Goal: Task Accomplishment & Management: Manage account settings

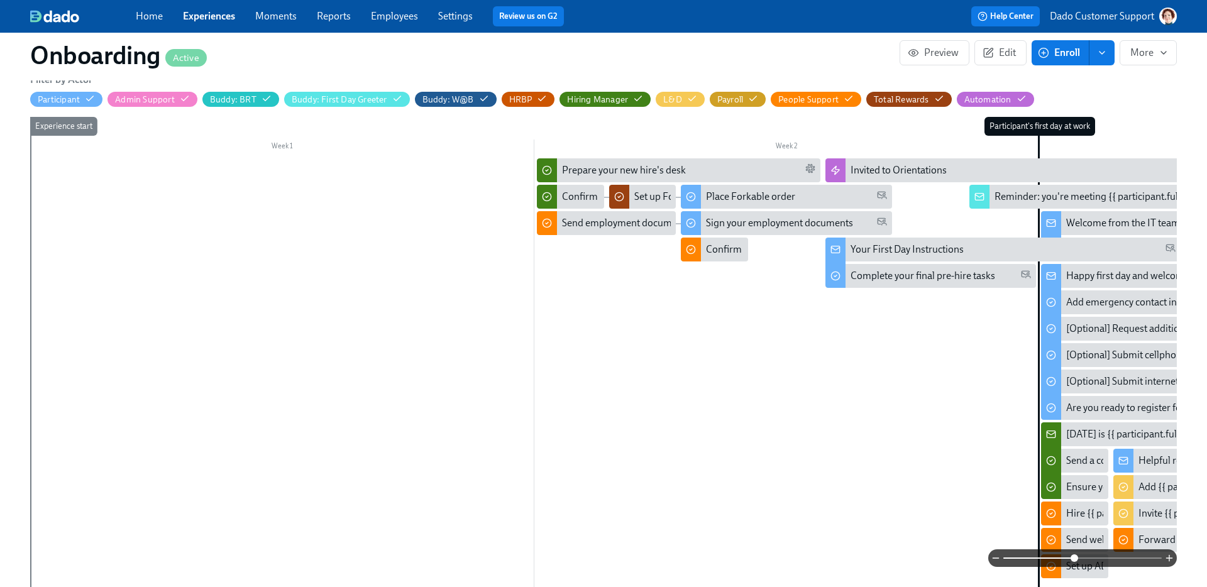
scroll to position [0, 1298]
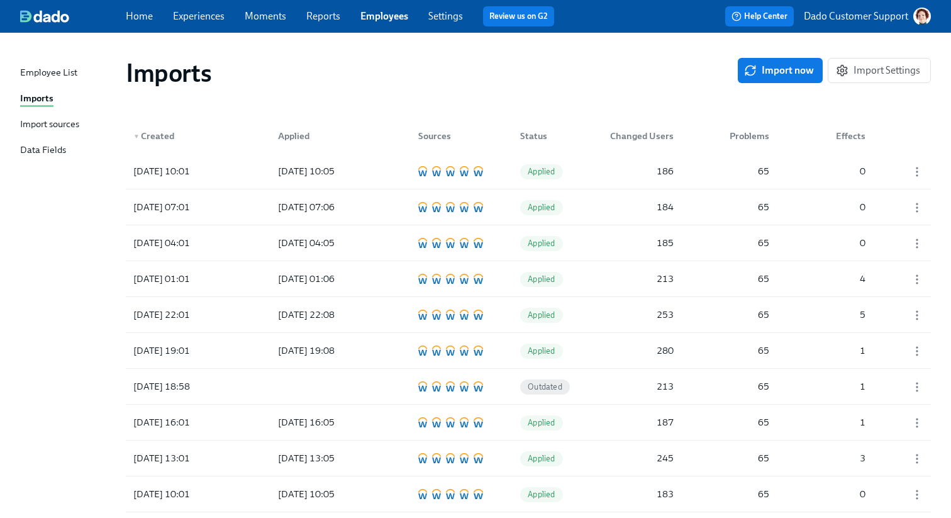
click at [64, 68] on div "Employee List" at bounding box center [48, 73] width 57 height 16
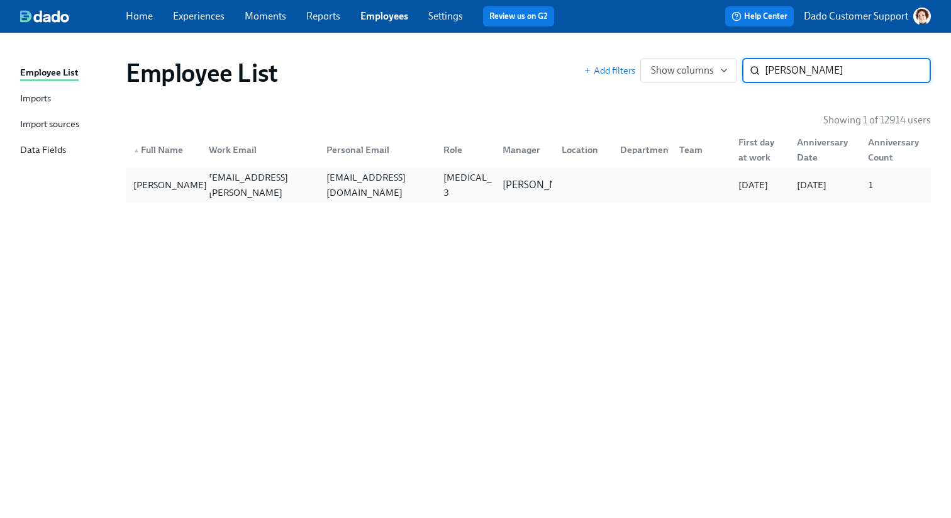
type input "Marcelino"
click at [135, 192] on div "Marcelino Rodriguez" at bounding box center [170, 184] width 84 height 15
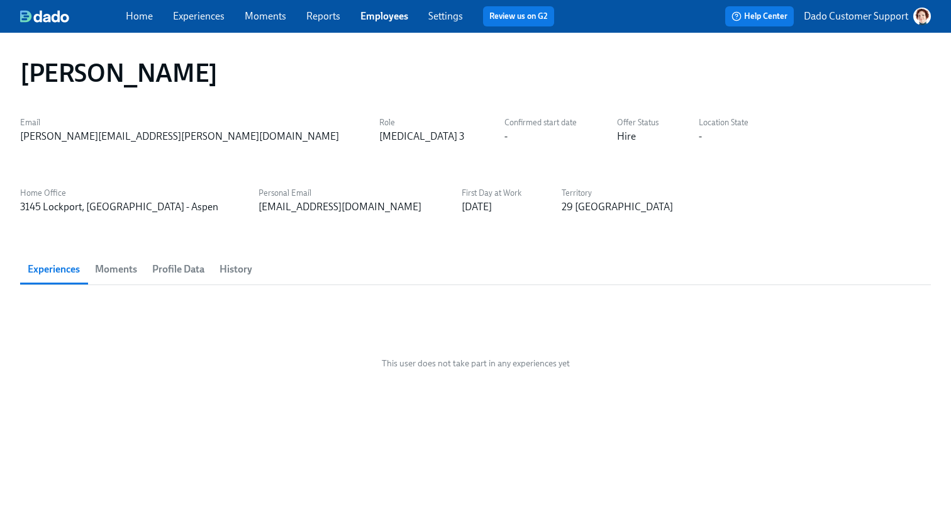
click at [233, 270] on span "History" at bounding box center [235, 269] width 33 height 18
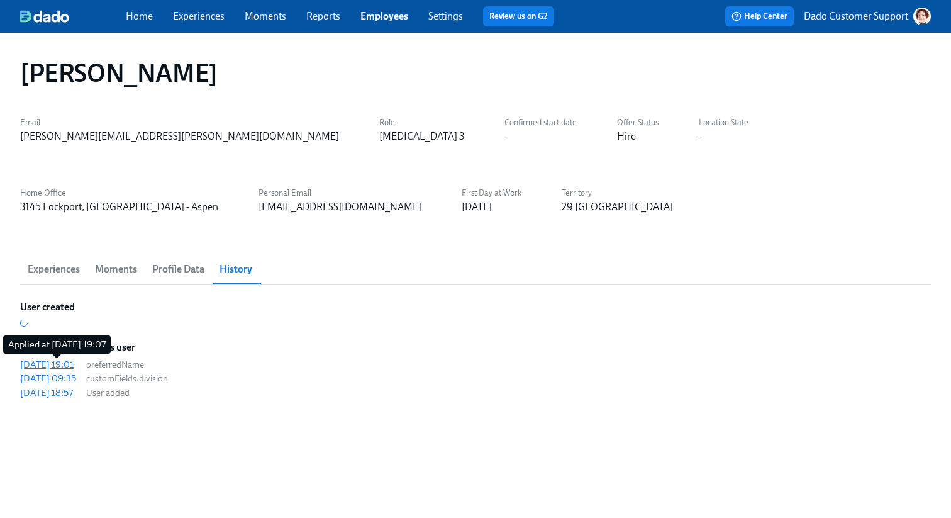
click at [50, 369] on div "2025/10/09 19:01" at bounding box center [46, 364] width 53 height 13
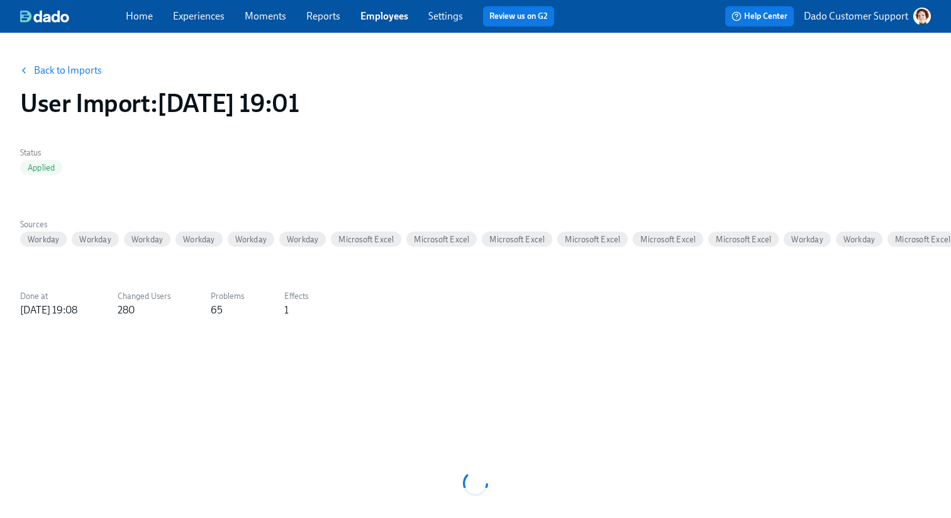
click at [369, 21] on link "Employees" at bounding box center [384, 16] width 48 height 12
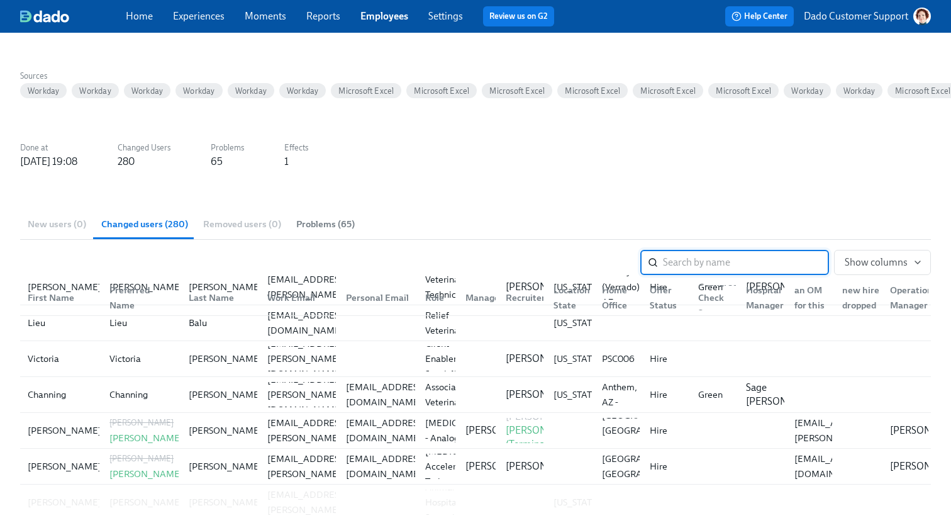
scroll to position [550, 0]
click at [375, 11] on link "Employees" at bounding box center [384, 16] width 48 height 12
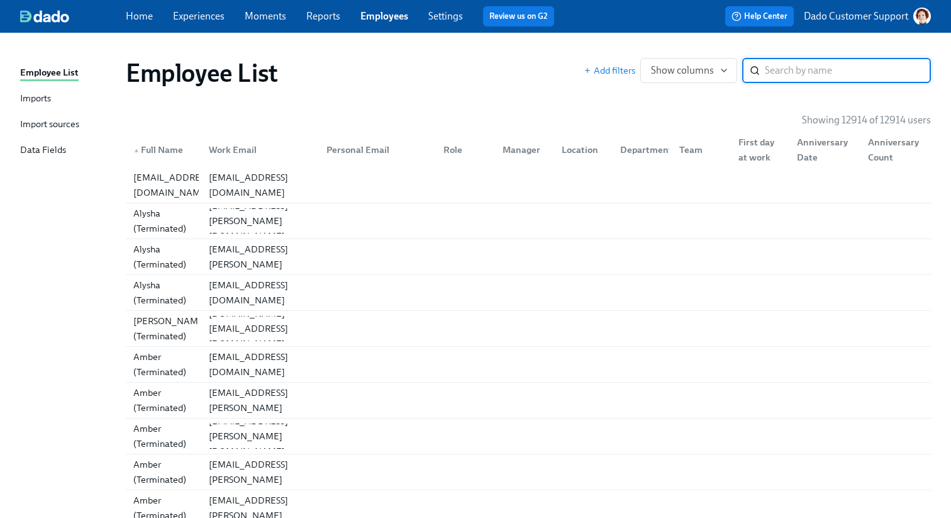
click at [33, 125] on div "Import sources" at bounding box center [49, 125] width 59 height 16
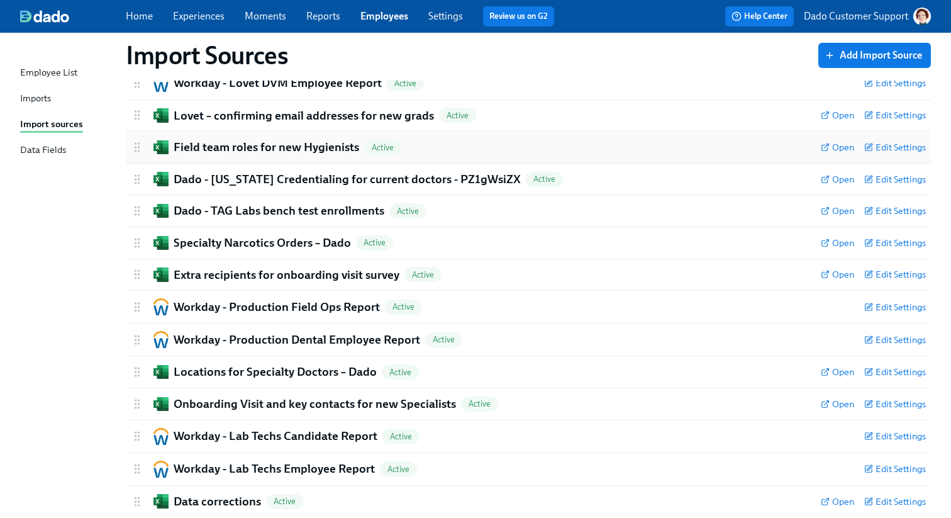
scroll to position [239, 0]
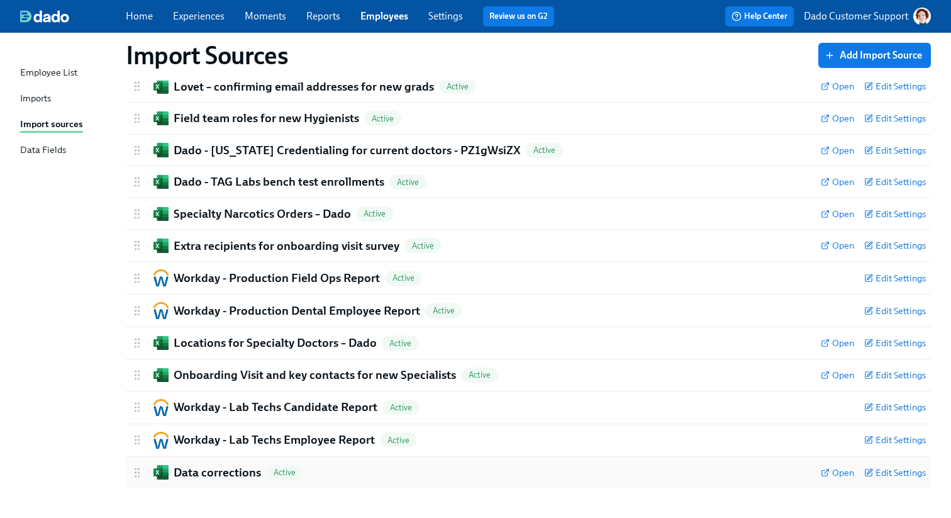
click at [191, 475] on h2 "Data corrections" at bounding box center [217, 472] width 87 height 16
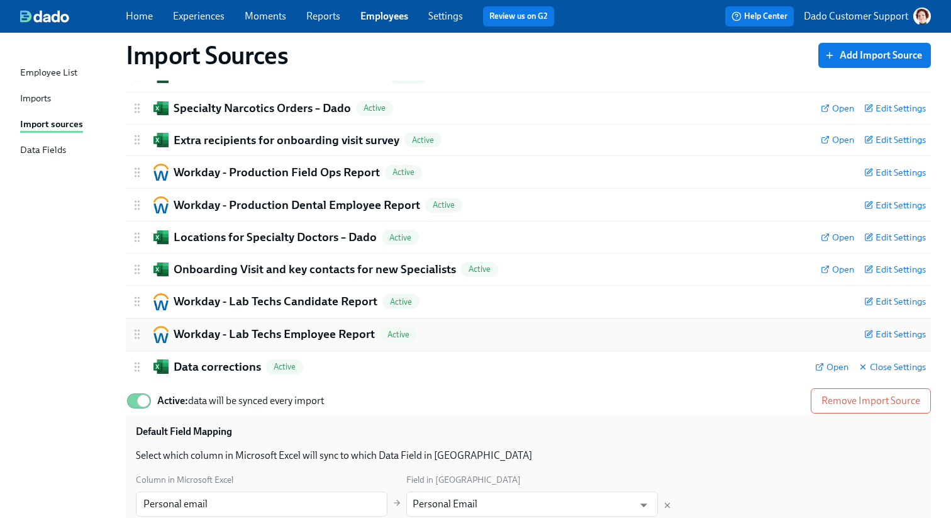
scroll to position [504, 0]
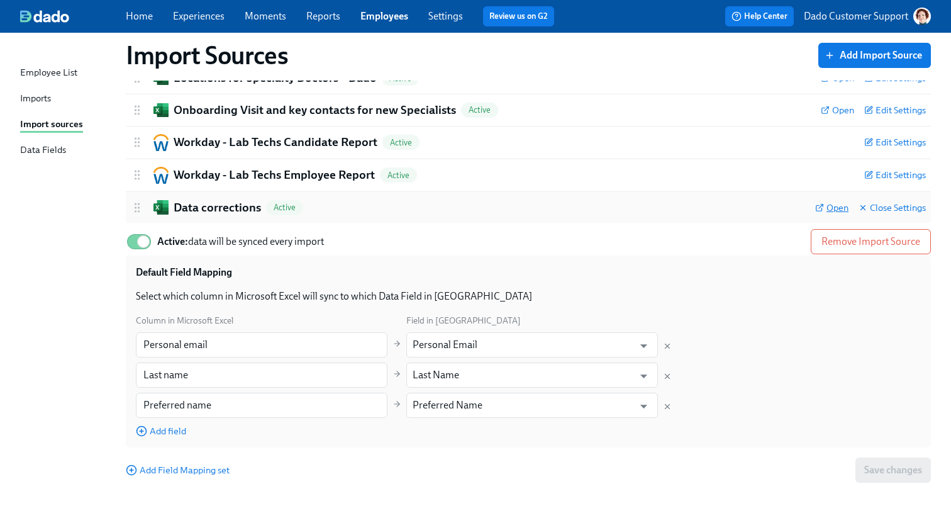
click at [827, 206] on span "Open" at bounding box center [831, 207] width 33 height 13
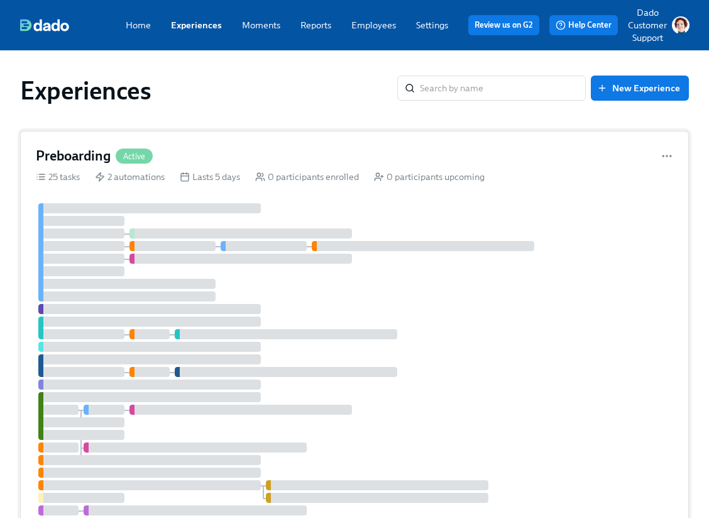
click at [159, 185] on div "Preboarding Active 25 tasks 2 automations Lasts 5 days 0 participants enrolled …" at bounding box center [354, 360] width 669 height 458
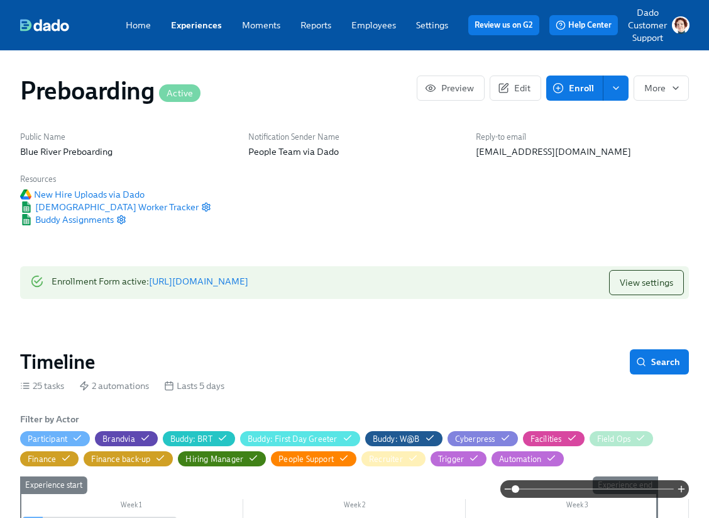
click at [172, 36] on div "Home Experiences Moments Reports Employees Settings Review us on G2 Help Center…" at bounding box center [355, 25] width 710 height 50
click at [178, 25] on link "Experiences" at bounding box center [196, 24] width 51 height 11
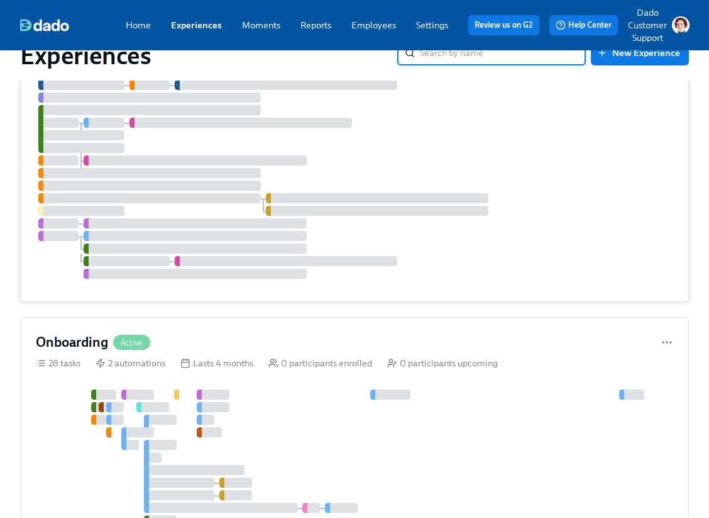
scroll to position [327, 0]
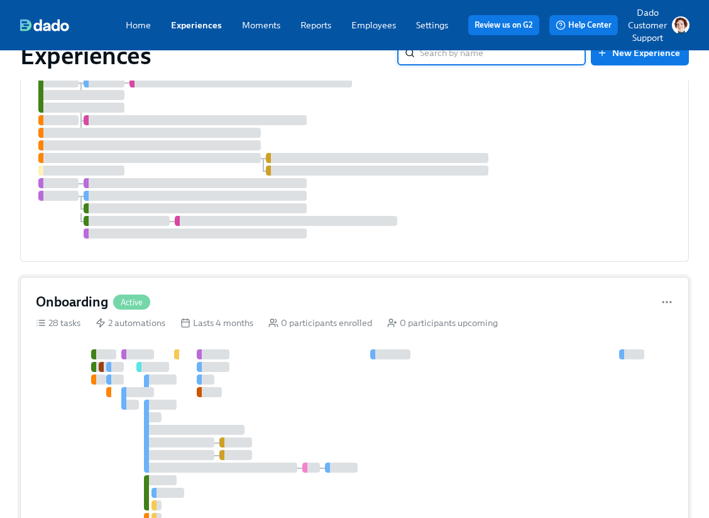
click at [131, 355] on div at bounding box center [137, 354] width 33 height 10
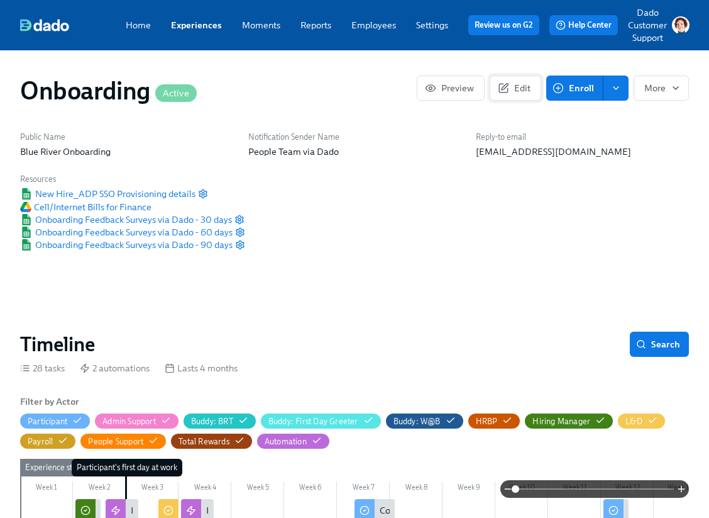
click at [513, 89] on span "Edit" at bounding box center [516, 88] width 30 height 13
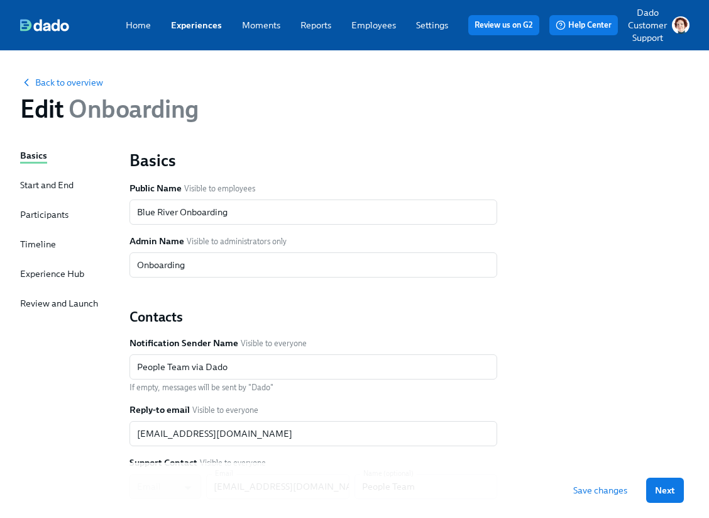
click at [39, 243] on div "Timeline" at bounding box center [38, 244] width 36 height 13
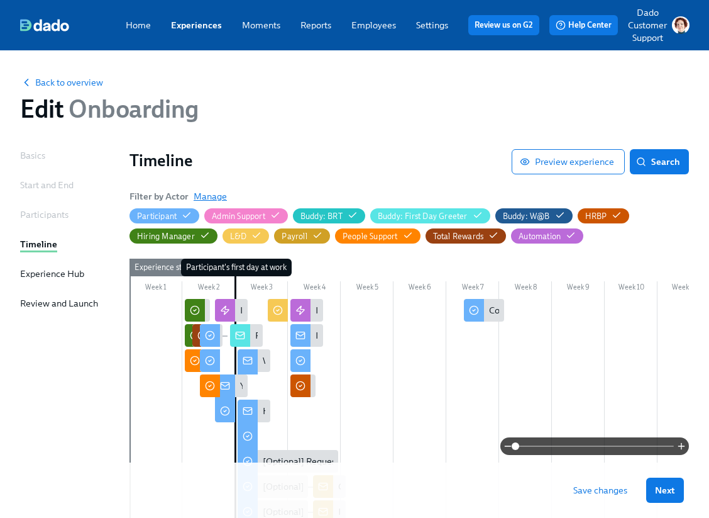
click at [213, 197] on span "Manage" at bounding box center [210, 196] width 33 height 13
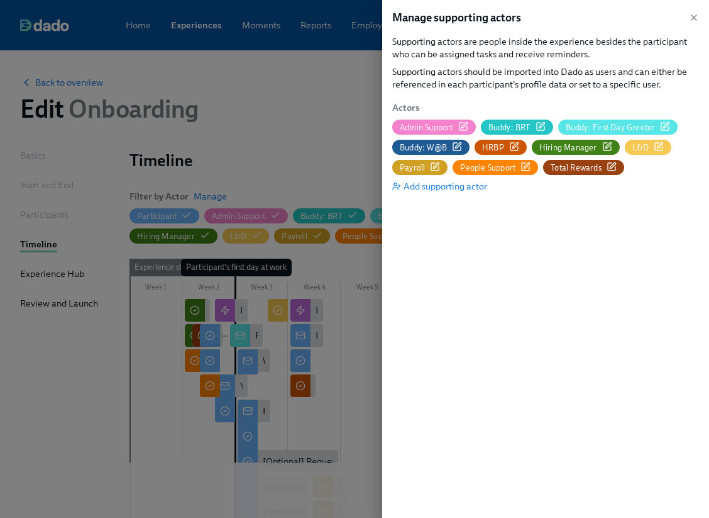
click at [512, 143] on icon "button" at bounding box center [514, 146] width 10 height 10
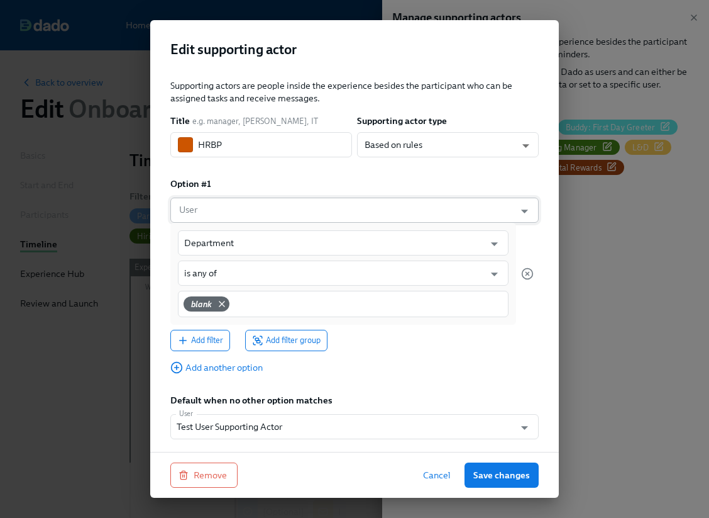
click at [227, 214] on input "User" at bounding box center [343, 209] width 332 height 25
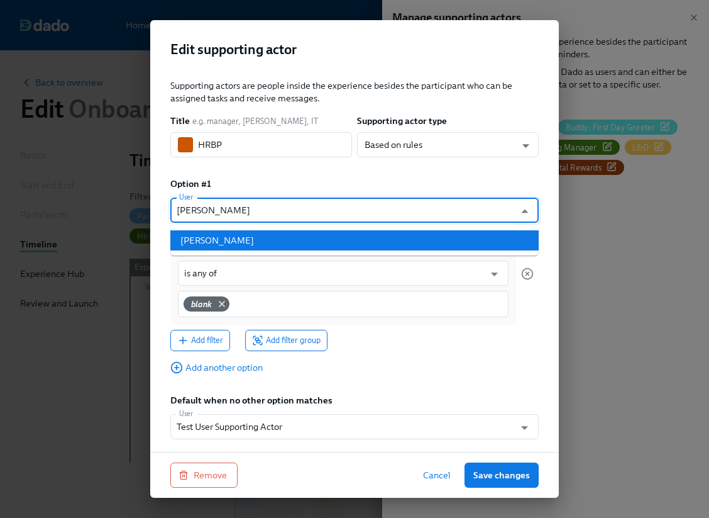
click at [218, 239] on div "Saranjit Banga" at bounding box center [217, 240] width 74 height 13
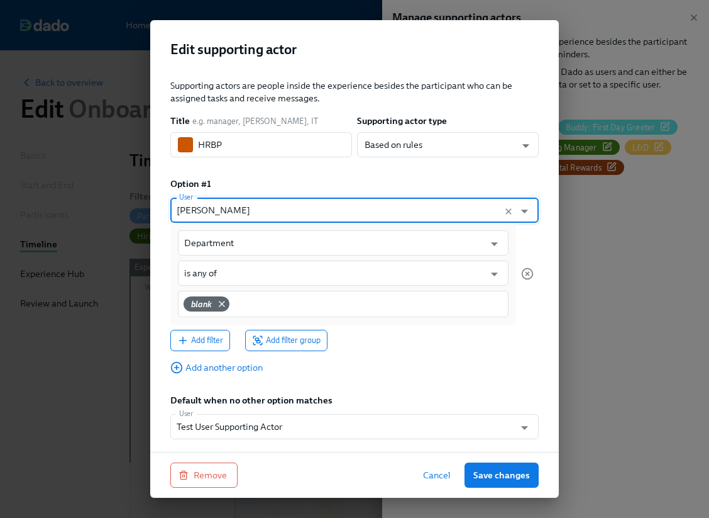
type input "Saranjit Banga"
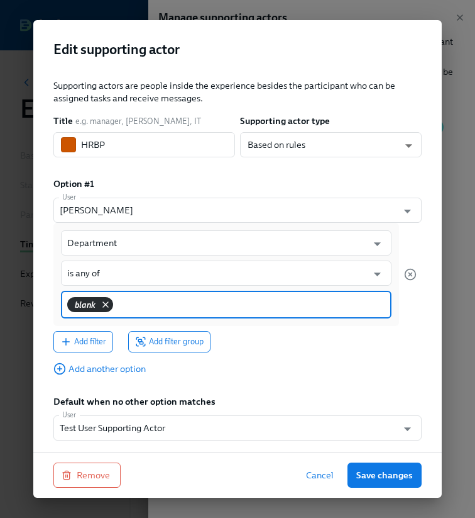
click at [101, 297] on div "blank" at bounding box center [90, 304] width 46 height 15
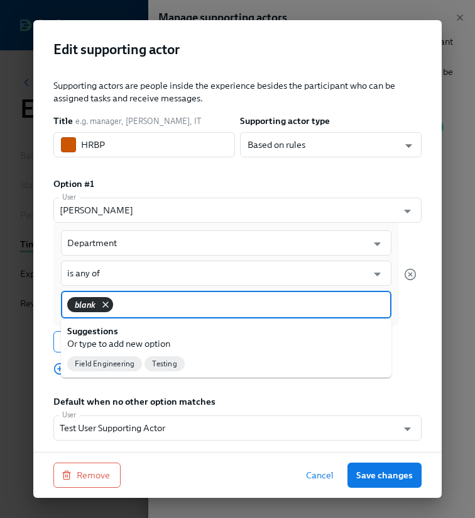
click at [106, 302] on icon at bounding box center [106, 304] width 10 height 10
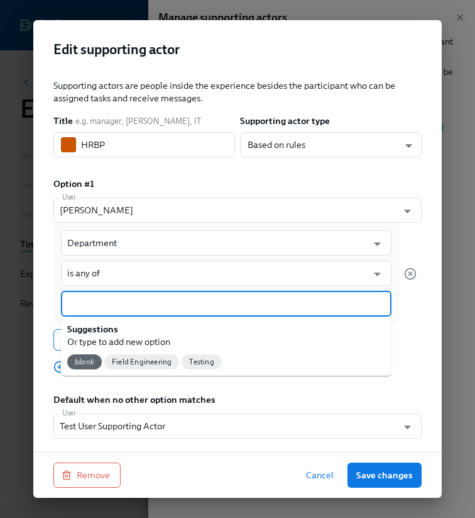
click at [106, 302] on input at bounding box center [226, 303] width 318 height 13
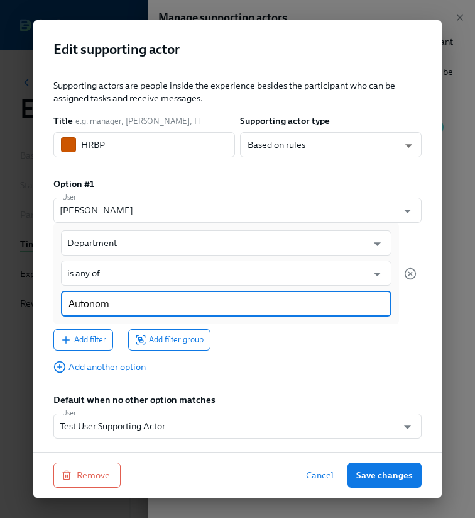
type input "Autonomy"
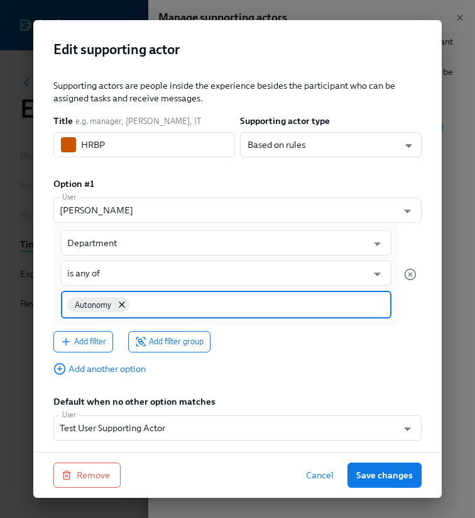
click at [173, 302] on input at bounding box center [258, 303] width 253 height 13
type input "Platform"
type input "Jupiter"
type input "Dune"
type input "Merlin"
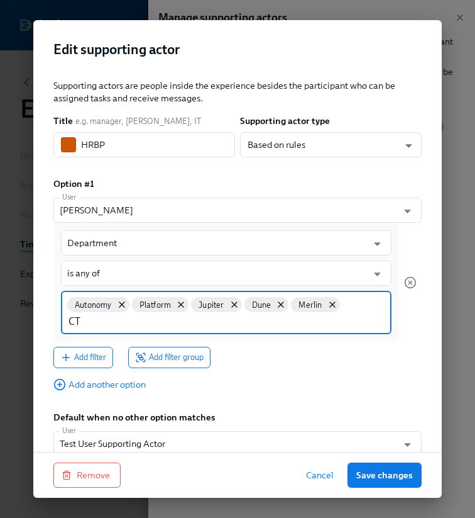
type input "CTO"
type input "Vector Education"
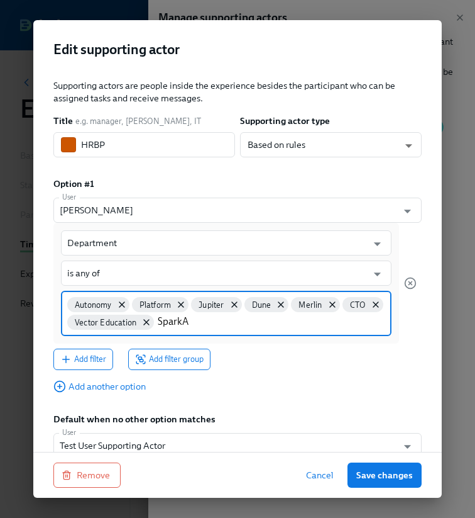
type input "SparkAI"
type input "N"
type input "Mesa"
type input "Nova"
type input "Spartan"
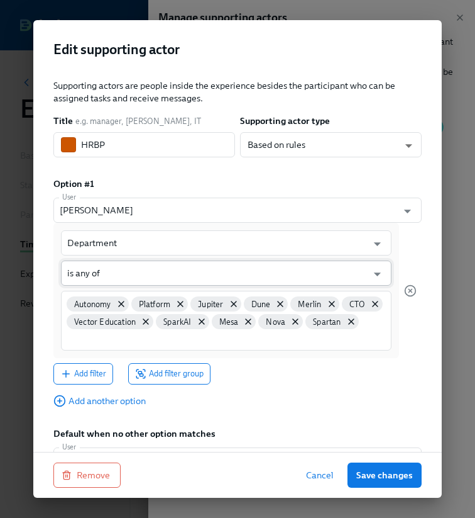
click at [127, 277] on input "is any of" at bounding box center [217, 272] width 300 height 25
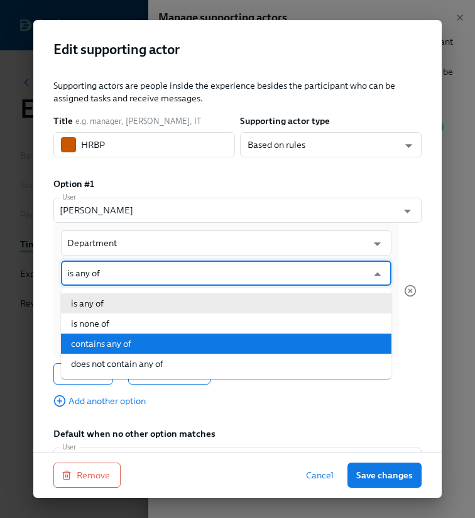
click at [94, 339] on li "contains any of" at bounding box center [226, 343] width 331 height 20
type input "contains any of"
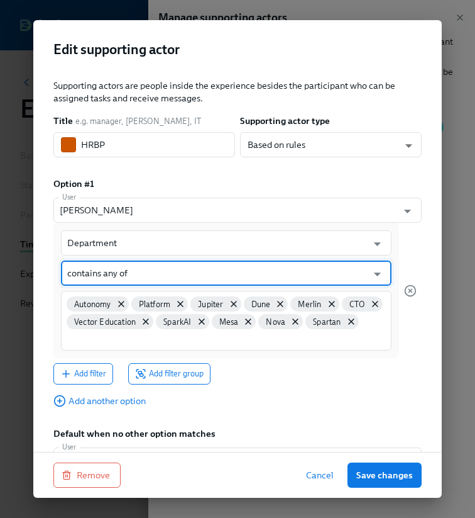
click at [272, 388] on div "Supporting actors are people inside the experience besides the participant who …" at bounding box center [237, 275] width 368 height 393
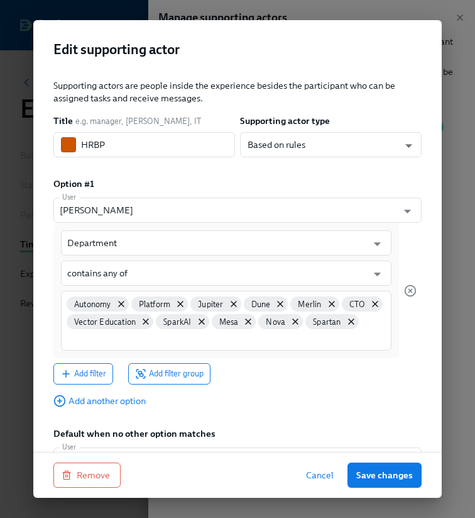
scroll to position [36, 0]
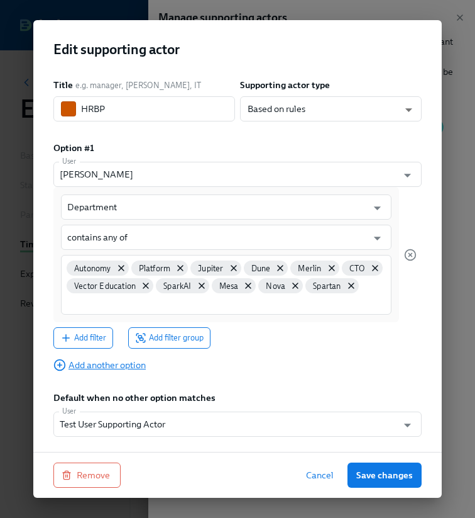
click at [107, 367] on span "Add another option" at bounding box center [99, 364] width 92 height 13
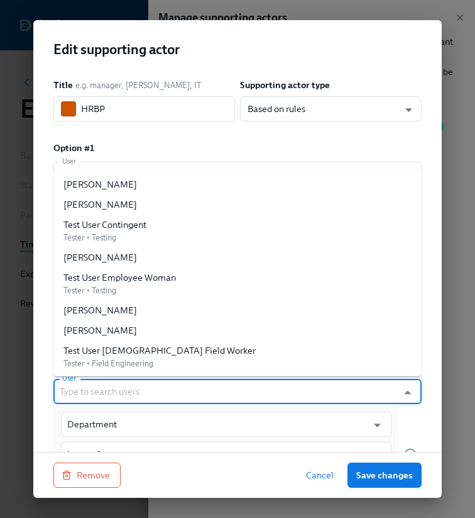
click at [114, 386] on input "User" at bounding box center [226, 391] width 332 height 25
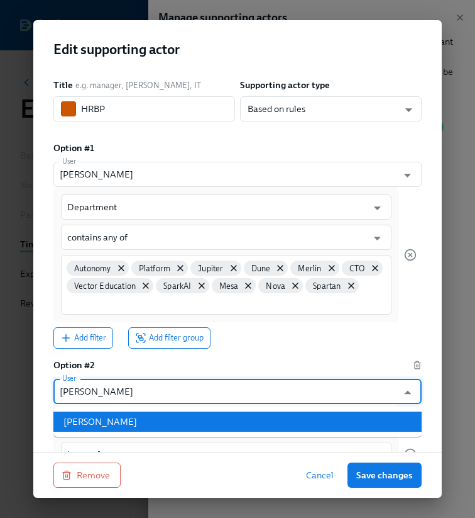
click at [98, 434] on ul "Beverley Kwang" at bounding box center [237, 421] width 368 height 30
click at [97, 426] on div "Beverley Kwang" at bounding box center [101, 421] width 74 height 13
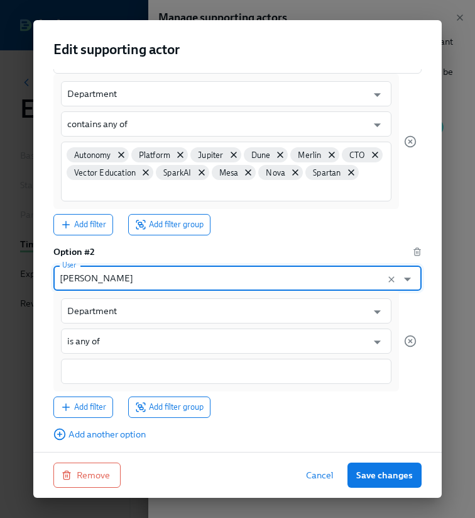
scroll to position [148, 0]
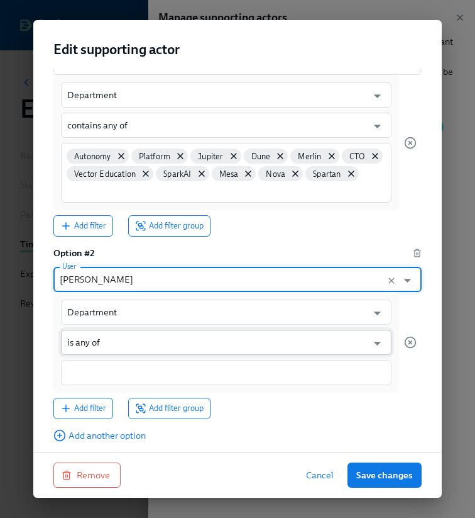
type input "Beverley Kwang"
click at [87, 346] on input "is any of" at bounding box center [217, 341] width 300 height 25
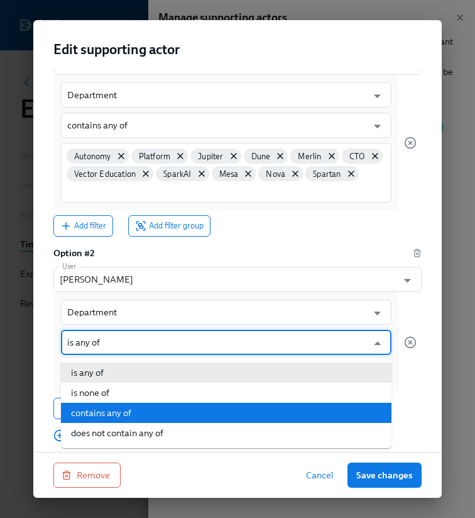
click at [102, 409] on li "contains any of" at bounding box center [226, 412] width 331 height 20
type input "contains any of"
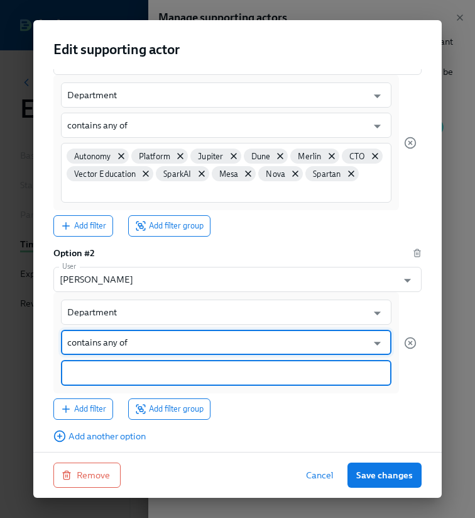
click at [104, 371] on input at bounding box center [226, 372] width 318 height 13
paste input "See"
type input "See"
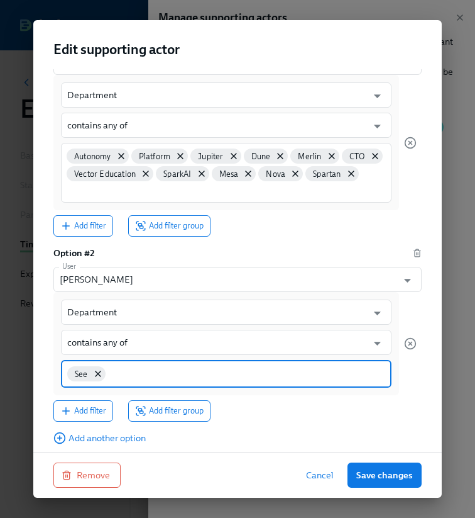
click at [147, 374] on input at bounding box center [246, 372] width 277 height 13
type input "P"
type input "Spray"
type input "Agronomy"
type input "Product"
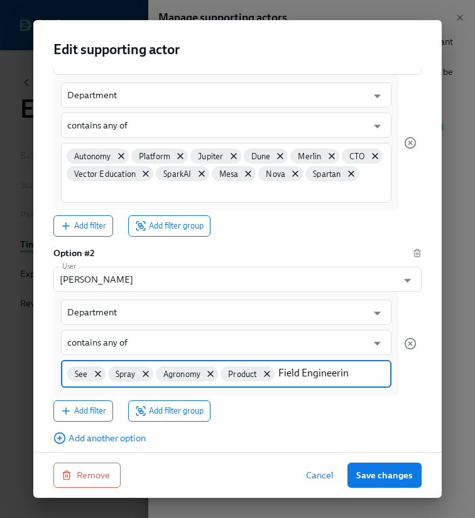
type input "Field Engineering"
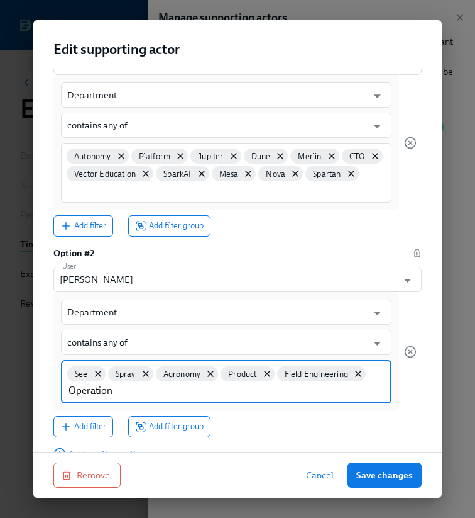
type input "Operations"
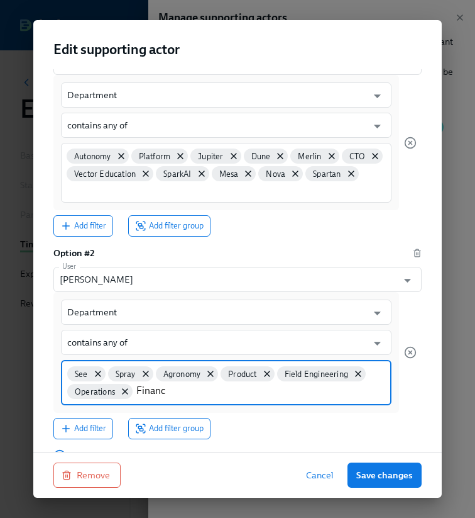
type input "Finance"
type input "IT"
type input "Facilities"
type input "Logistics"
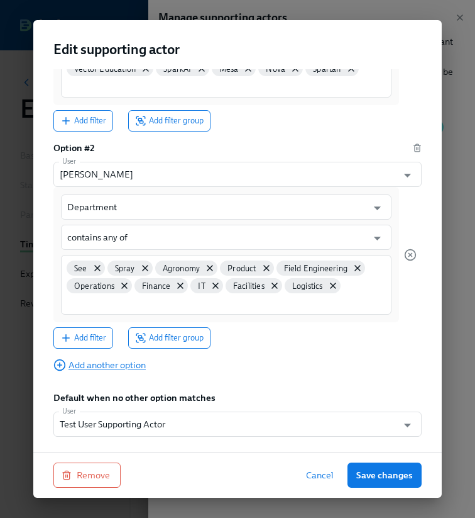
scroll to position [253, 0]
click at [91, 363] on span "Add another option" at bounding box center [99, 364] width 92 height 13
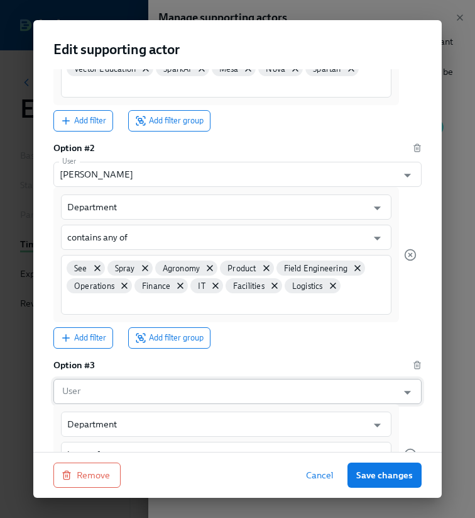
click at [75, 387] on input "User" at bounding box center [226, 391] width 332 height 25
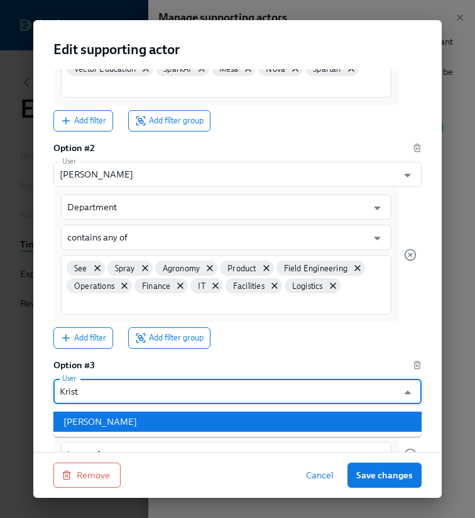
click at [86, 429] on li "Kristen Myburgh" at bounding box center [237, 421] width 368 height 20
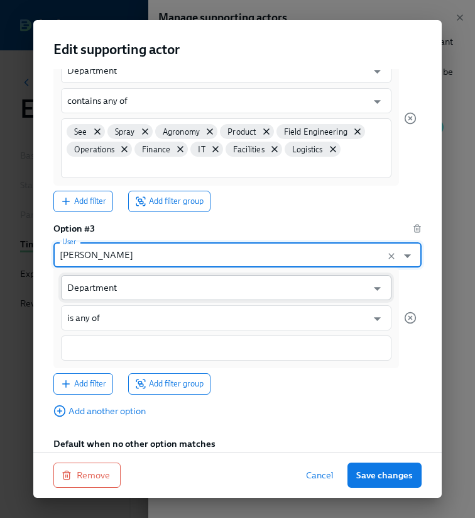
scroll to position [387, 0]
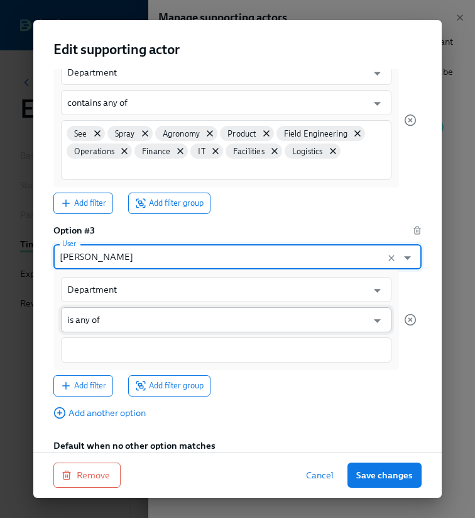
type input "Kristen Myburgh"
click at [98, 319] on input "is any of" at bounding box center [217, 319] width 300 height 25
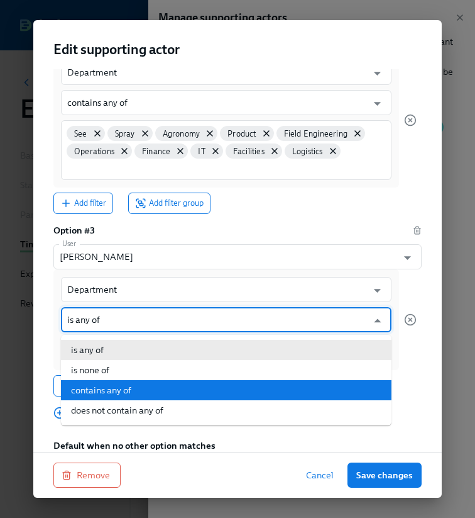
click at [123, 385] on li "contains any of" at bounding box center [226, 390] width 331 height 20
type input "contains any of"
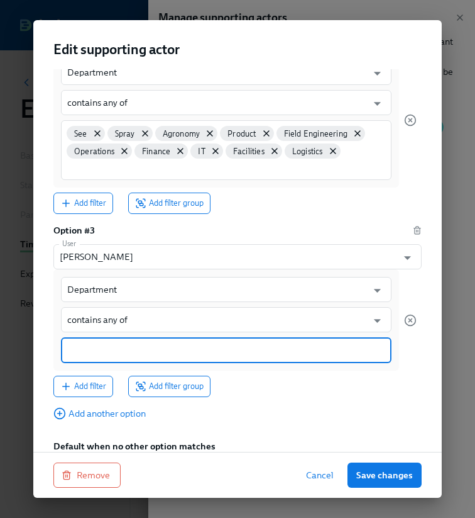
click at [105, 352] on input at bounding box center [226, 349] width 318 height 13
type input "People Operations"
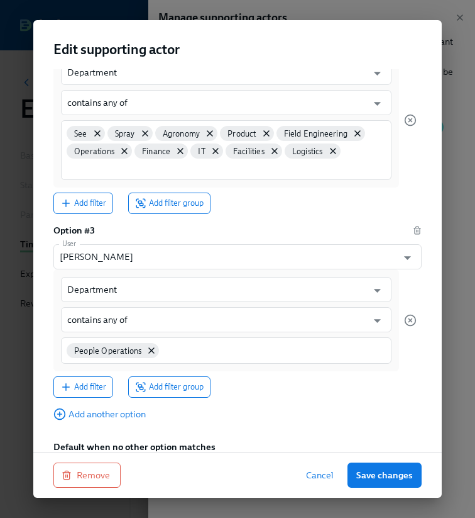
click at [194, 357] on div "People Operations" at bounding box center [226, 350] width 331 height 26
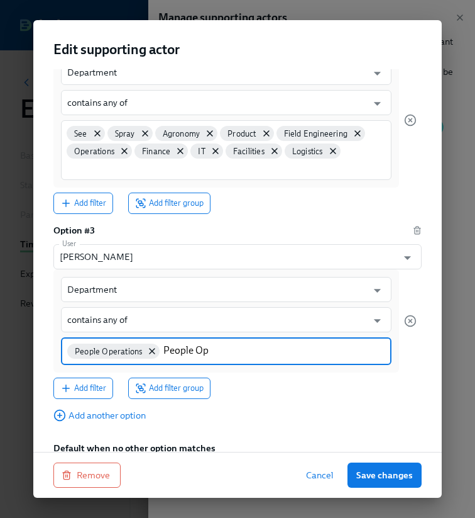
type input "People Ops"
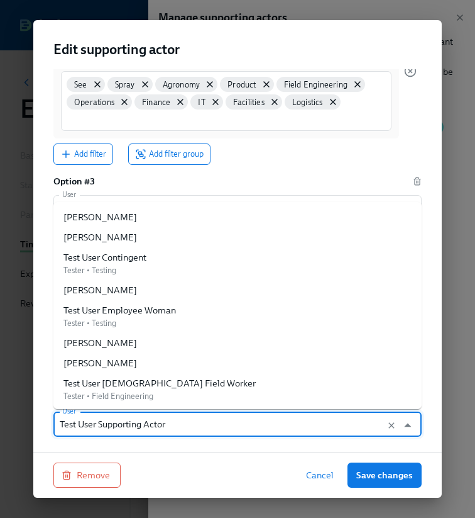
click at [110, 427] on input "Test User Supporting Actor" at bounding box center [226, 423] width 332 height 25
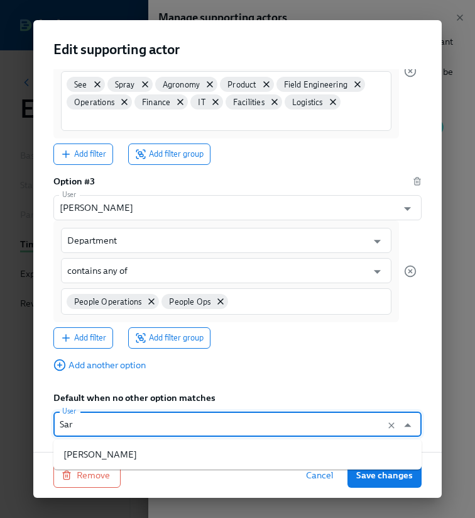
scroll to position [0, 0]
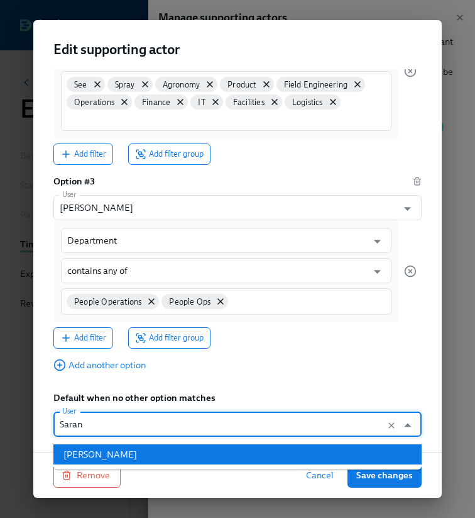
click at [72, 458] on div "Saranjit Banga" at bounding box center [101, 454] width 74 height 13
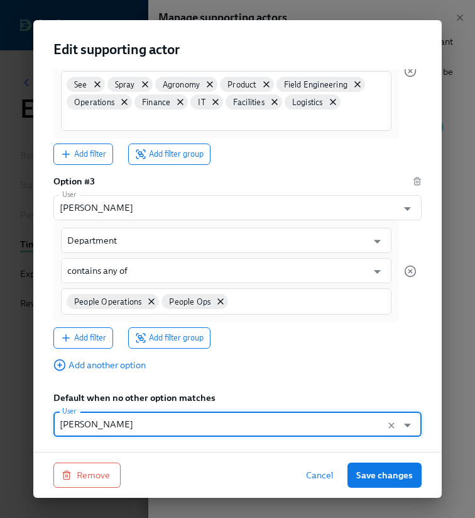
type input "Saranjit Banga"
click at [291, 383] on div "Supporting actors are people inside the experience besides the participant who …" at bounding box center [237, 40] width 368 height 794
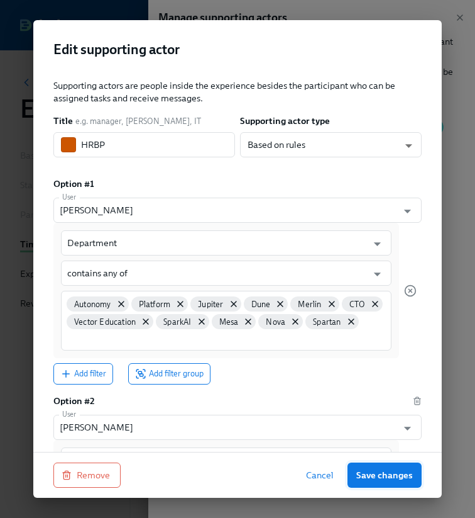
click at [396, 482] on button "Save changes" at bounding box center [385, 474] width 74 height 25
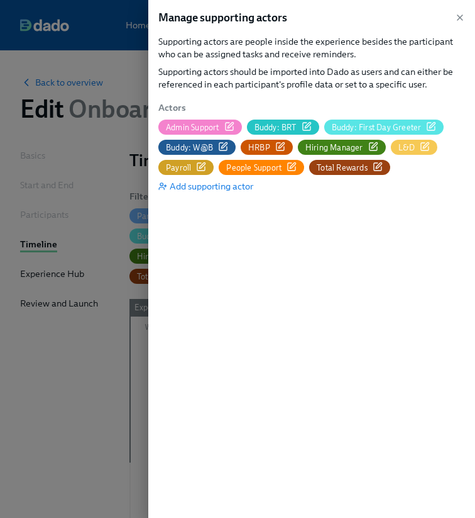
click at [376, 163] on icon "button" at bounding box center [378, 167] width 10 height 10
click at [233, 127] on icon "button" at bounding box center [229, 126] width 10 height 10
click at [289, 169] on icon "button" at bounding box center [292, 167] width 10 height 10
click at [71, 115] on div at bounding box center [237, 259] width 475 height 518
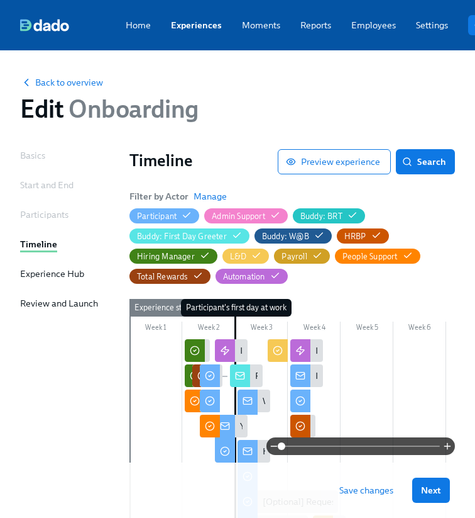
click at [353, 486] on span "Save changes" at bounding box center [367, 490] width 54 height 13
click at [195, 26] on link "Experiences" at bounding box center [196, 25] width 51 height 13
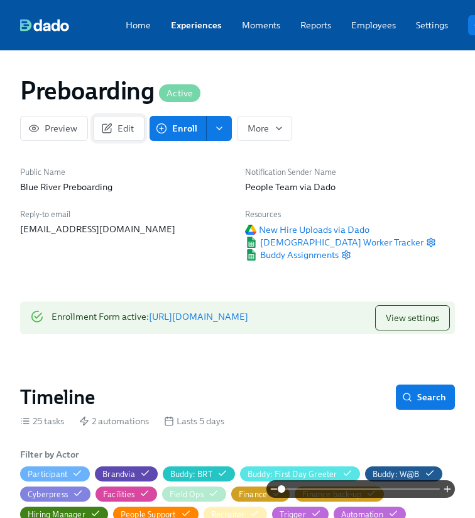
click at [116, 132] on span "Edit" at bounding box center [119, 128] width 30 height 13
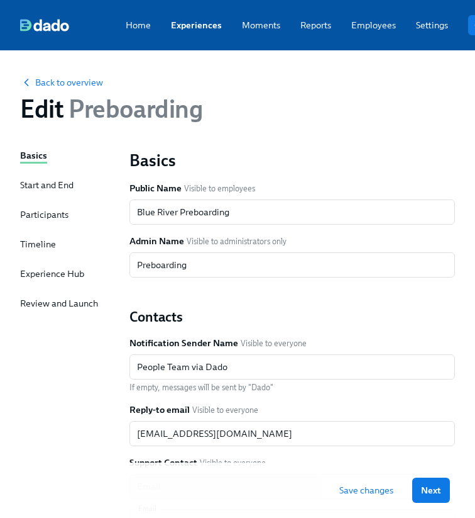
click at [30, 241] on div "Timeline" at bounding box center [38, 244] width 36 height 13
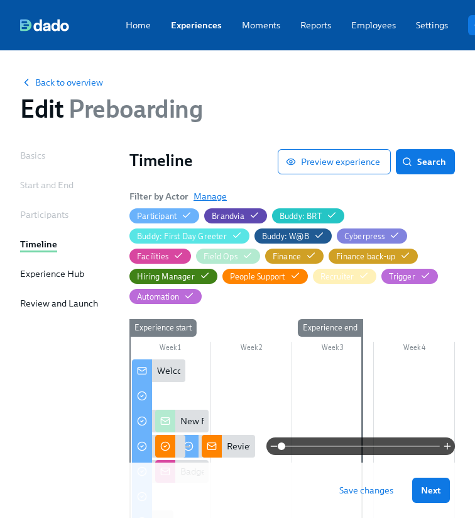
click at [214, 192] on span "Manage" at bounding box center [210, 196] width 33 height 13
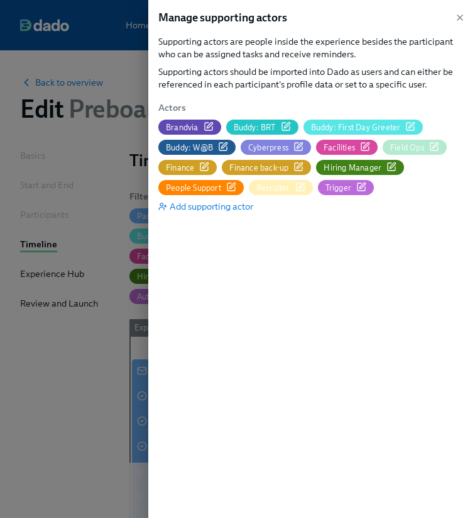
click at [434, 143] on icon "button" at bounding box center [434, 146] width 10 height 10
click at [104, 103] on div at bounding box center [237, 259] width 475 height 518
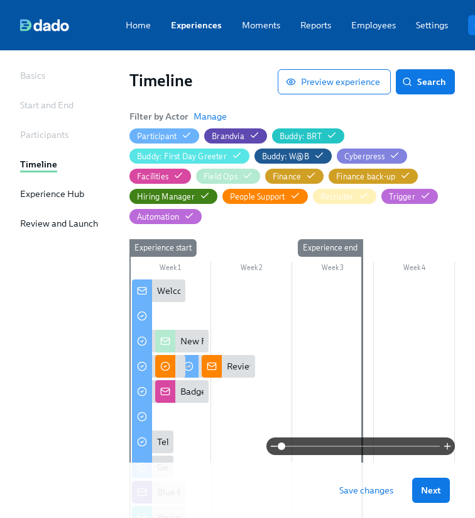
scroll to position [80, 0]
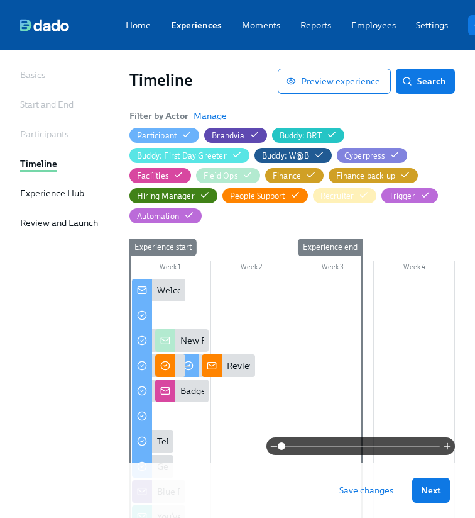
click at [219, 114] on span "Manage" at bounding box center [210, 115] width 33 height 13
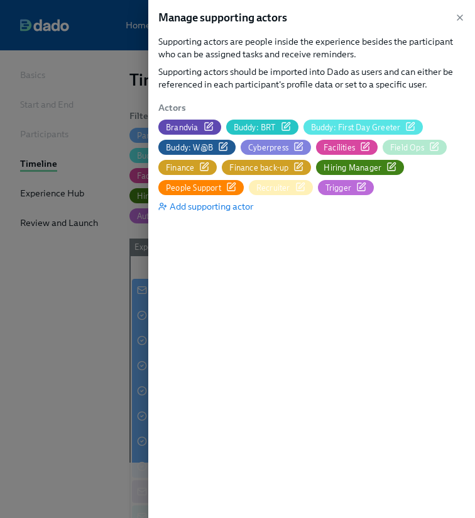
click at [436, 144] on icon "button" at bounding box center [434, 146] width 10 height 10
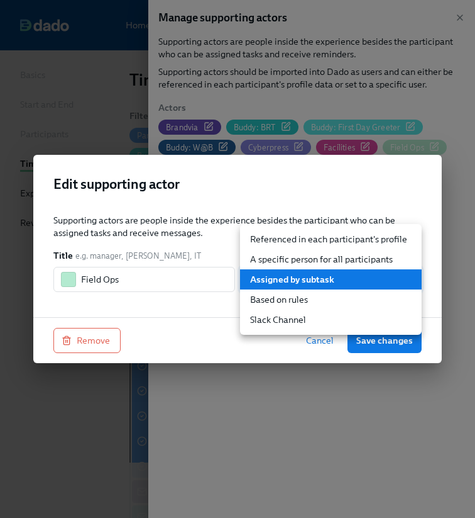
click at [351, 289] on body "Home Experiences Moments Reports Employees Settings Review us on G2 Help Center…" at bounding box center [237, 523] width 475 height 1207
click at [293, 251] on li "A specific person for all participants" at bounding box center [331, 259] width 182 height 20
type input "staticUser"
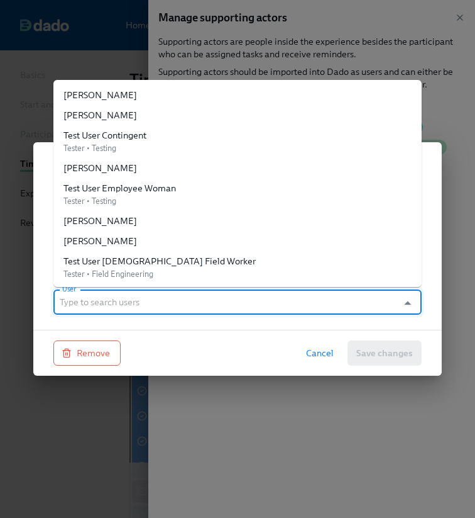
click at [135, 304] on input "User" at bounding box center [226, 301] width 332 height 25
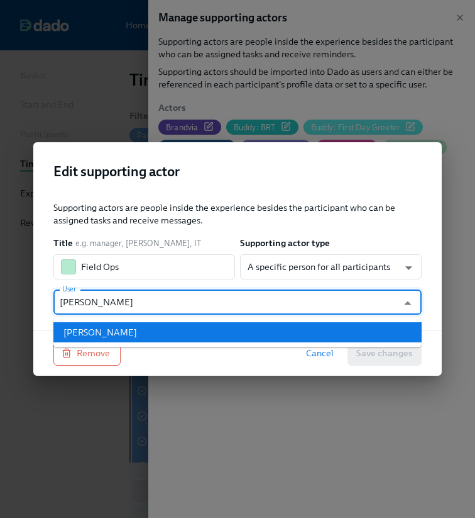
click at [105, 344] on ul "Annalicia Larsen" at bounding box center [237, 332] width 368 height 30
click at [105, 333] on div "Annalicia Larsen" at bounding box center [101, 332] width 74 height 13
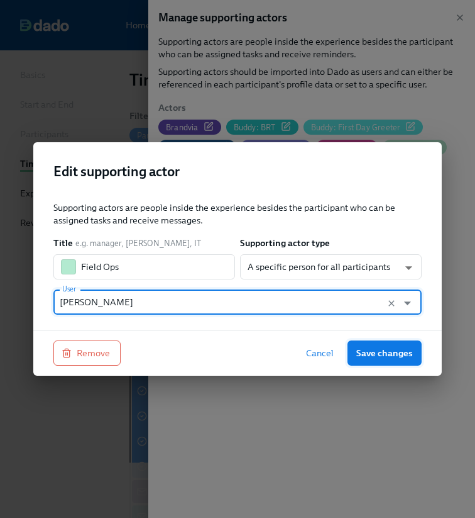
type input "Annalicia Larsen"
click at [358, 343] on button "Save changes" at bounding box center [385, 352] width 74 height 25
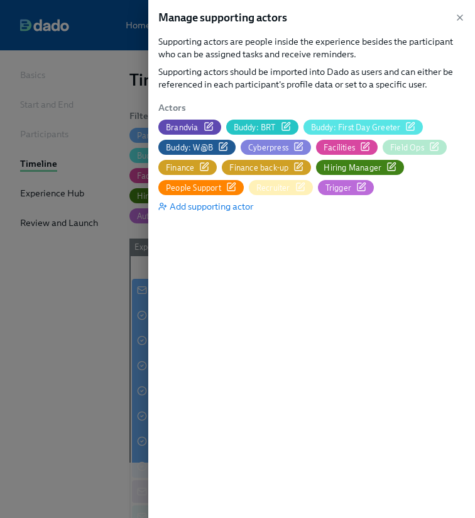
click at [205, 162] on icon "button" at bounding box center [204, 167] width 10 height 10
click at [301, 163] on icon "button" at bounding box center [299, 167] width 10 height 10
click at [388, 163] on icon "button" at bounding box center [392, 167] width 10 height 10
click at [368, 143] on icon "button" at bounding box center [365, 146] width 10 height 10
click at [299, 185] on icon "button" at bounding box center [302, 185] width 6 height 6
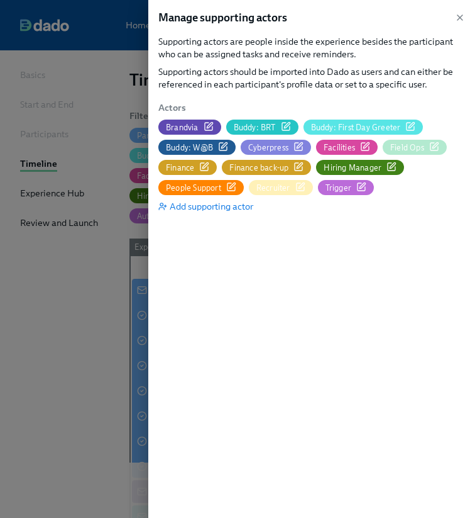
click at [97, 252] on div at bounding box center [237, 259] width 475 height 518
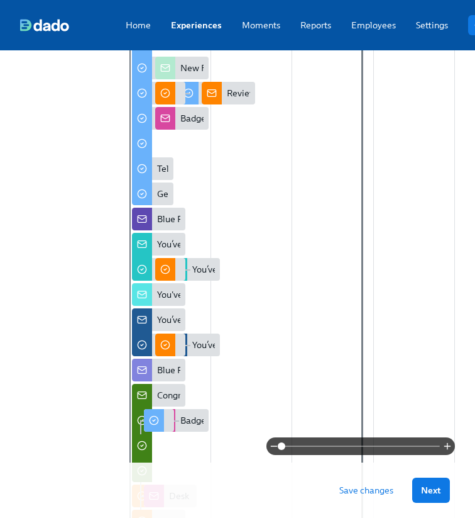
scroll to position [424, 0]
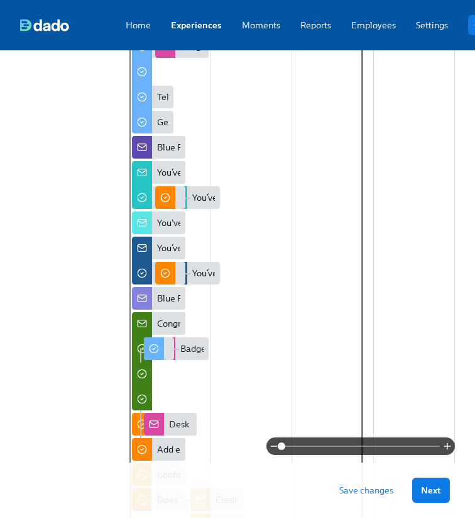
click at [415, 436] on div at bounding box center [293, 304] width 326 height 739
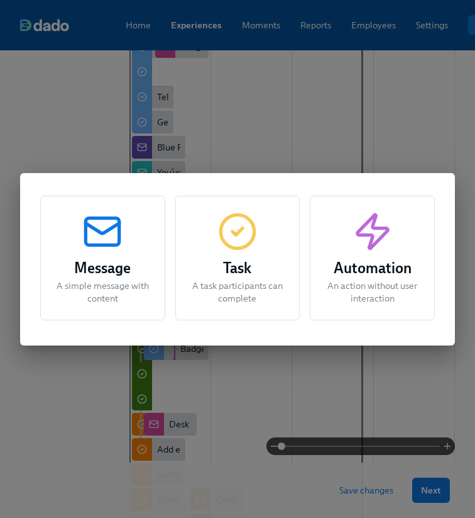
click at [362, 428] on div "Message A simple message with content Task A task participants can complete Aut…" at bounding box center [237, 259] width 475 height 518
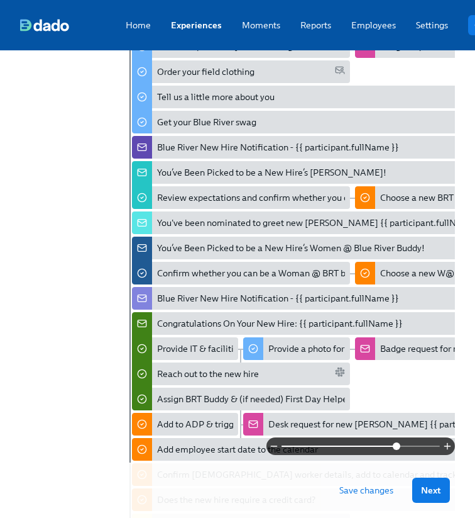
click at [397, 445] on span at bounding box center [361, 446] width 158 height 18
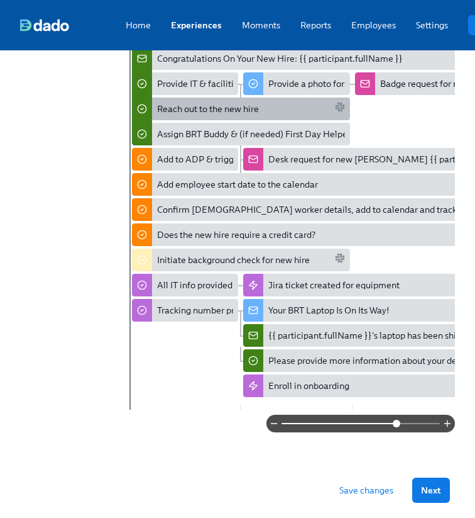
scroll to position [694, 0]
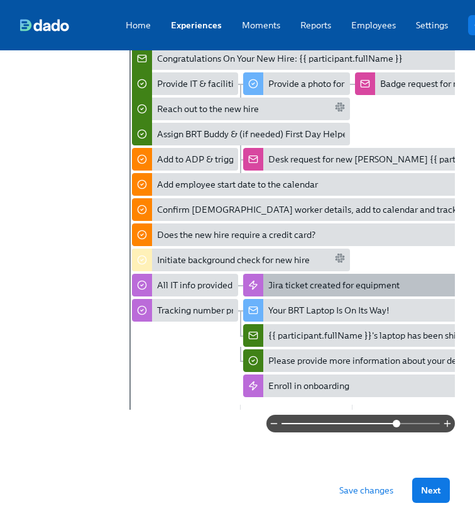
click at [286, 279] on div "Jira ticket created for equipment" at bounding box center [333, 285] width 131 height 13
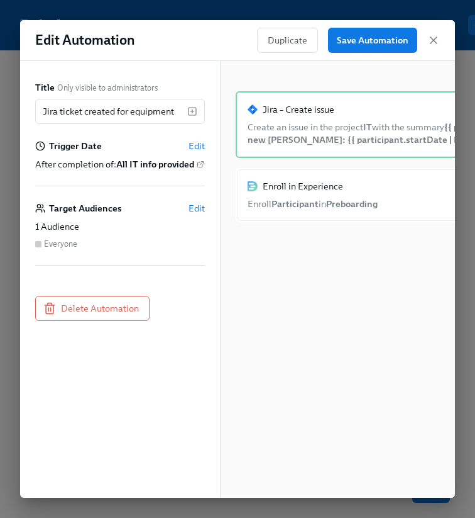
scroll to position [0, 379]
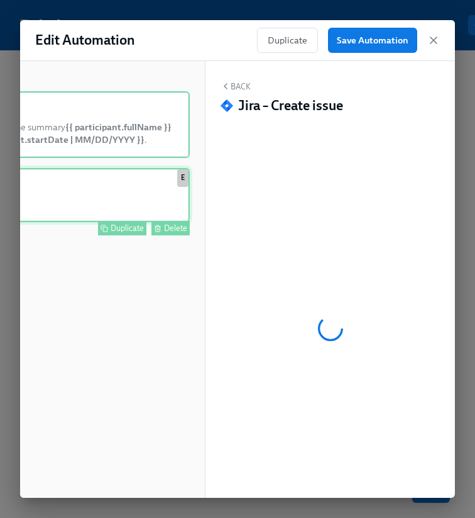
click at [172, 226] on div "Delete" at bounding box center [175, 227] width 23 height 9
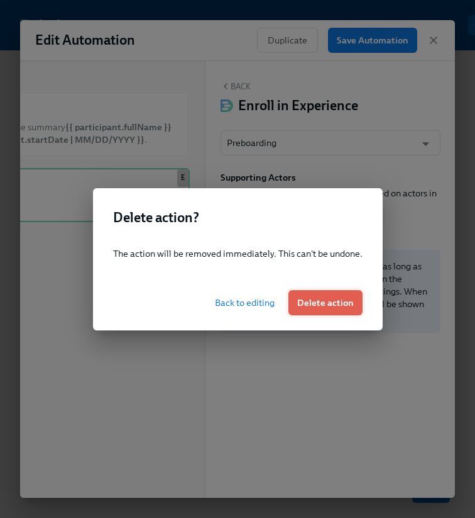
click at [343, 299] on span "Delete action" at bounding box center [325, 302] width 57 height 13
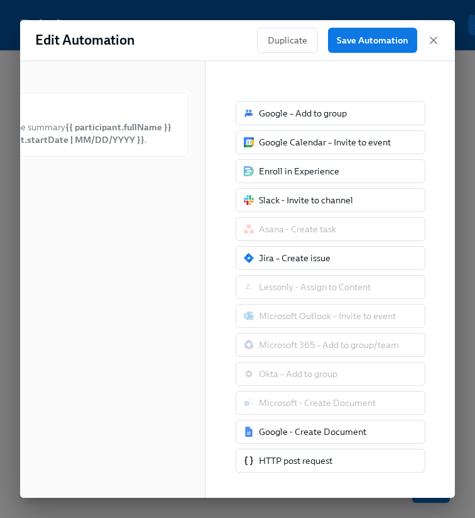
scroll to position [0, 0]
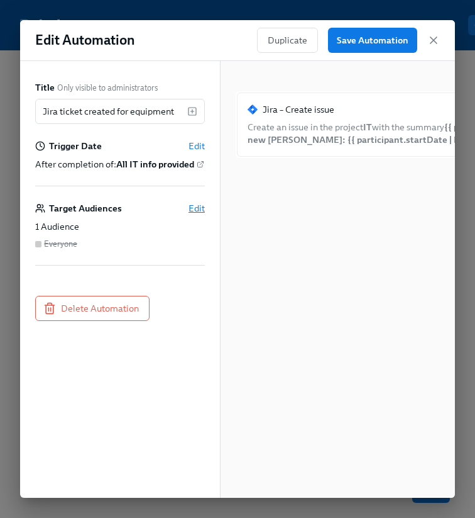
click at [191, 214] on span "Edit" at bounding box center [197, 208] width 16 height 13
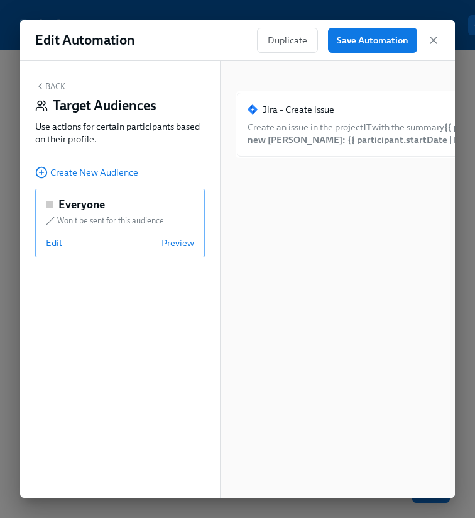
click at [50, 245] on span "Edit" at bounding box center [54, 242] width 16 height 13
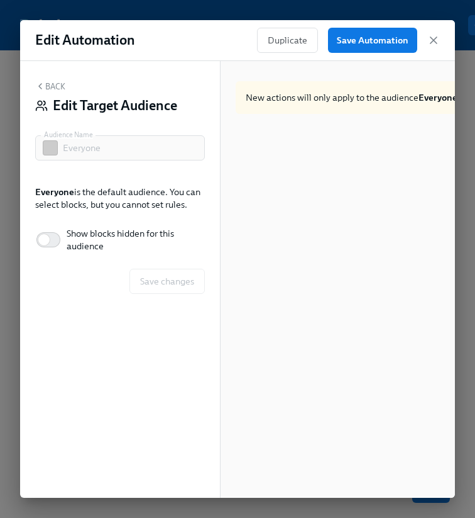
click at [108, 246] on span "Show blocks hidden for this audience" at bounding box center [131, 239] width 128 height 25
click at [86, 246] on input "Show blocks hidden for this audience" at bounding box center [44, 240] width 83 height 28
checkbox input "true"
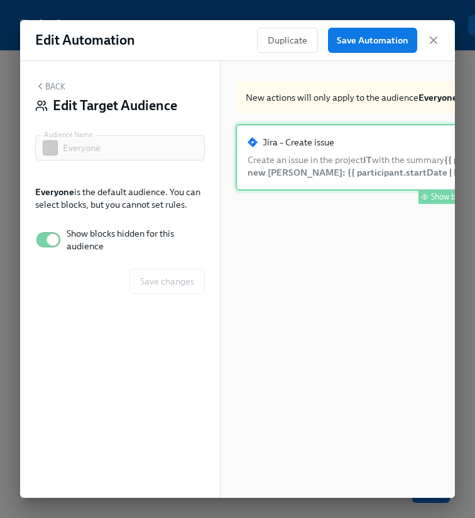
click at [433, 196] on div "Show block" at bounding box center [450, 196] width 38 height 9
click at [158, 278] on span "Save changes" at bounding box center [167, 281] width 54 height 13
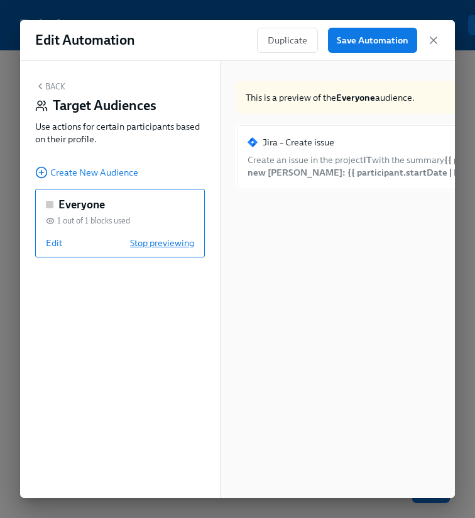
click at [153, 237] on span "Stop previewing" at bounding box center [162, 242] width 64 height 13
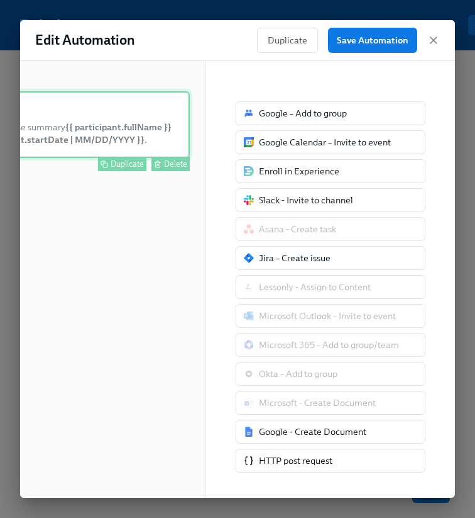
scroll to position [0, 379]
click at [118, 169] on div "Duplicate" at bounding box center [127, 163] width 33 height 9
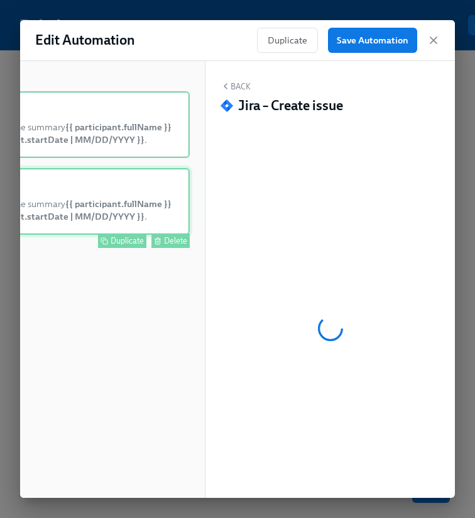
click at [184, 243] on div "Delete" at bounding box center [175, 240] width 23 height 9
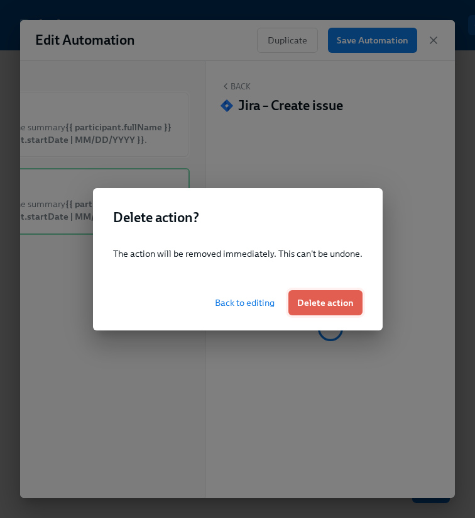
click at [340, 301] on span "Delete action" at bounding box center [325, 302] width 57 height 13
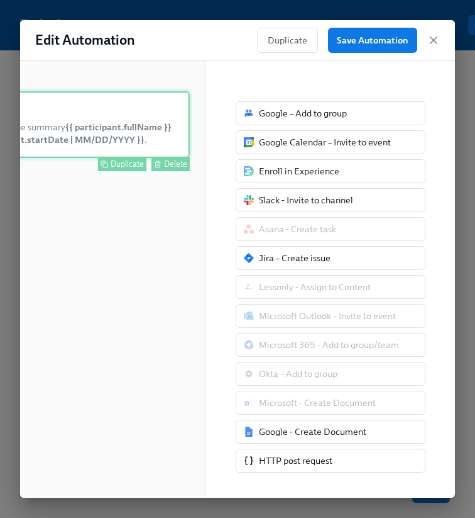
click at [115, 135] on div "Jira – Create issue Create an issue in the project IT with the summary ​{​{ par…" at bounding box center [23, 124] width 333 height 67
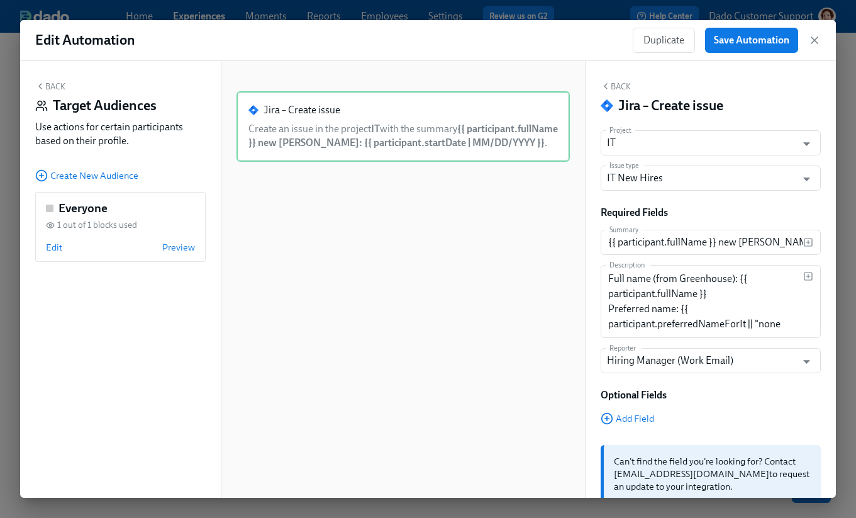
scroll to position [0, 0]
click at [709, 245] on input "{{ participant.fullName }} new joiner: {{ participant.startDate | MM/DD/YYYY }}" at bounding box center [702, 242] width 202 height 25
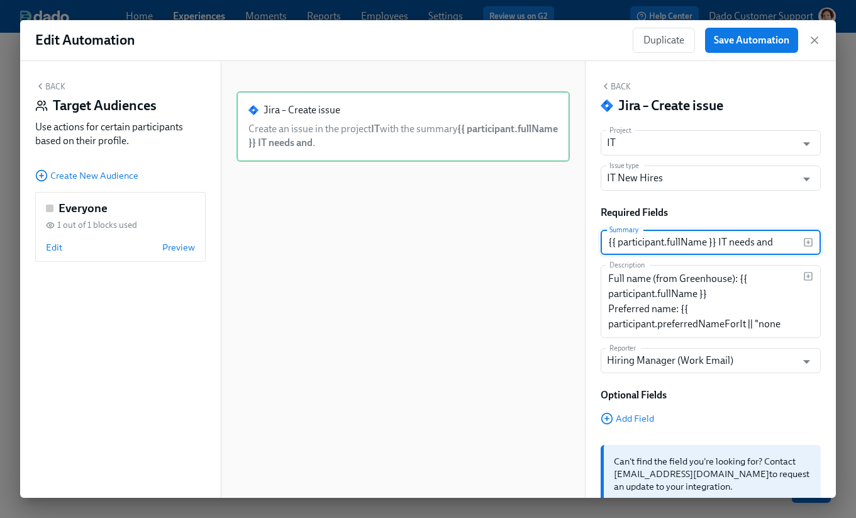
click at [709, 242] on input "{{ participant.fullName }} IT needs and" at bounding box center [702, 242] width 202 height 25
type input "{{ participant.fullName }} IT Needs & Mailing Address"
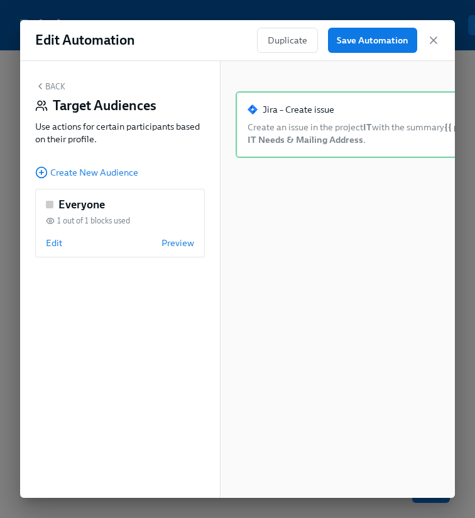
scroll to position [0, 379]
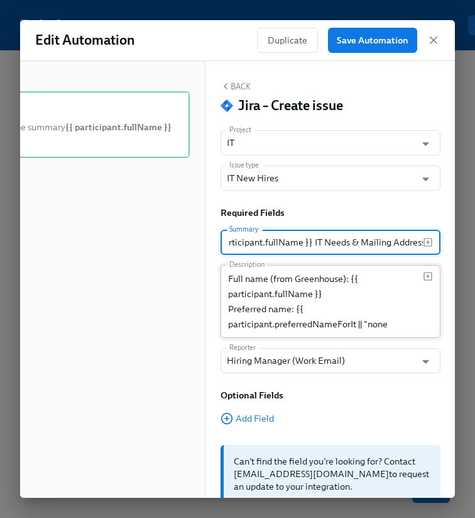
click at [295, 290] on textarea "Full name (from Greenhouse): {{ participant.fullName }} Preferred name: {{ part…" at bounding box center [325, 301] width 195 height 60
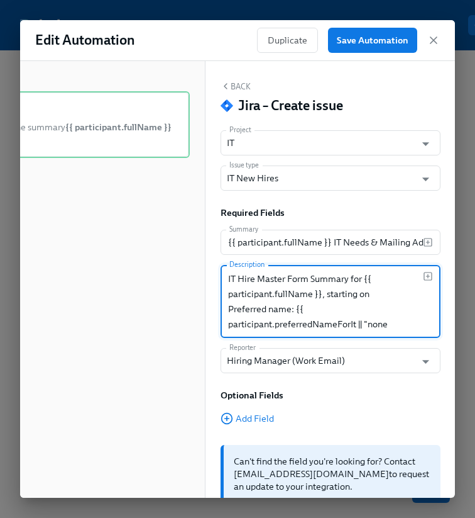
click at [418, 276] on textarea "IT Hire Master Form Summary for {{ participant.fullName }}, starting on Preferr…" at bounding box center [325, 301] width 195 height 60
click at [430, 276] on icon "button" at bounding box center [428, 276] width 10 height 10
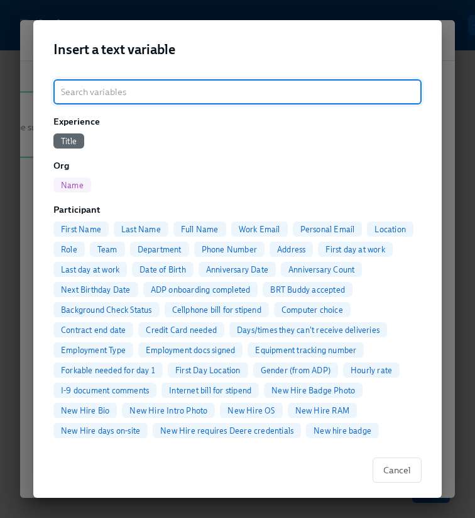
click at [363, 249] on span "First day at work" at bounding box center [355, 249] width 74 height 9
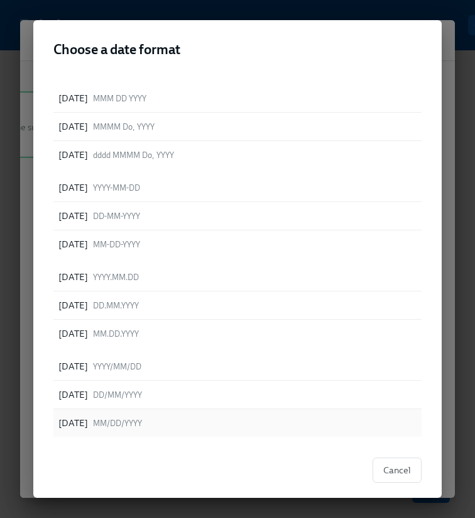
click at [120, 422] on span "MM/DD/YYYY" at bounding box center [117, 423] width 49 height 12
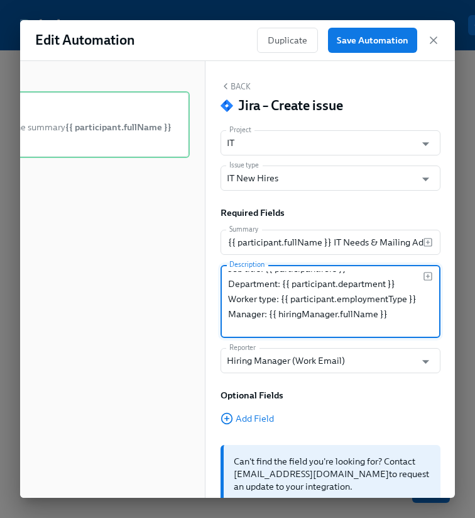
scroll to position [177, 0]
drag, startPoint x: 230, startPoint y: 311, endPoint x: 438, endPoint y: 314, distance: 208.8
click at [438, 314] on div "IT Hire Master Form Summary for {{ {{ participant.startDate | MM/DD/YYYY }} - P…" at bounding box center [331, 301] width 220 height 73
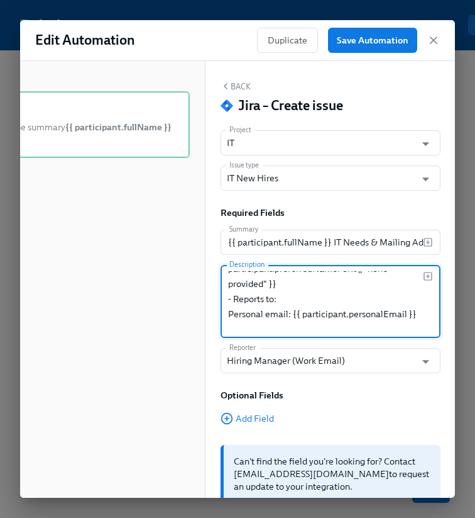
scroll to position [67, 0]
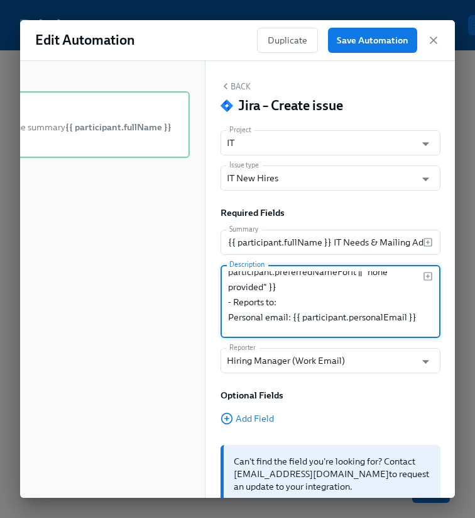
click at [301, 302] on textarea "IT Hire Master Form Summary for {{ {{ participant.startDate | MM/DD/YYYY }} - P…" at bounding box center [325, 301] width 195 height 60
paste textarea "Manager: {{ hiringManager.fullName }}"
drag, startPoint x: 278, startPoint y: 302, endPoint x: 315, endPoint y: 304, distance: 37.1
click at [315, 304] on textarea "IT Hire Master Form Summary for {{ {{ participant.startDate | MM/DD/YYYY }} - P…" at bounding box center [325, 301] width 195 height 60
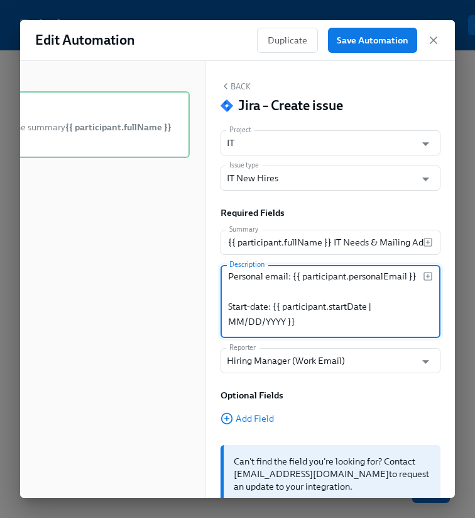
scroll to position [107, 0]
click at [251, 291] on textarea "IT Hire Master Form Summary for {{ {{ participant.startDate | MM/DD/YYYY }} - P…" at bounding box center [325, 301] width 195 height 60
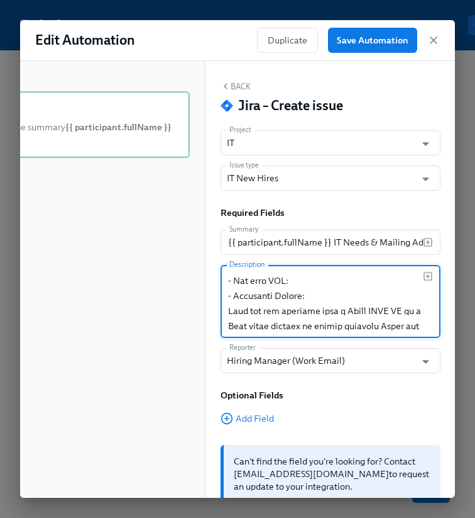
scroll to position [179, 0]
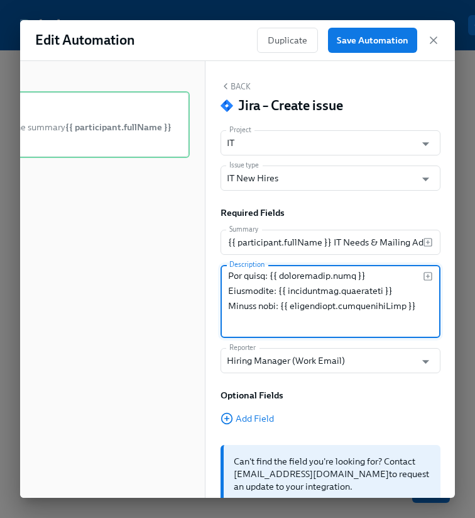
drag, startPoint x: 228, startPoint y: 296, endPoint x: 260, endPoint y: 299, distance: 32.8
click at [260, 300] on textarea at bounding box center [325, 301] width 195 height 60
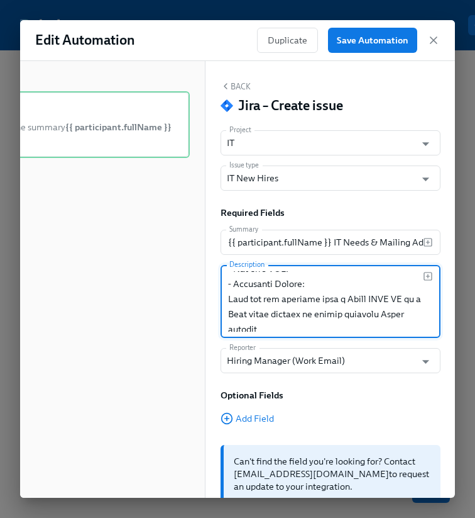
scroll to position [177, 0]
click at [253, 314] on textarea at bounding box center [325, 301] width 195 height 60
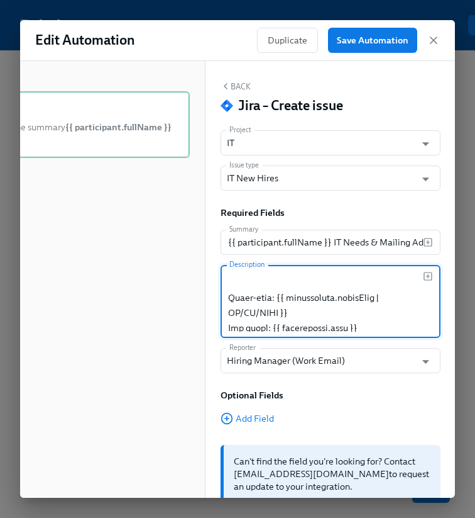
scroll to position [327, 0]
drag, startPoint x: 304, startPoint y: 314, endPoint x: 226, endPoint y: 282, distance: 83.7
click at [226, 282] on div "Description" at bounding box center [331, 301] width 220 height 73
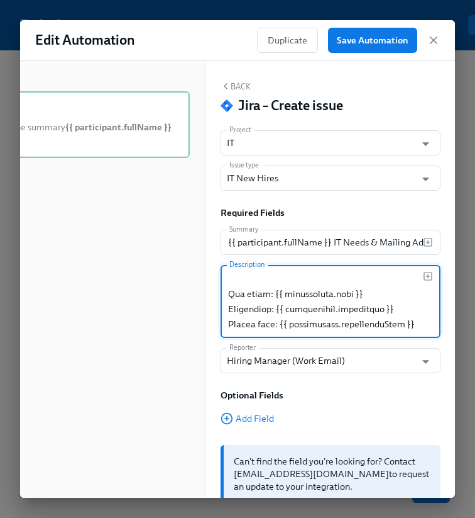
click at [398, 314] on textarea at bounding box center [325, 301] width 195 height 60
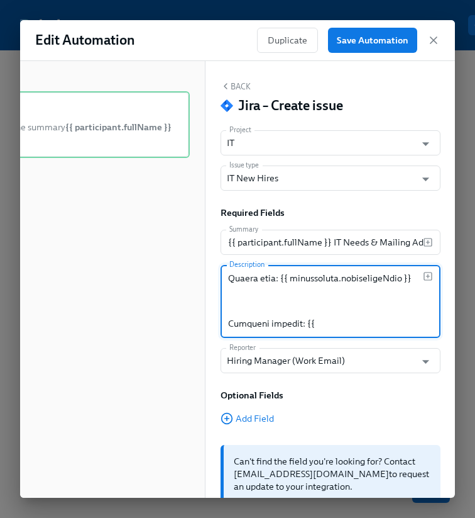
scroll to position [358, 0]
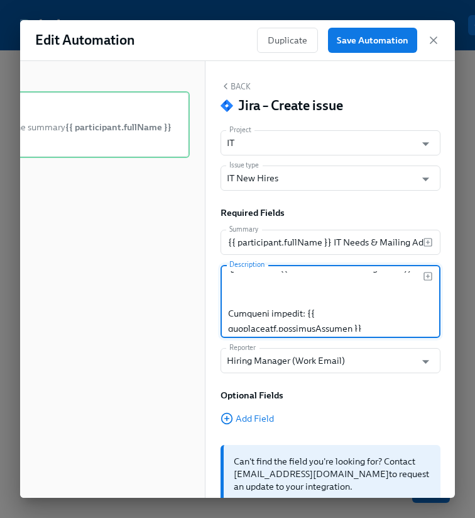
click at [398, 310] on textarea at bounding box center [325, 301] width 195 height 60
click at [266, 293] on textarea at bounding box center [325, 301] width 195 height 60
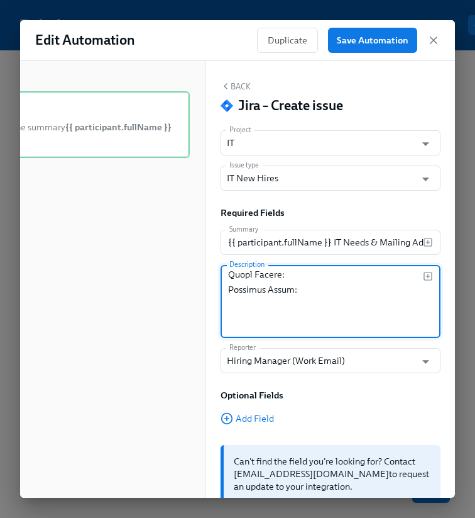
scroll to position [381, 0]
click at [295, 318] on textarea at bounding box center [325, 301] width 195 height 60
click at [235, 299] on textarea at bounding box center [325, 301] width 195 height 60
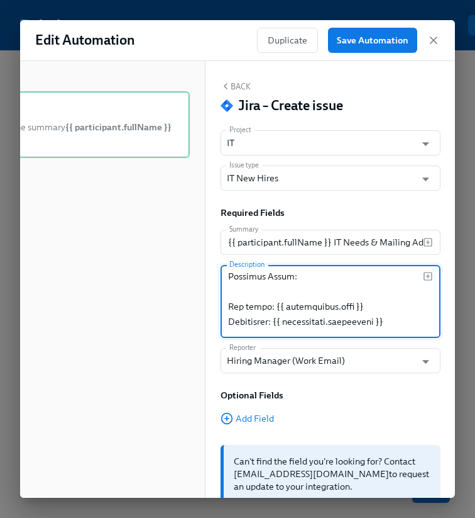
drag, startPoint x: 265, startPoint y: 306, endPoint x: 372, endPoint y: 305, distance: 106.9
click at [372, 305] on textarea at bounding box center [325, 301] width 195 height 60
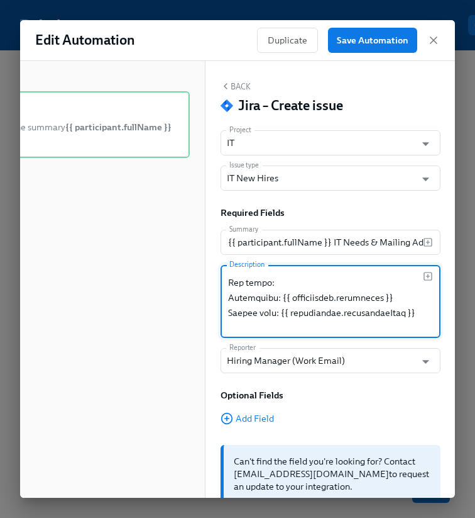
scroll to position [417, 0]
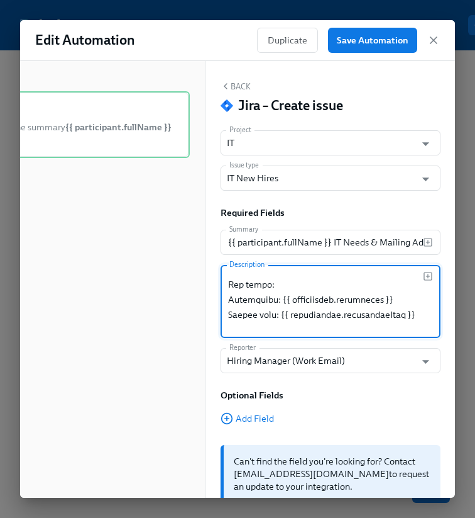
click at [281, 297] on textarea at bounding box center [325, 301] width 195 height 60
click at [397, 300] on textarea at bounding box center [325, 301] width 195 height 60
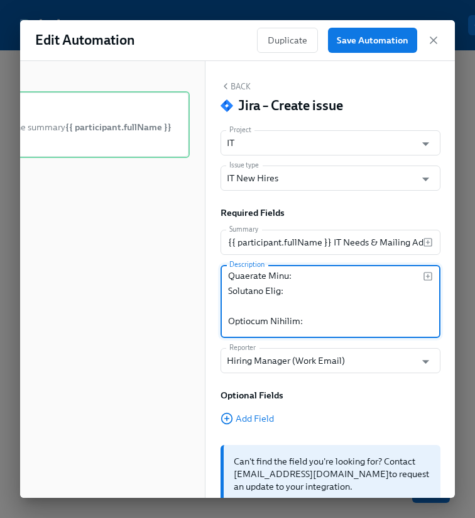
scroll to position [316, 0]
click at [329, 294] on textarea at bounding box center [325, 301] width 195 height 60
paste textarea "{{ participant.department }}"
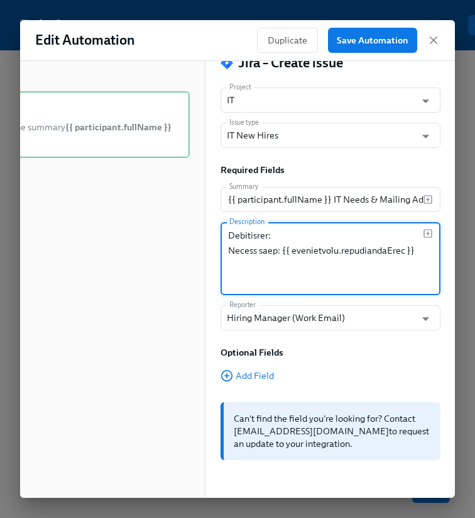
scroll to position [437, 0]
click at [282, 250] on textarea at bounding box center [325, 258] width 195 height 60
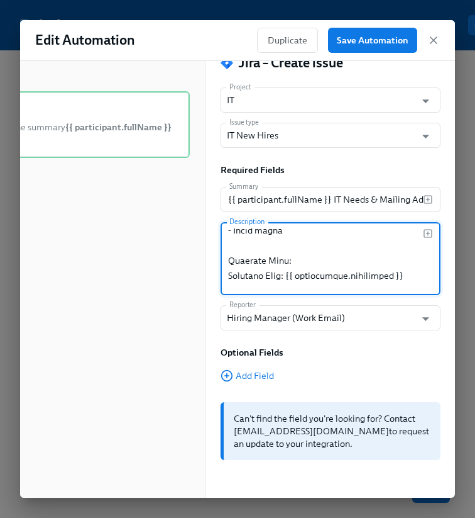
scroll to position [287, 0]
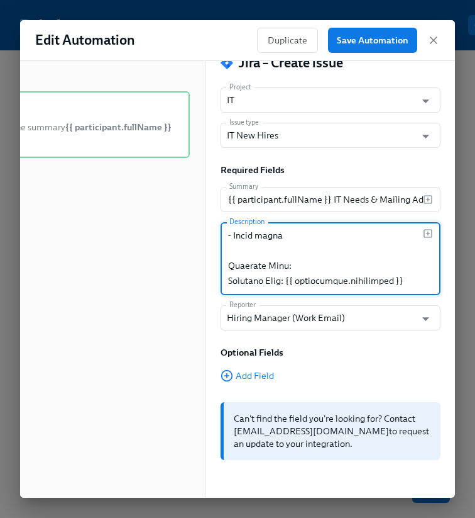
click at [310, 268] on textarea at bounding box center [325, 258] width 195 height 60
paste textarea "{{ participant.employmentType }}"
click at [289, 265] on textarea at bounding box center [325, 258] width 195 height 60
click at [291, 265] on textarea at bounding box center [325, 258] width 195 height 60
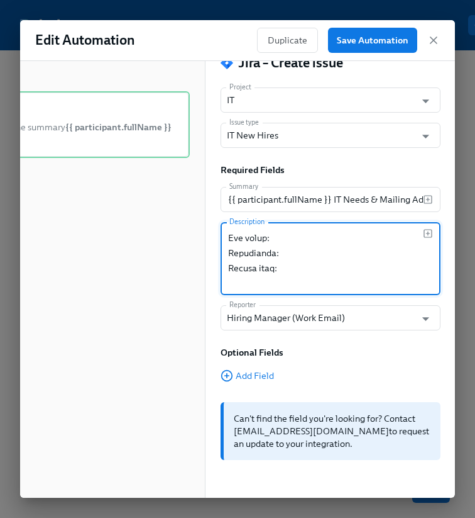
scroll to position [433, 0]
drag, startPoint x: 228, startPoint y: 235, endPoint x: 307, endPoint y: 280, distance: 90.4
click at [307, 280] on textarea at bounding box center [325, 258] width 195 height 60
click at [325, 264] on textarea at bounding box center [325, 258] width 195 height 60
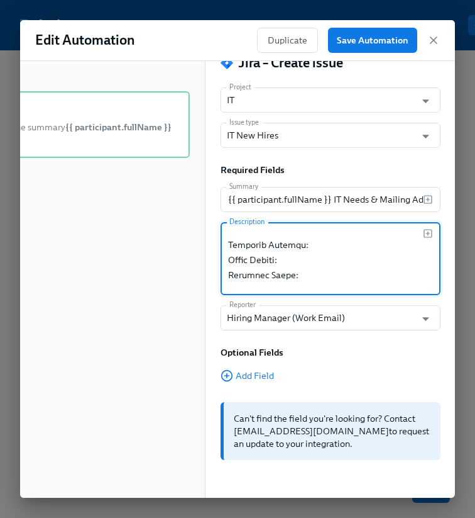
paste textarea "{{ participant.shippingAddress }}"
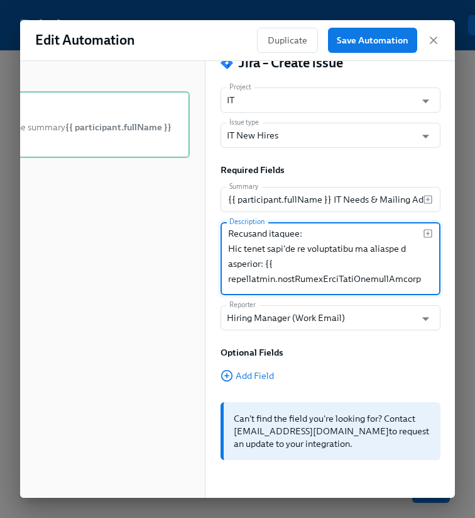
scroll to position [468, 0]
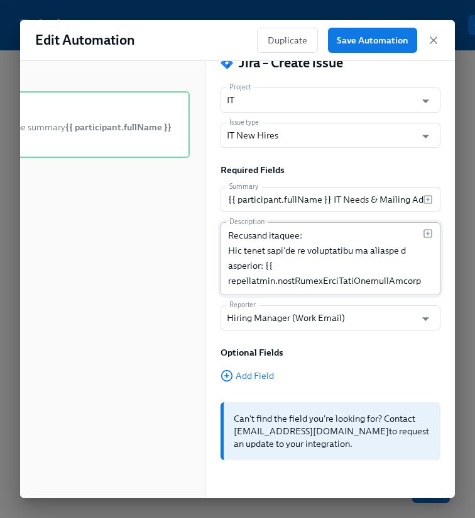
drag, startPoint x: 227, startPoint y: 263, endPoint x: 294, endPoint y: 279, distance: 68.5
click at [294, 279] on div "Description" at bounding box center [331, 258] width 220 height 73
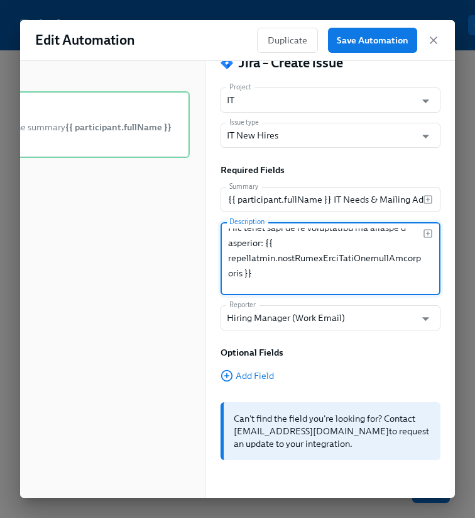
scroll to position [494, 0]
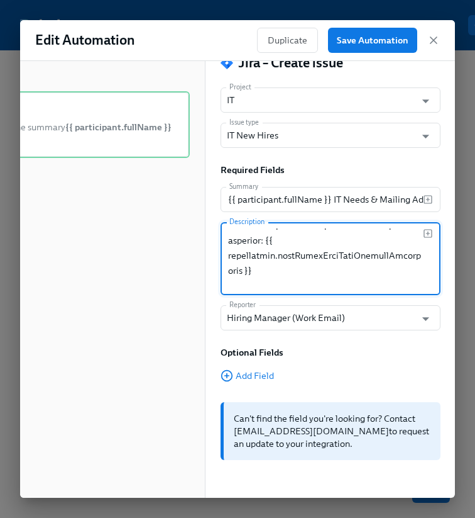
drag, startPoint x: 230, startPoint y: 241, endPoint x: 250, endPoint y: 274, distance: 38.4
click at [250, 274] on textarea at bounding box center [325, 258] width 195 height 60
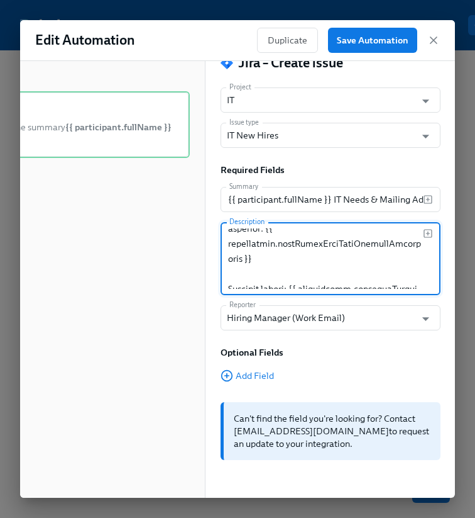
click at [245, 283] on textarea at bounding box center [325, 258] width 195 height 60
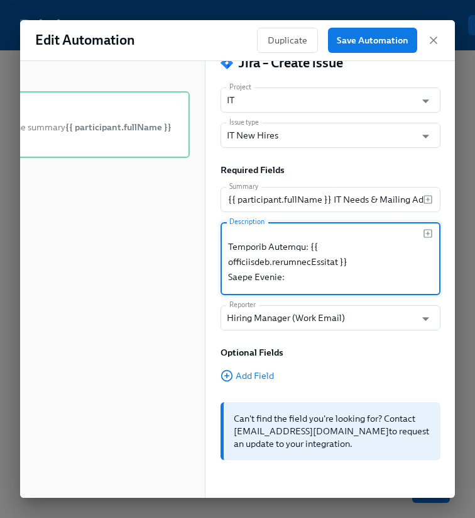
scroll to position [349, 0]
click at [368, 283] on textarea at bounding box center [325, 258] width 195 height 60
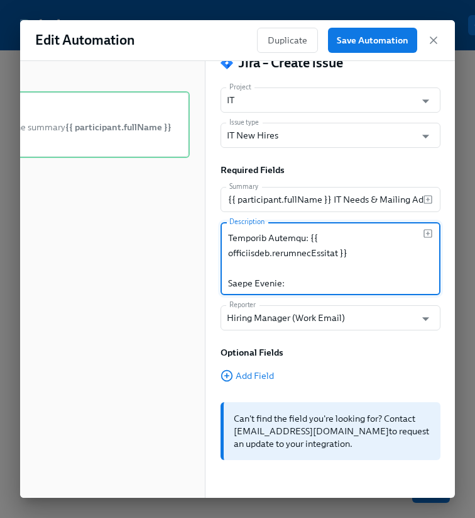
paste textarea "Any times they'll be unavailable to receive a delivery: {{ participant.daysTime…"
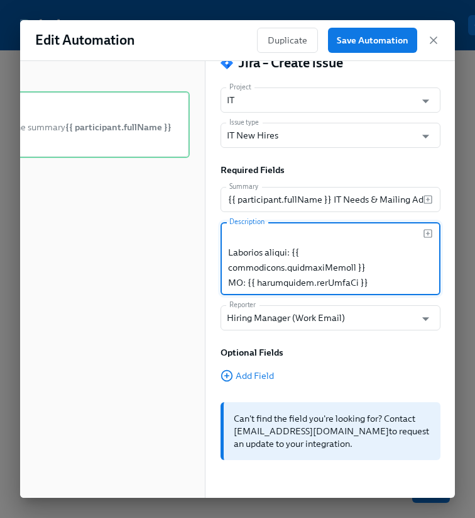
scroll to position [540, 0]
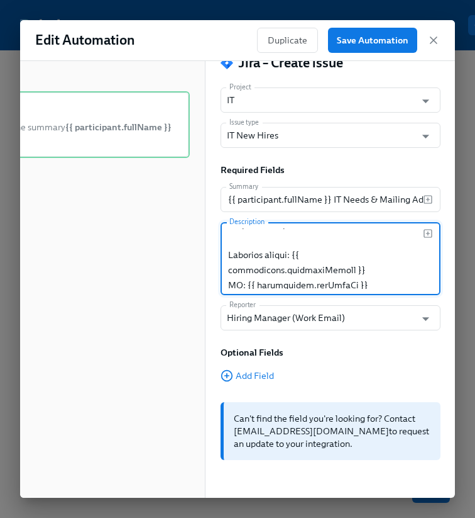
drag, startPoint x: 229, startPoint y: 239, endPoint x: 318, endPoint y: 250, distance: 89.4
click at [318, 252] on textarea at bounding box center [325, 258] width 195 height 60
click at [301, 266] on textarea at bounding box center [325, 258] width 195 height 60
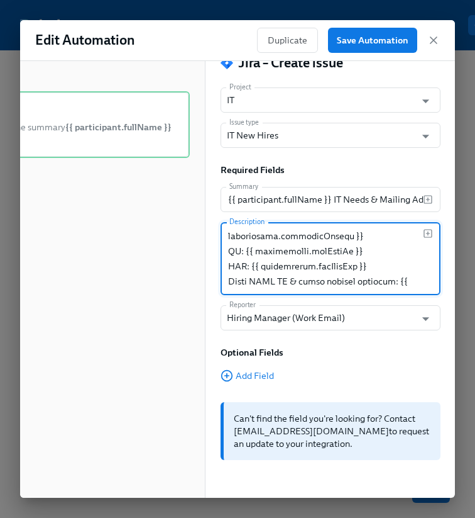
scroll to position [512, 0]
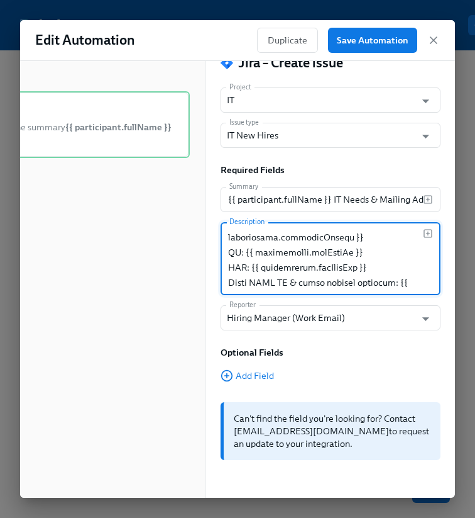
click at [371, 256] on textarea at bounding box center [325, 258] width 195 height 60
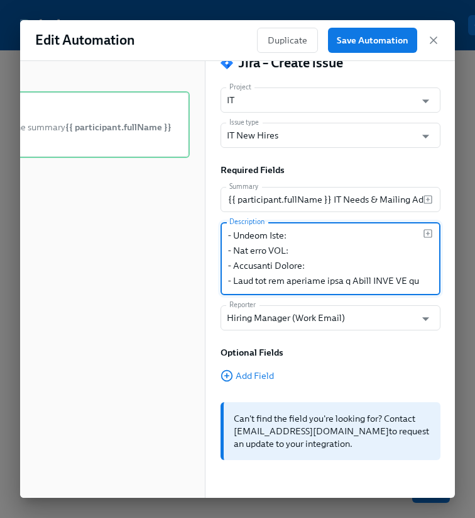
scroll to position [150, 0]
click at [345, 274] on textarea at bounding box center [325, 258] width 195 height 60
click at [339, 267] on textarea at bounding box center [325, 258] width 195 height 60
paste textarea "{{ participant.computerChoice }}"
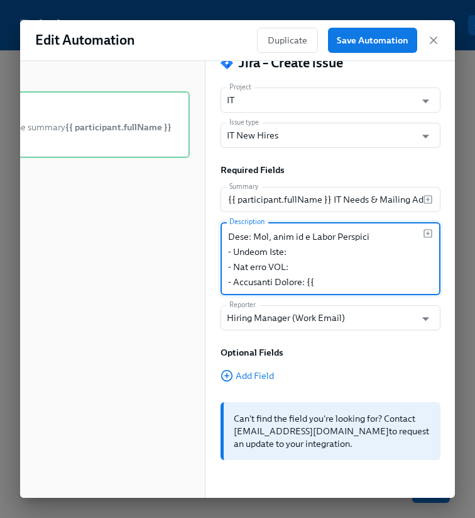
scroll to position [136, 0]
click at [322, 251] on textarea at bounding box center [325, 258] width 195 height 60
paste textarea "{{ participant.computerChoice }}"
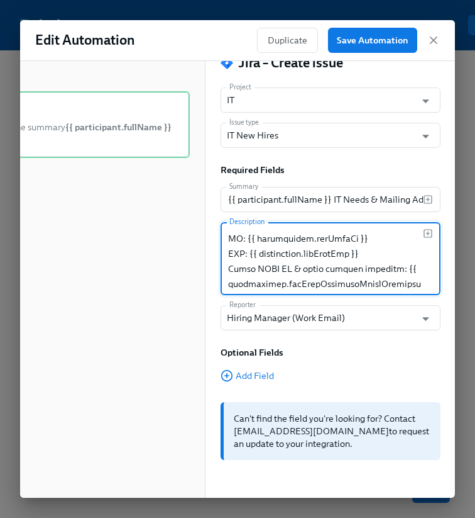
scroll to position [519, 0]
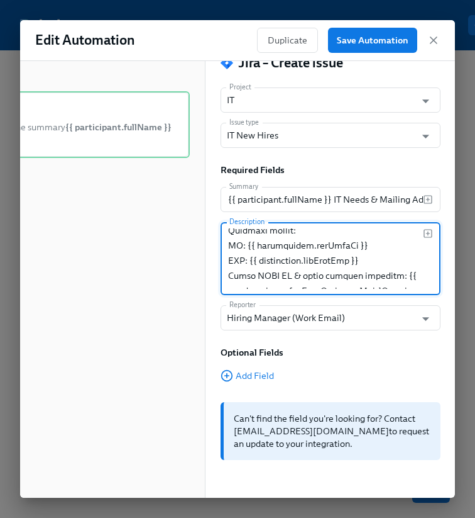
drag, startPoint x: 243, startPoint y: 243, endPoint x: 402, endPoint y: 247, distance: 159.8
click at [402, 247] on textarea at bounding box center [325, 258] width 195 height 60
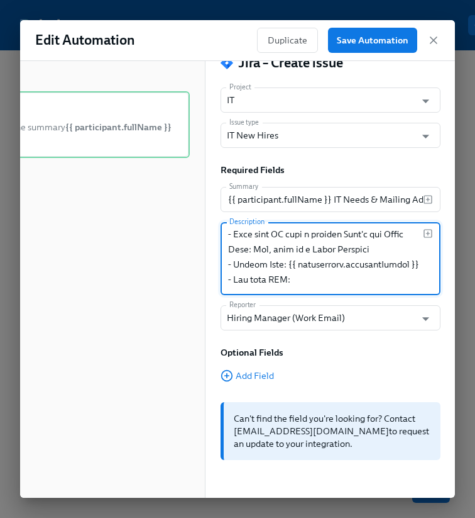
scroll to position [147, 0]
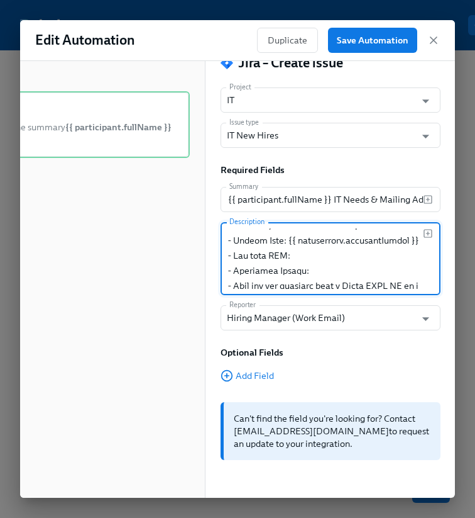
click at [366, 267] on textarea at bounding box center [325, 258] width 195 height 60
paste textarea "{{ participant.newHireOs }}"
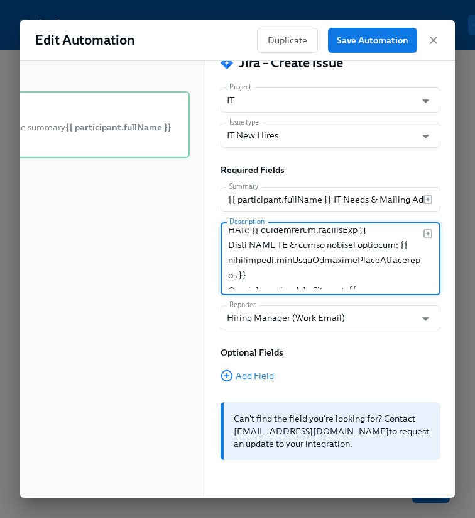
scroll to position [543, 0]
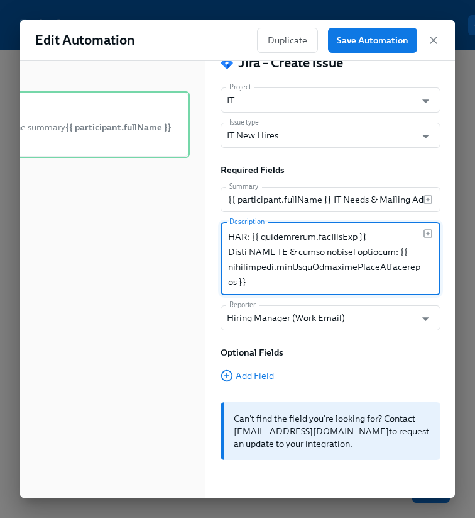
drag, startPoint x: 252, startPoint y: 236, endPoint x: 383, endPoint y: 236, distance: 130.8
click at [383, 236] on textarea at bounding box center [325, 258] width 195 height 60
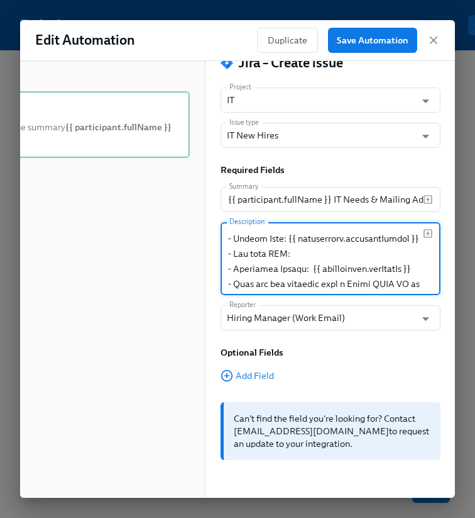
scroll to position [140, 0]
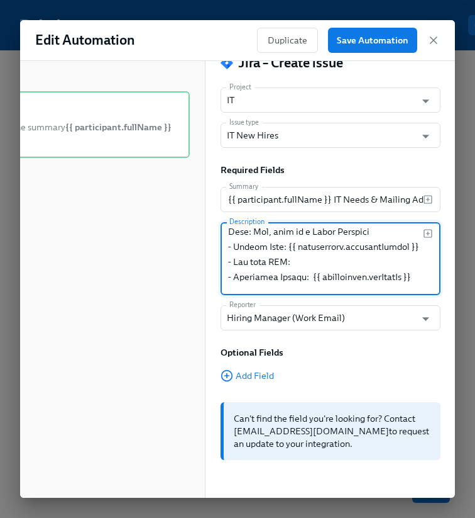
click at [341, 258] on textarea at bounding box center [325, 258] width 195 height 60
paste textarea "{{ participant.newHireRam }}"
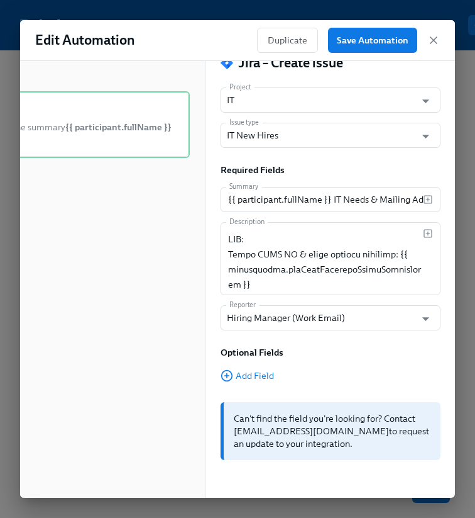
scroll to position [530, 0]
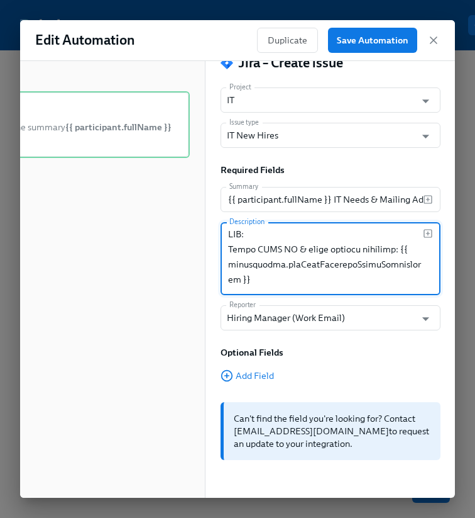
click at [396, 265] on textarea at bounding box center [325, 258] width 195 height 60
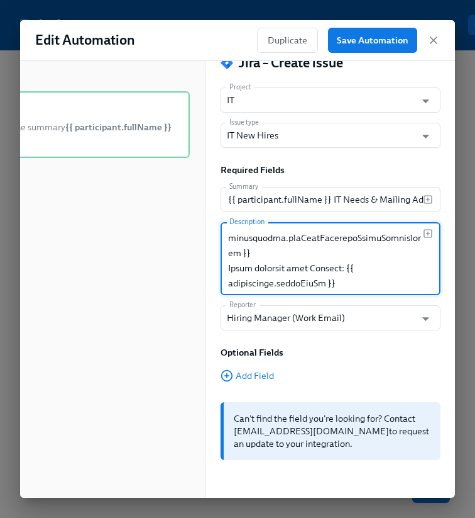
click at [392, 264] on textarea at bounding box center [325, 258] width 195 height 60
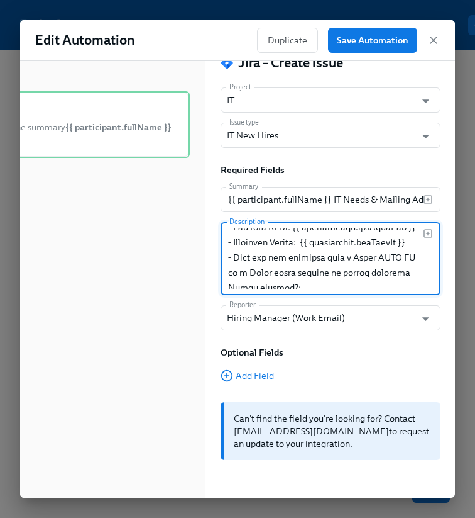
scroll to position [182, 0]
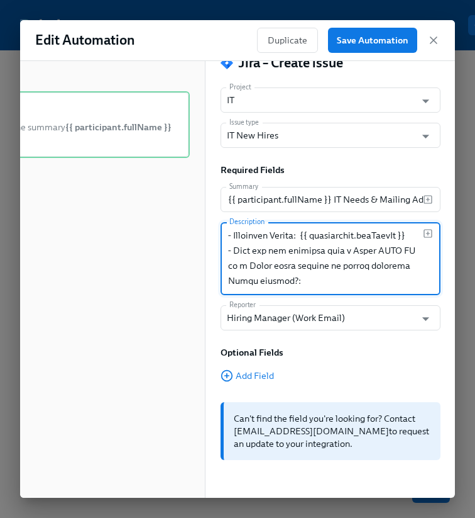
click at [365, 282] on textarea at bounding box center [325, 258] width 195 height 60
paste textarea "{{ participant.newHireRequiresDeereCredentials }}"
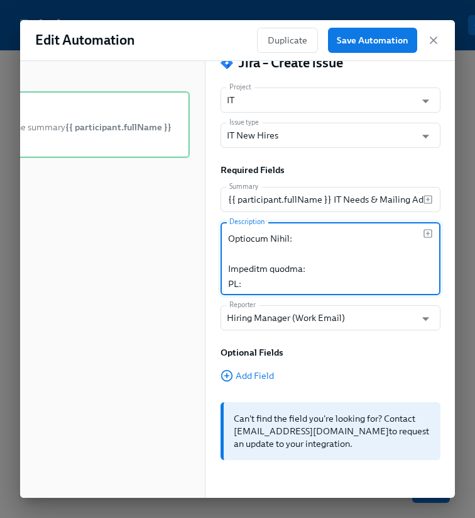
scroll to position [519, 0]
drag, startPoint x: 230, startPoint y: 239, endPoint x: 260, endPoint y: 281, distance: 51.5
click at [260, 282] on textarea at bounding box center [325, 258] width 195 height 60
click at [309, 265] on textarea "IT Hire Master Form Summary for {{ {{ participant.startDate | MM/DD/YYYY }} - P…" at bounding box center [325, 258] width 195 height 60
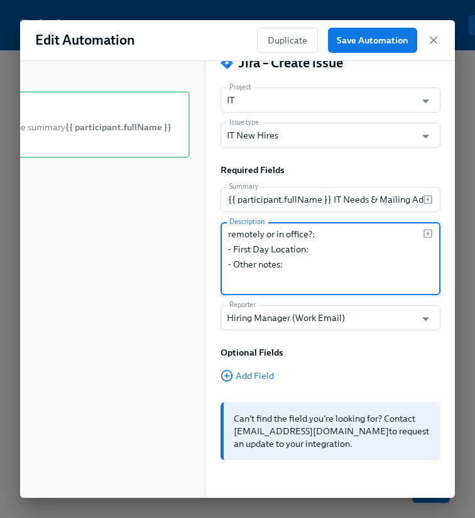
paste textarea "{{ participant.notesForIt }}"
click at [328, 249] on textarea at bounding box center [325, 258] width 195 height 60
type textarea "IT Hire Master Form Summary for {{ {{ participant.startDate | MM/DD/YYYY }} - P…"
click at [429, 231] on icon "button" at bounding box center [428, 233] width 10 height 10
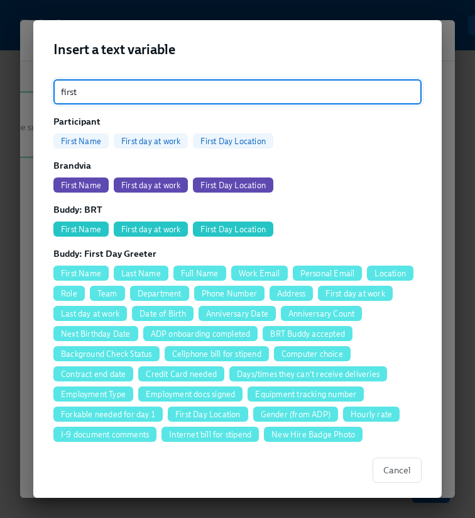
type input "first"
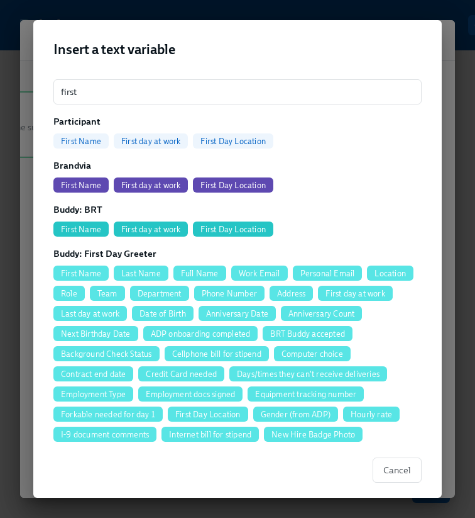
click at [245, 139] on span "First Day Location" at bounding box center [233, 140] width 80 height 9
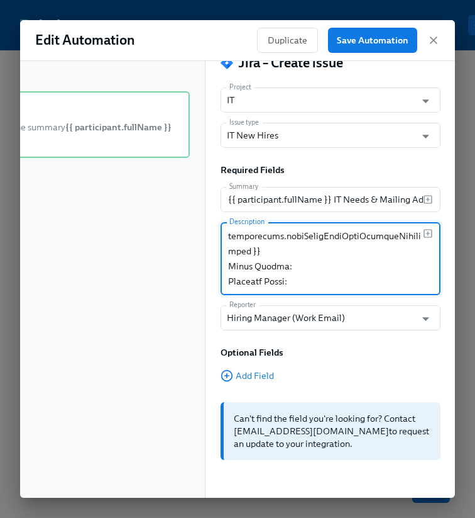
scroll to position [489, 0]
click at [324, 253] on textarea at bounding box center [325, 258] width 195 height 60
type textarea "IT Hire Master Form Summary for {{ {{ participant.startDate | MM/DD/YYYY }} - P…"
click at [428, 233] on icon "button" at bounding box center [428, 232] width 0 height 3
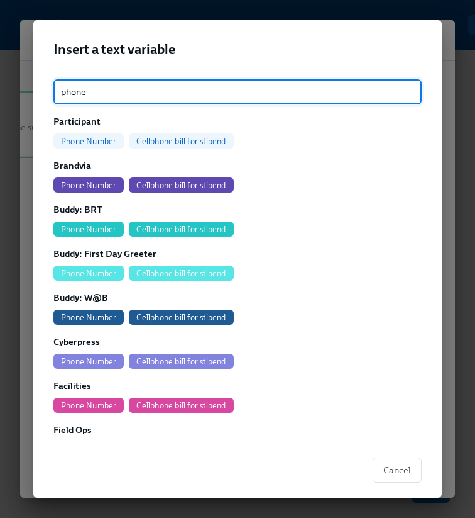
type input "phone"
click at [74, 137] on span "Phone Number" at bounding box center [88, 140] width 70 height 9
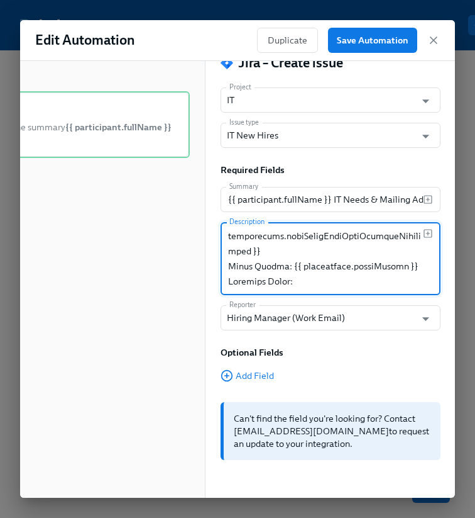
click at [311, 266] on textarea at bounding box center [325, 258] width 195 height 60
type textarea "IT Hire Master Form Summary for {{ {{ participant.startDate | MM/DD/YYYY }} - P…"
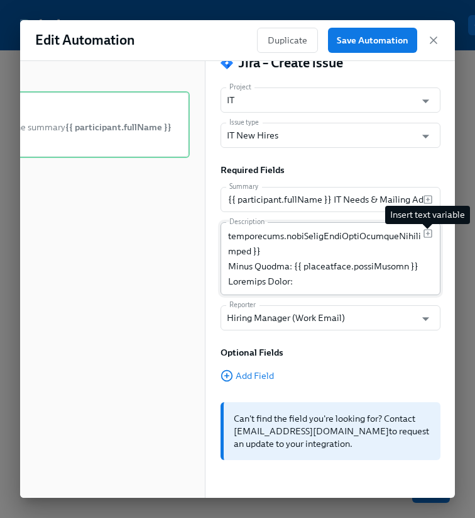
click at [429, 234] on icon "button" at bounding box center [428, 233] width 10 height 10
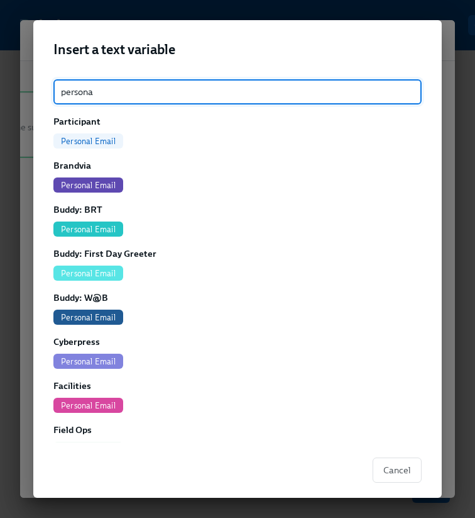
type input "persona"
click at [85, 140] on span "Personal Email" at bounding box center [88, 140] width 70 height 9
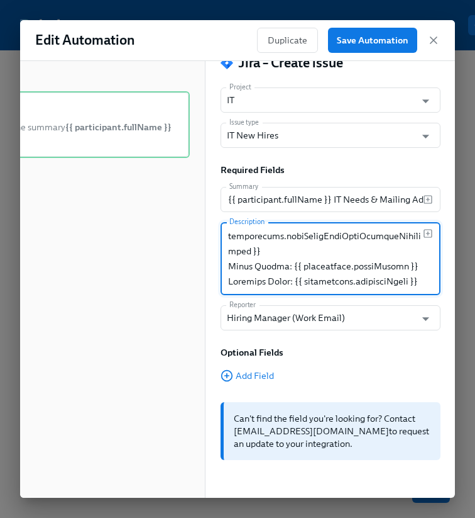
click at [302, 282] on textarea at bounding box center [325, 258] width 195 height 60
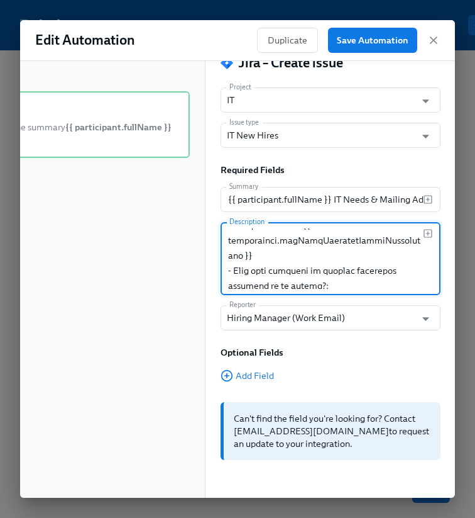
scroll to position [236, 0]
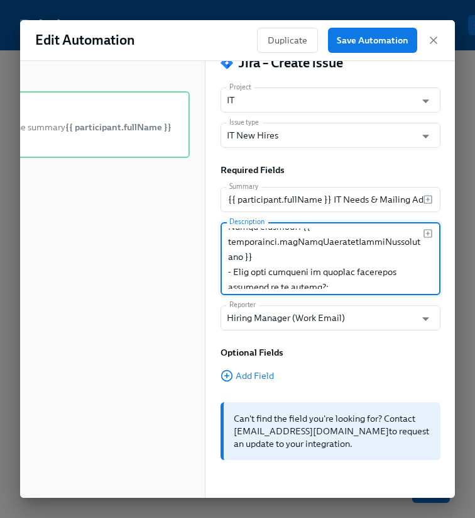
click at [340, 288] on textarea at bounding box center [325, 258] width 195 height 60
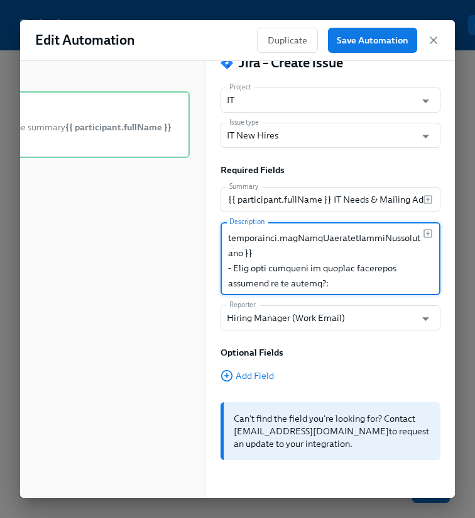
type textarea "IT Hire Master Form Summary for {{ {{ participant.startDate | MM/DD/YYYY }} - P…"
click at [428, 232] on icon "button" at bounding box center [428, 232] width 0 height 3
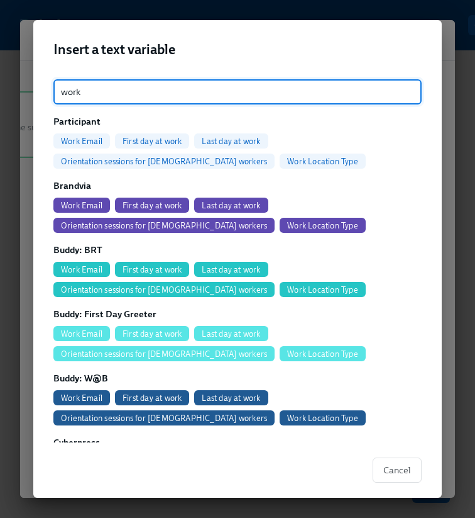
type input "work"
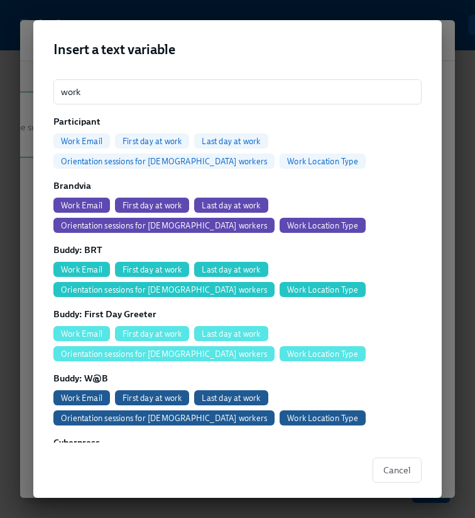
click at [280, 155] on div "Work Location Type" at bounding box center [323, 160] width 86 height 15
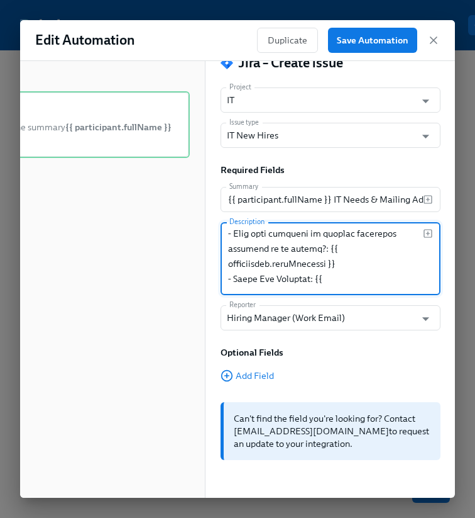
scroll to position [263, 0]
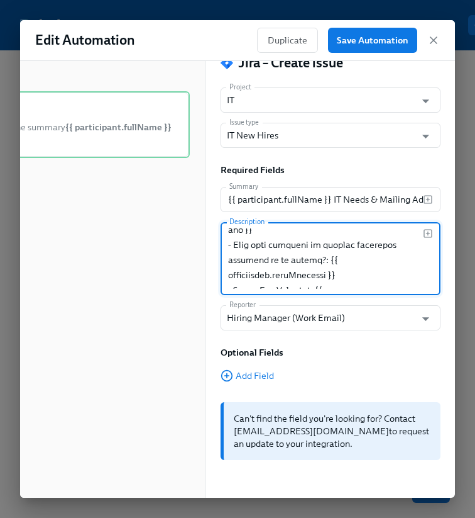
drag, startPoint x: 274, startPoint y: 276, endPoint x: 289, endPoint y: 276, distance: 15.7
click at [289, 276] on textarea at bounding box center [325, 258] width 195 height 60
click at [275, 275] on textarea at bounding box center [325, 258] width 195 height 60
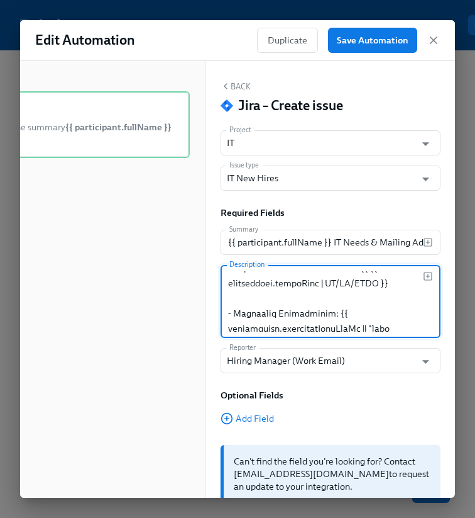
scroll to position [0, 0]
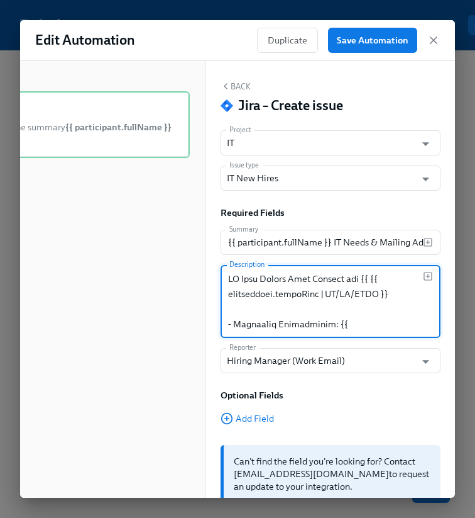
click at [394, 293] on textarea at bounding box center [325, 301] width 195 height 60
type textarea "IT Hire Master Form Summary for {{ {{ participant.startDate | MM/DD/YYYY }} Rea…"
click at [426, 277] on icon "button" at bounding box center [428, 276] width 10 height 10
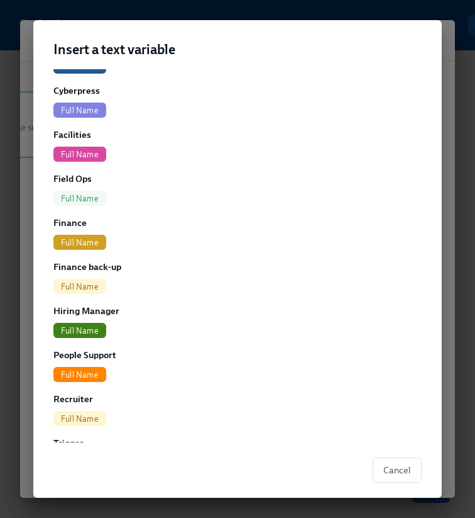
scroll to position [253, 0]
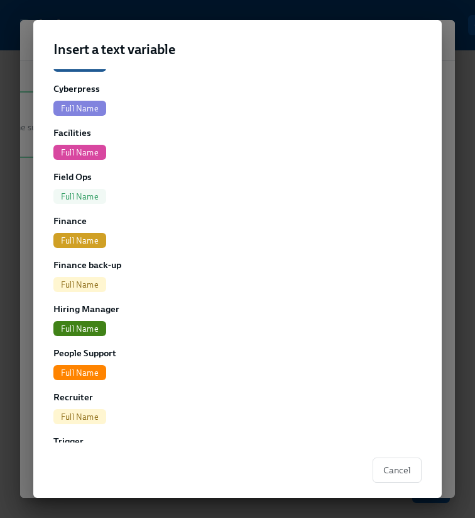
type input "full"
click at [80, 328] on span "Full Name" at bounding box center [79, 328] width 53 height 9
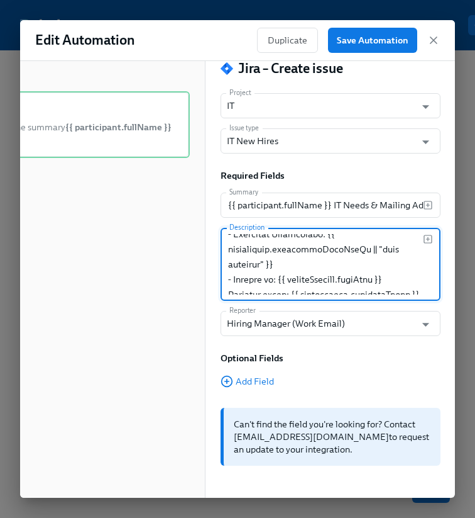
scroll to position [0, 0]
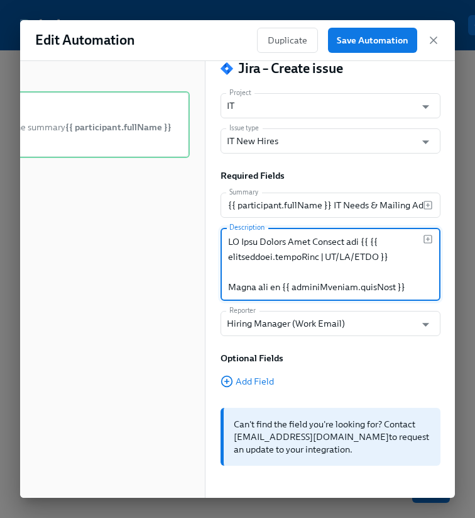
click at [409, 284] on textarea at bounding box center [325, 264] width 195 height 60
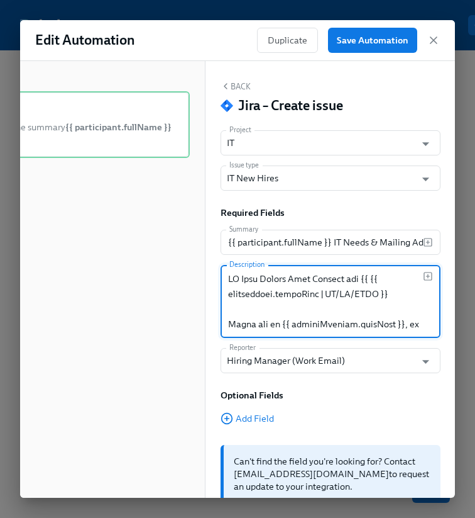
click at [312, 320] on textarea at bounding box center [325, 301] width 195 height 60
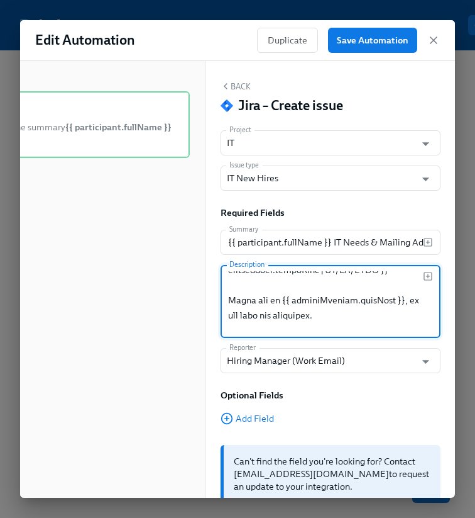
scroll to position [26, 0]
click at [336, 318] on textarea at bounding box center [325, 301] width 195 height 60
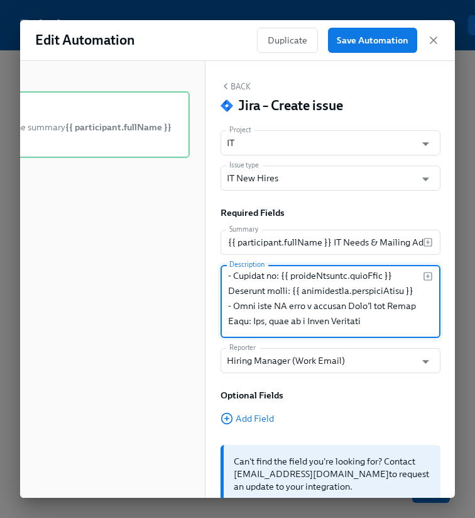
scroll to position [140, 0]
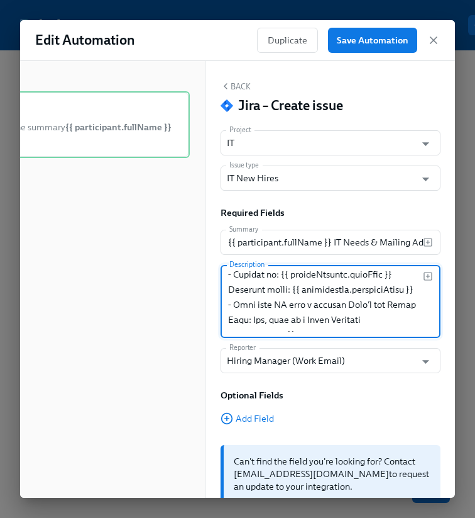
click at [253, 301] on textarea at bounding box center [325, 301] width 195 height 60
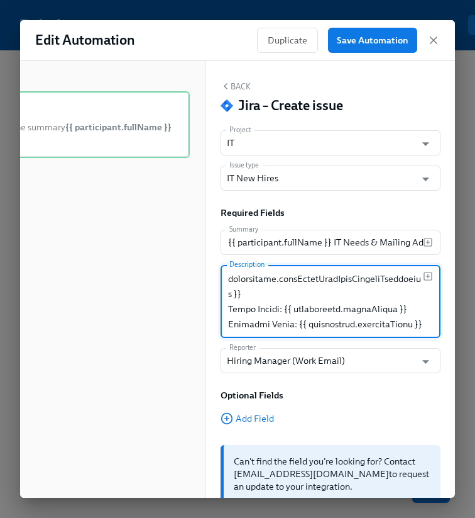
scroll to position [558, 0]
type textarea "IT Hire Master Form Summary for {{ {{ participant.startDate | MM/DD/YYYY }} Rea…"
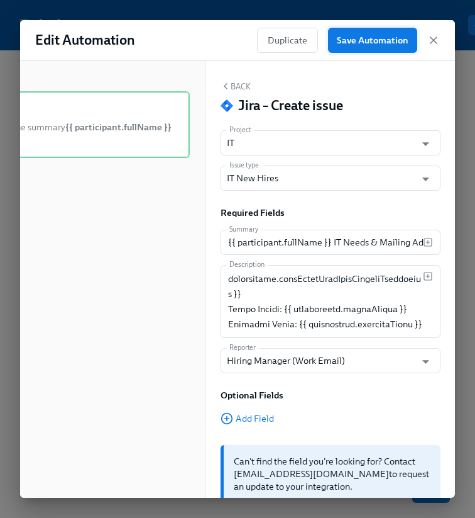
click at [384, 43] on span "Save Automation" at bounding box center [373, 40] width 72 height 13
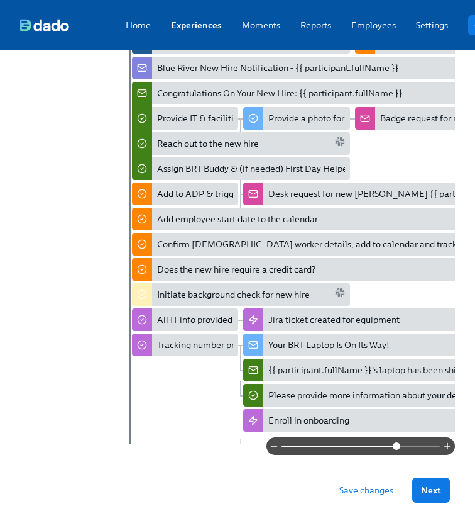
click at [353, 485] on span "Save changes" at bounding box center [367, 490] width 54 height 13
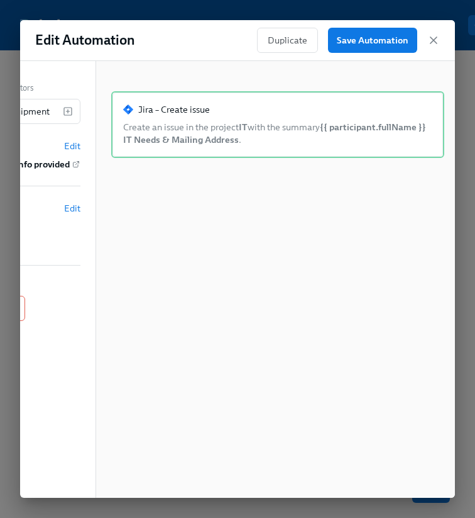
scroll to position [0, 142]
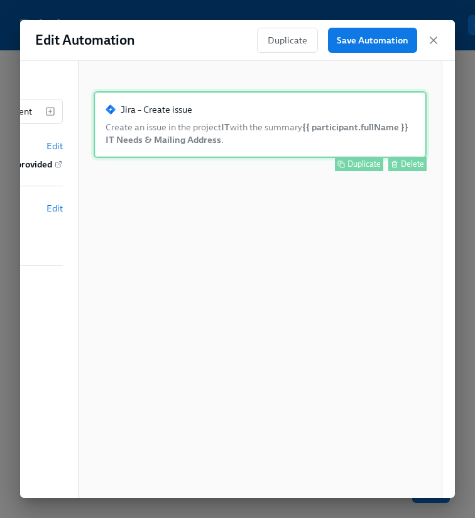
click at [358, 165] on div "Duplicate" at bounding box center [364, 163] width 33 height 9
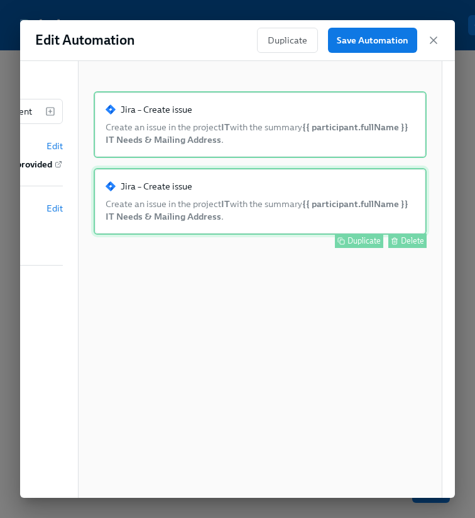
click at [162, 201] on div "Jira – Create issue Create an issue in the project IT with the summary ​{​{ par…" at bounding box center [260, 201] width 333 height 67
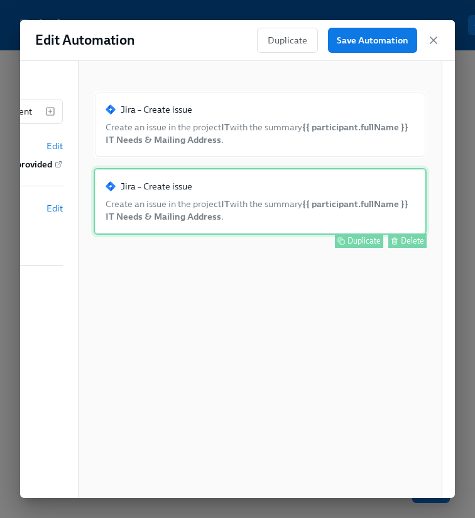
scroll to position [0, 0]
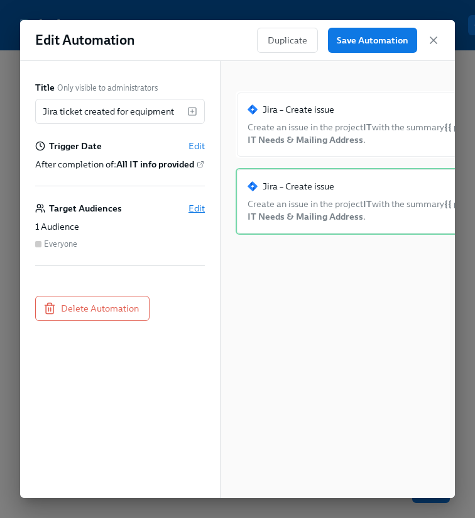
click at [195, 214] on span "Edit" at bounding box center [197, 208] width 16 height 13
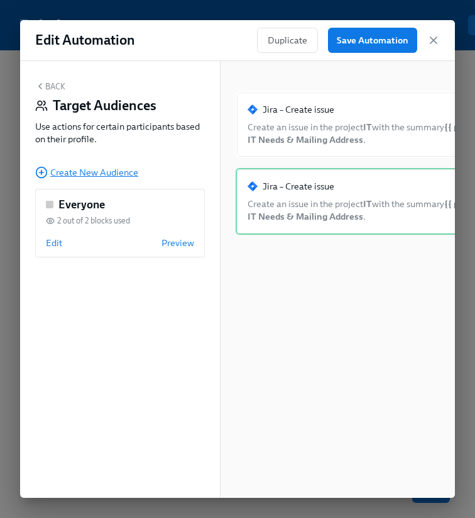
click at [62, 172] on span "Create New Audience" at bounding box center [86, 172] width 103 height 13
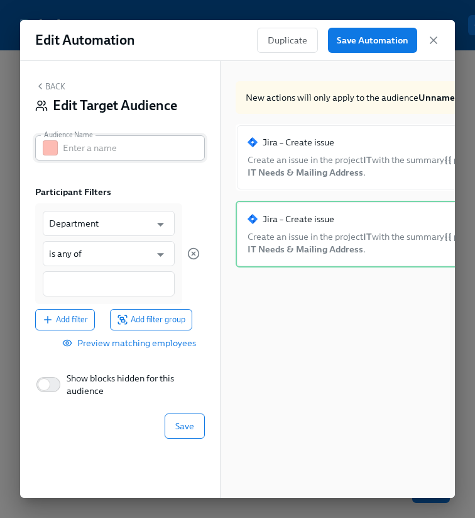
click at [48, 152] on button "button" at bounding box center [50, 147] width 15 height 15
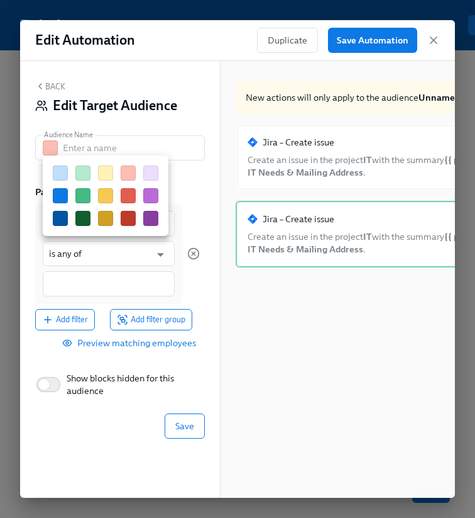
click at [64, 196] on button "button" at bounding box center [60, 195] width 15 height 15
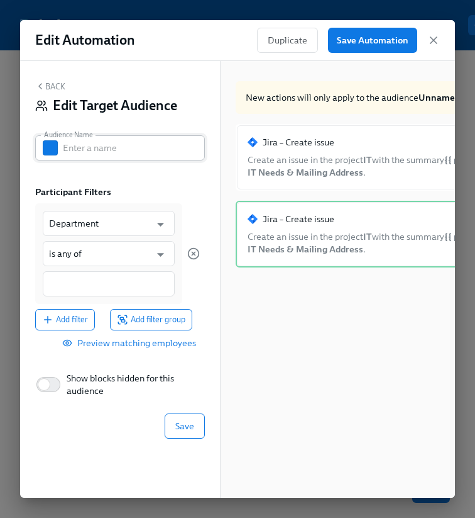
click at [68, 137] on input "text" at bounding box center [134, 147] width 142 height 25
type input "Field workers"
click at [47, 150] on button "button" at bounding box center [50, 147] width 15 height 15
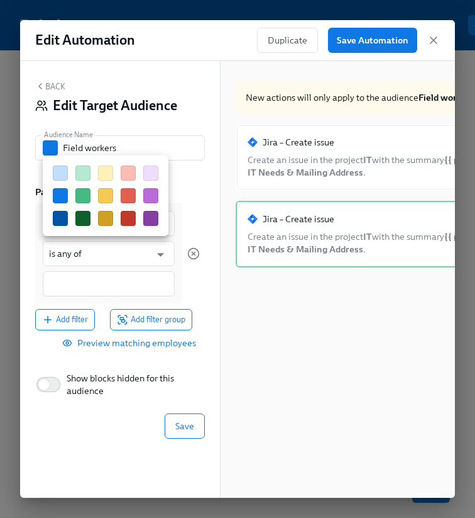
click at [81, 192] on button "button" at bounding box center [82, 195] width 15 height 15
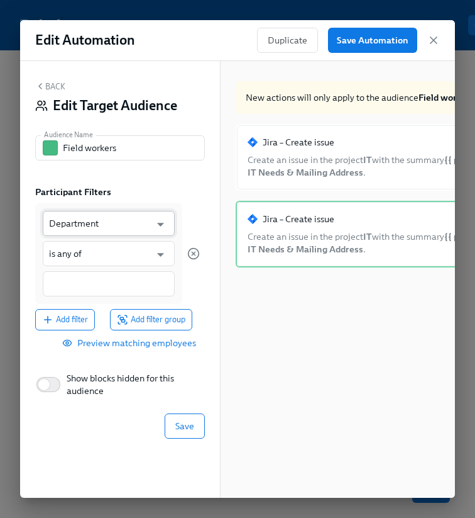
click at [81, 214] on input "Department" at bounding box center [99, 223] width 101 height 25
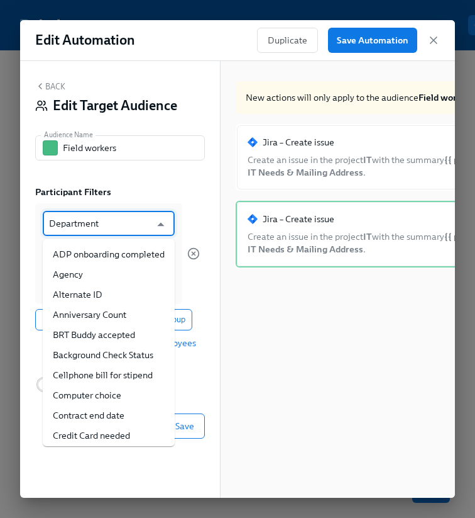
scroll to position [67, 0]
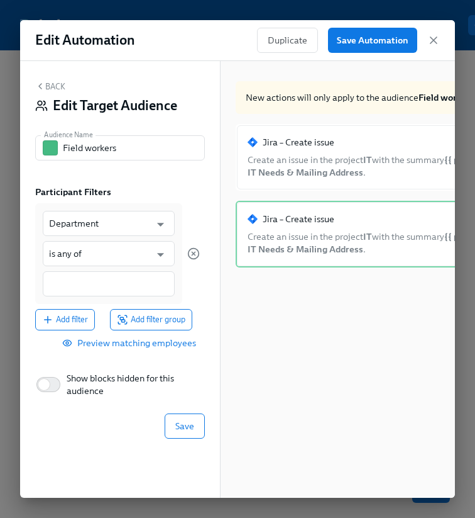
click at [119, 201] on div "Participant Filters Department ​ is any of ​ Add filter Add filter group Previe…" at bounding box center [120, 270] width 170 height 170
click at [58, 262] on input "is any of" at bounding box center [99, 253] width 101 height 25
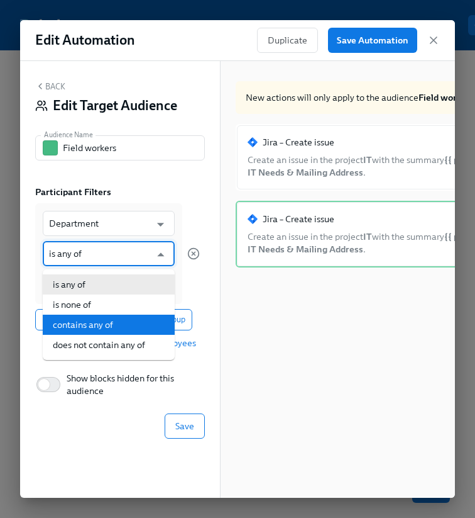
click at [92, 318] on li "contains any of" at bounding box center [109, 324] width 132 height 20
type input "contains any of"
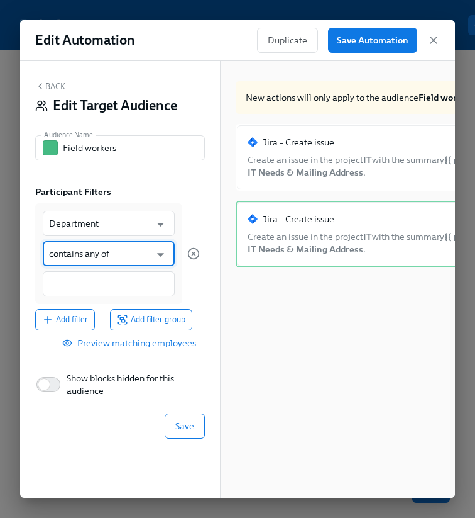
click at [63, 296] on div "Department ​ contains any of ​" at bounding box center [108, 253] width 147 height 101
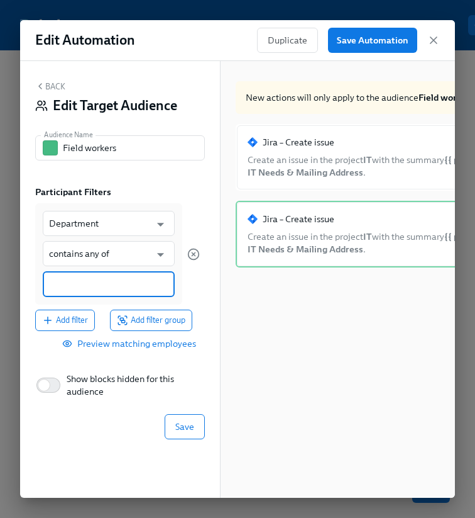
click at [57, 282] on input at bounding box center [108, 283] width 119 height 13
type input "Field Engineering"
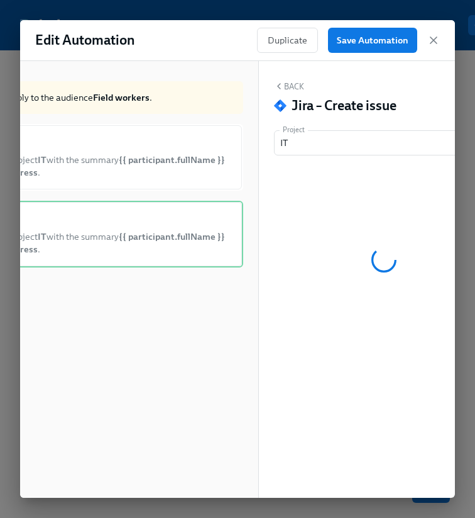
scroll to position [0, 324]
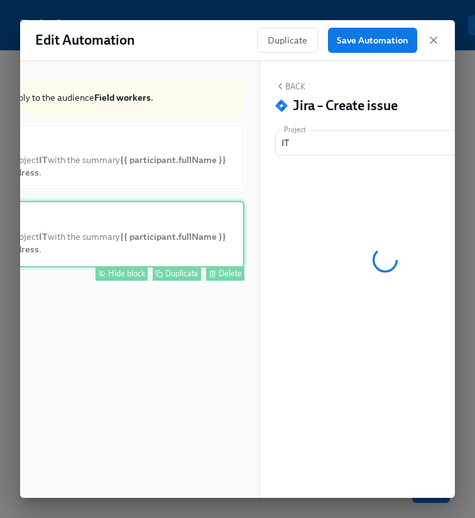
click at [159, 218] on div "Jira – Create issue Create an issue in the project IT with the summary ​{​{ par…" at bounding box center [77, 234] width 333 height 67
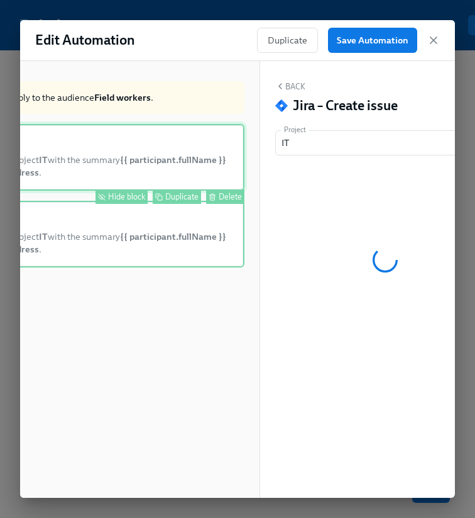
click at [165, 170] on div "Jira – Create issue Create an issue in the project IT with the summary ​{​{ par…" at bounding box center [77, 157] width 333 height 67
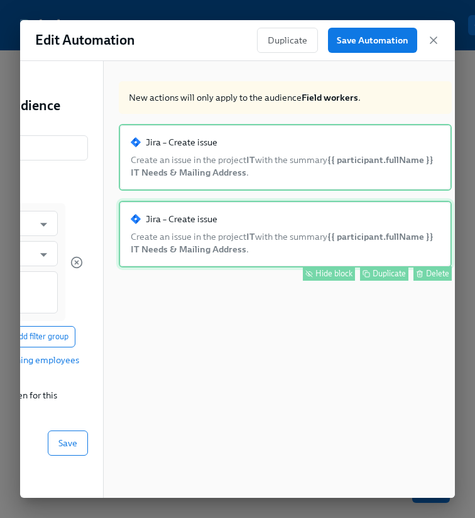
scroll to position [0, 118]
click at [334, 272] on div "Hide block" at bounding box center [333, 272] width 37 height 9
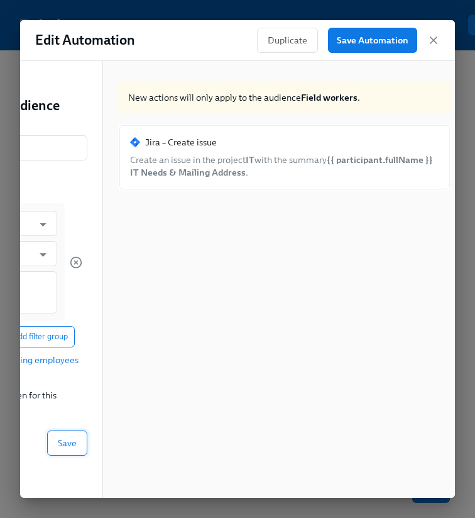
click at [76, 436] on span "Save" at bounding box center [67, 442] width 19 height 13
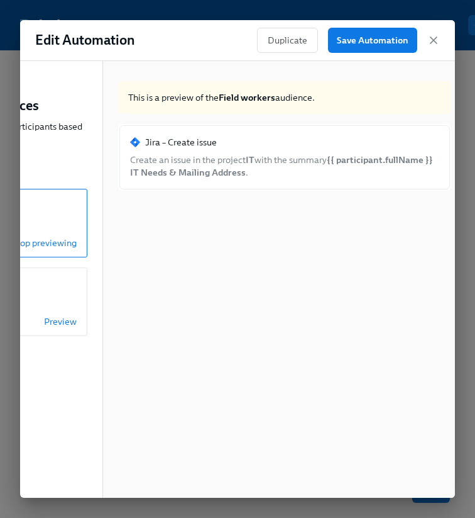
scroll to position [0, 0]
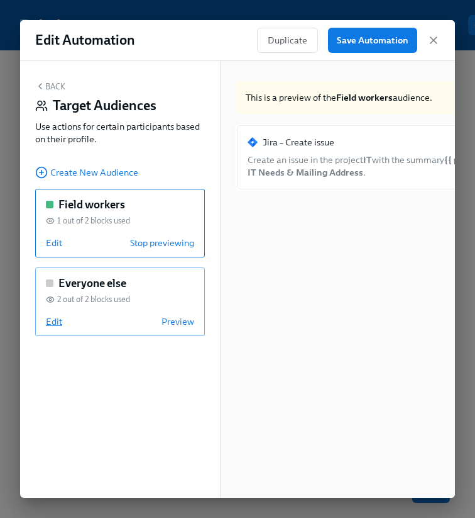
click at [51, 316] on span "Edit" at bounding box center [54, 321] width 16 height 13
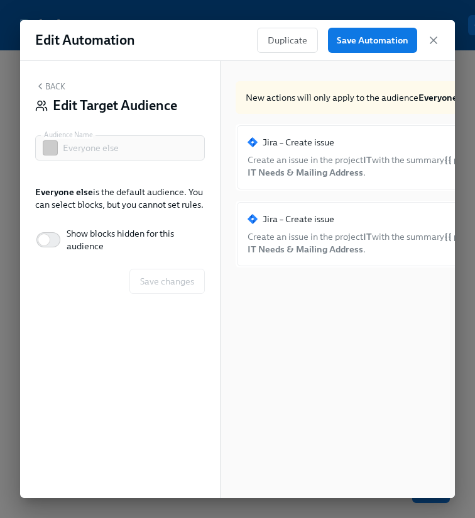
click at [128, 227] on span "Show blocks hidden for this audience" at bounding box center [131, 239] width 128 height 25
click at [86, 226] on input "Show blocks hidden for this audience" at bounding box center [44, 240] width 83 height 28
checkbox input "true"
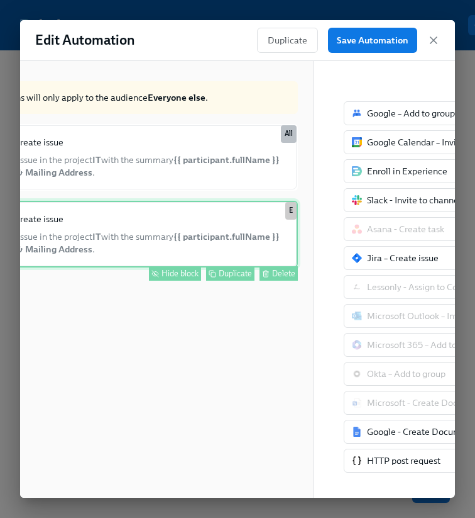
scroll to position [0, 305]
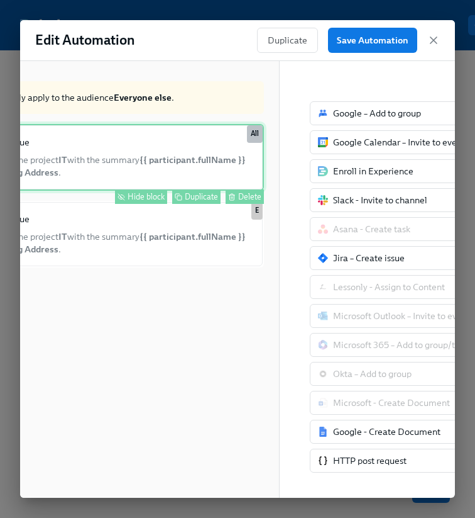
click at [142, 196] on div "Hide block" at bounding box center [146, 196] width 37 height 9
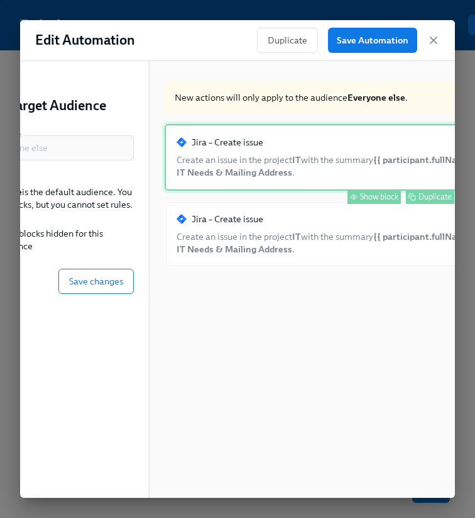
scroll to position [0, 0]
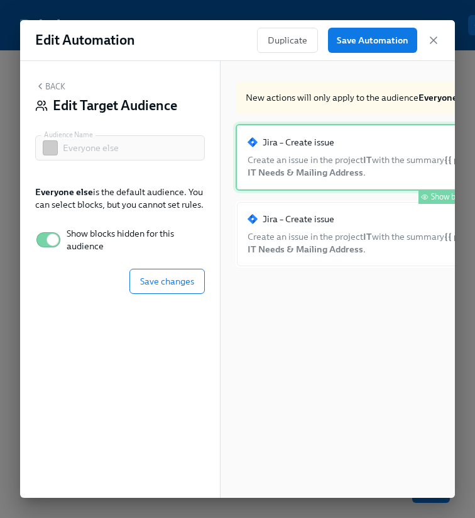
click at [155, 294] on div "Back Edit Target Audience Audience Name Everyone else Audience Name Everyone el…" at bounding box center [120, 279] width 200 height 436
click at [155, 286] on button "Save changes" at bounding box center [167, 280] width 75 height 25
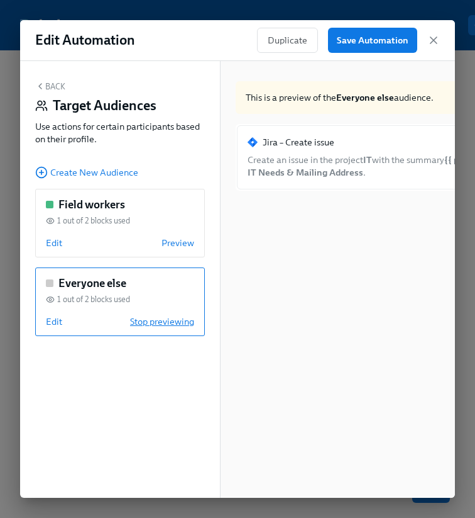
click at [169, 317] on span "Stop previewing" at bounding box center [162, 321] width 64 height 13
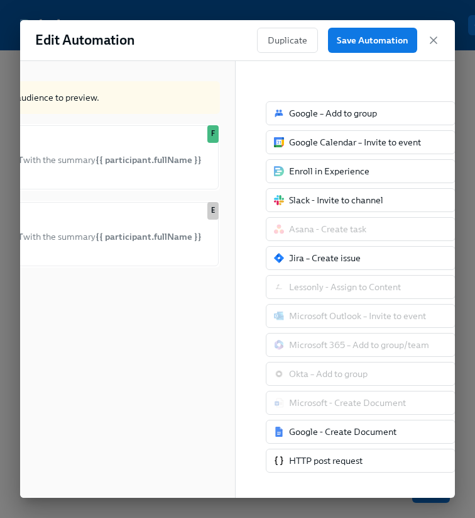
scroll to position [0, 379]
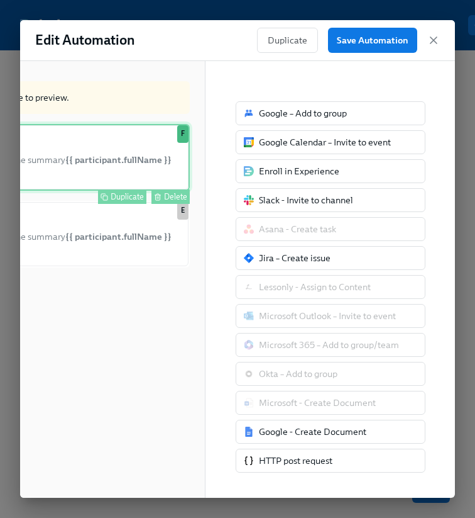
click at [152, 151] on div "Jira – Create issue Create an issue in the project IT with the summary ​{​{ par…" at bounding box center [23, 157] width 333 height 67
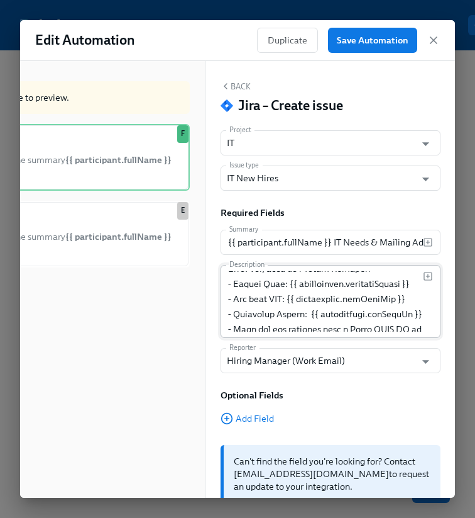
scroll to position [173, 0]
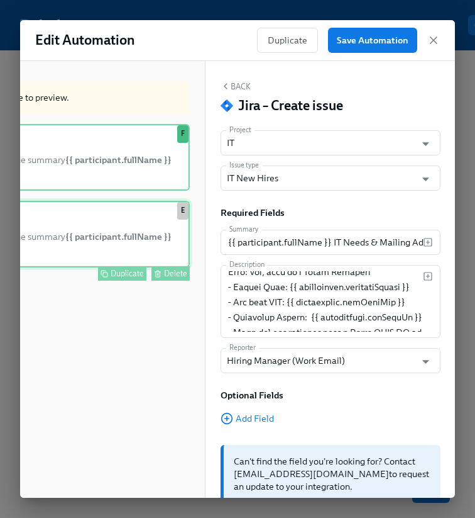
click at [121, 228] on div "Jira – Create issue Create an issue in the project IT with the summary ​{​{ par…" at bounding box center [23, 234] width 333 height 67
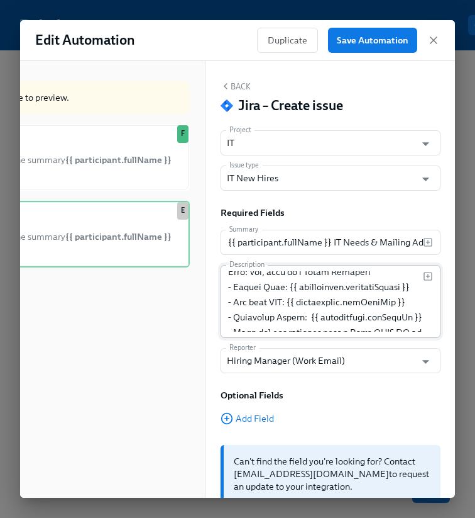
click at [260, 289] on textarea at bounding box center [325, 301] width 195 height 60
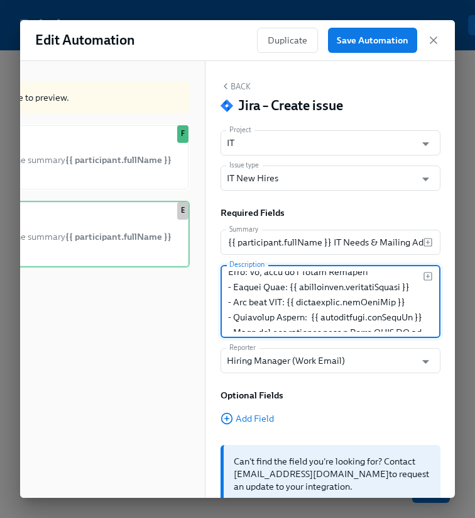
click at [296, 286] on textarea at bounding box center [325, 301] width 195 height 60
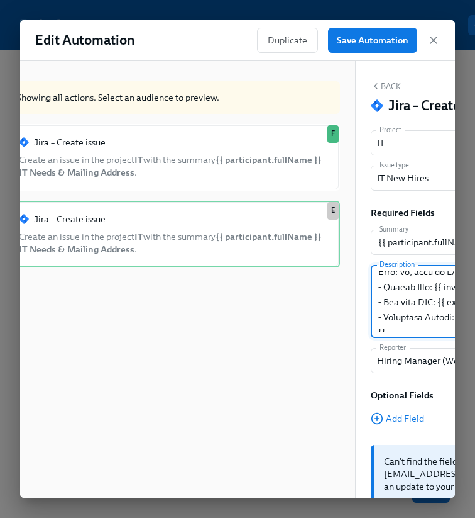
scroll to position [0, 257]
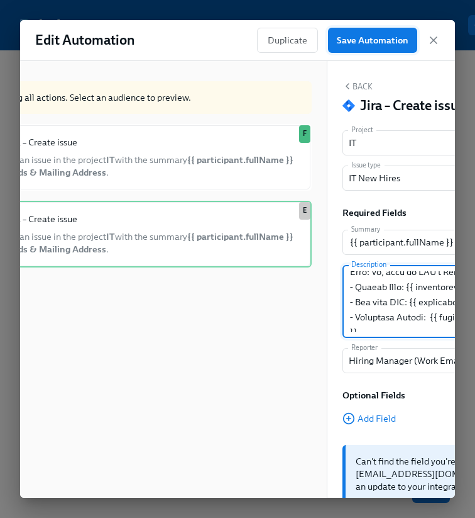
type textarea "IT Hire Master Form Summary for {{ {{ participant.startDate | MM/DD/YYYY }} Rea…"
click at [385, 38] on span "Save Automation" at bounding box center [373, 40] width 72 height 13
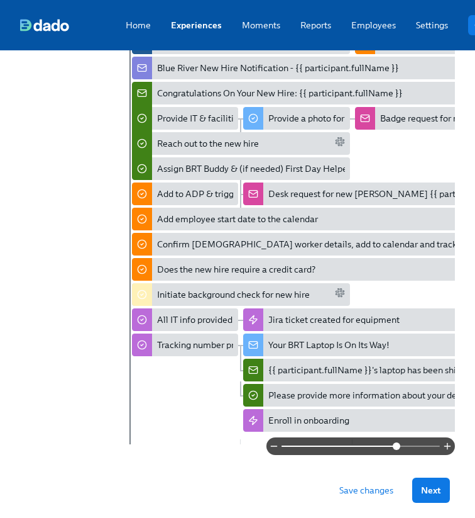
click at [360, 495] on span "Save changes" at bounding box center [367, 490] width 54 height 13
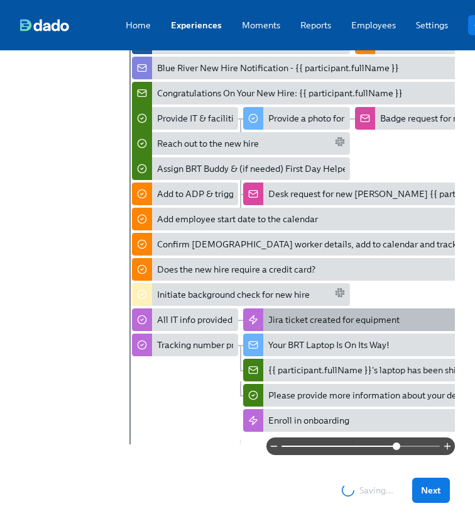
click at [346, 317] on div "Jira ticket created for equipment" at bounding box center [333, 319] width 131 height 13
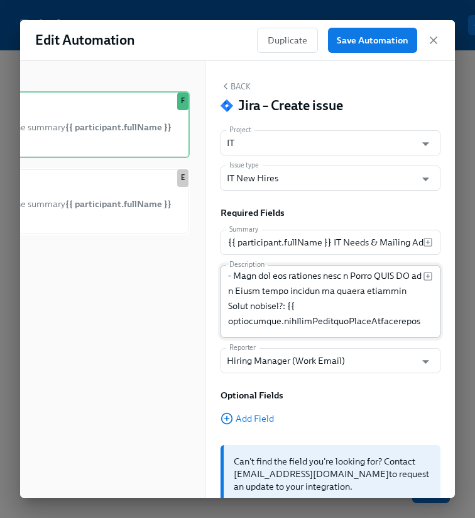
scroll to position [231, 0]
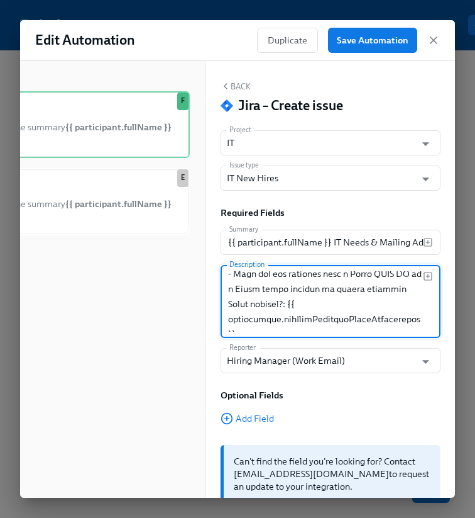
drag, startPoint x: 237, startPoint y: 287, endPoint x: 288, endPoint y: 316, distance: 58.6
click at [288, 316] on textarea at bounding box center [325, 301] width 195 height 60
drag, startPoint x: 233, startPoint y: 287, endPoint x: 289, endPoint y: 321, distance: 65.7
click at [289, 321] on textarea at bounding box center [325, 301] width 195 height 60
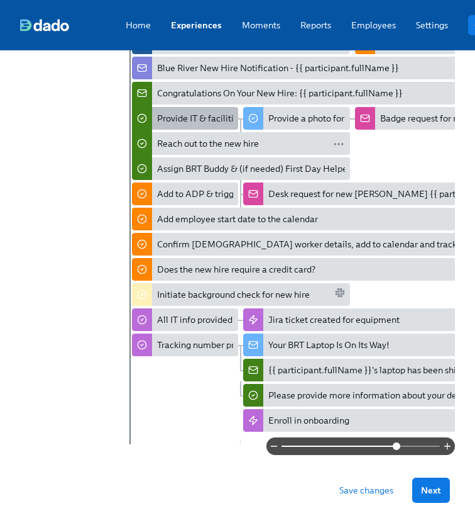
click at [179, 121] on div "Provide IT & facilities preferences for your new hire (ASAP!)" at bounding box center [276, 118] width 238 height 13
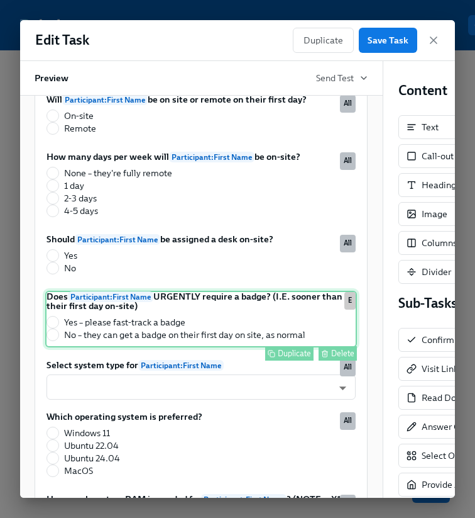
scroll to position [258, 0]
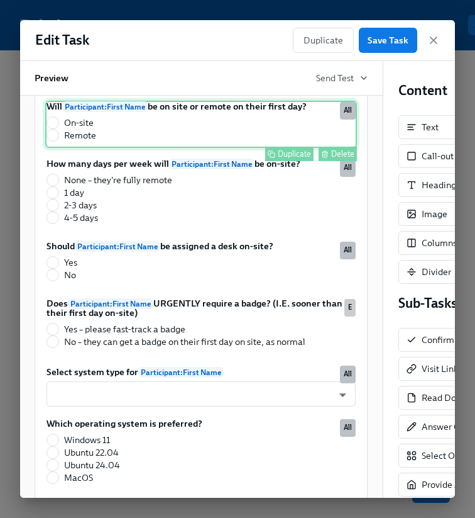
click at [297, 158] on div "Duplicate" at bounding box center [294, 153] width 33 height 9
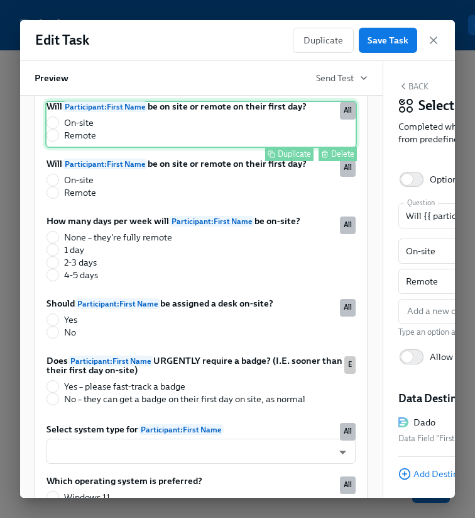
click at [153, 148] on div "Will Participant : First Name be on site or remote on their first day? On-site …" at bounding box center [201, 124] width 312 height 47
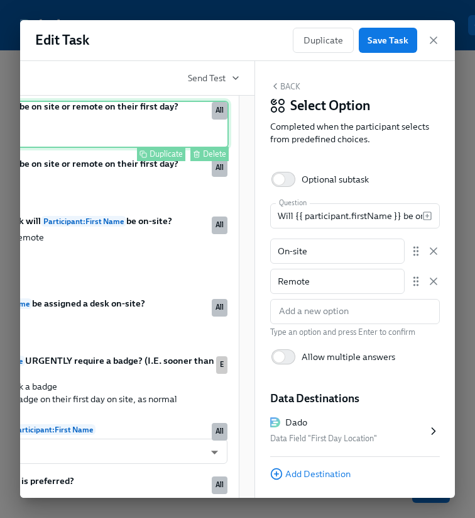
scroll to position [0, 328]
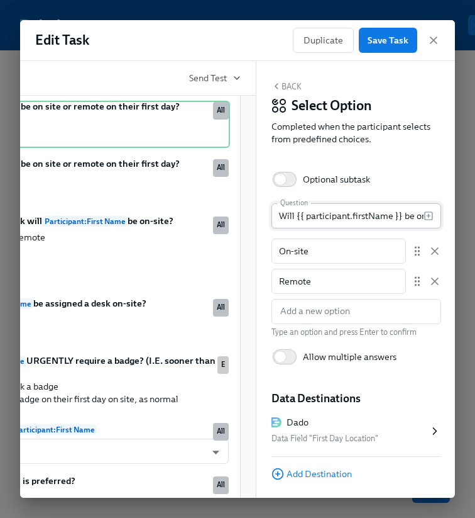
click at [286, 213] on input "Will {{ participant.firstName }} be on site or remote on their first day?" at bounding box center [348, 215] width 152 height 25
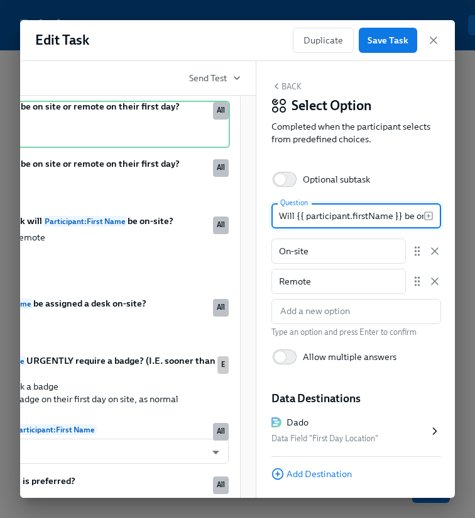
click at [286, 213] on input "Will {{ participant.firstName }} be on site or remote on their first day?" at bounding box center [348, 215] width 152 height 25
type input "Will {{ participant.firstName }} be primarily working on-site or remote?"
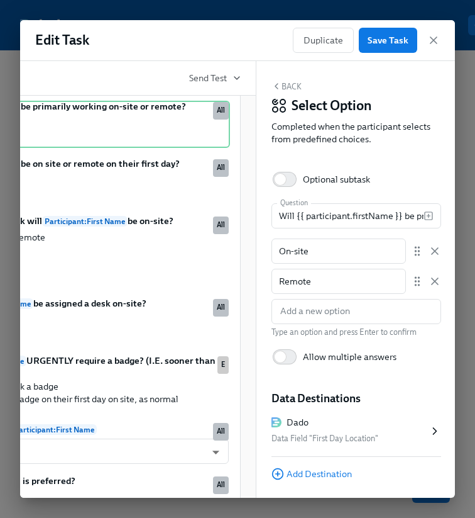
click at [311, 438] on div "Data Field "First Day Location"" at bounding box center [350, 438] width 157 height 15
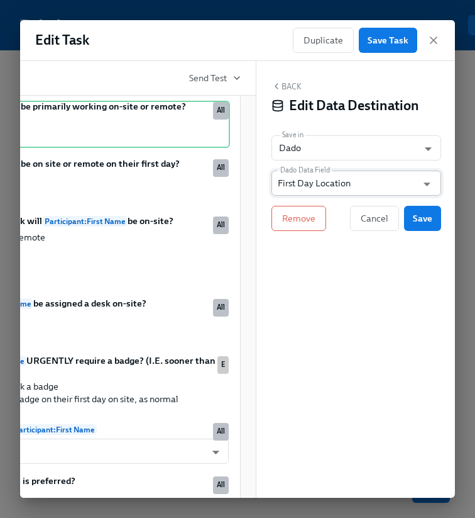
click at [328, 186] on input "First Day Location" at bounding box center [347, 182] width 139 height 25
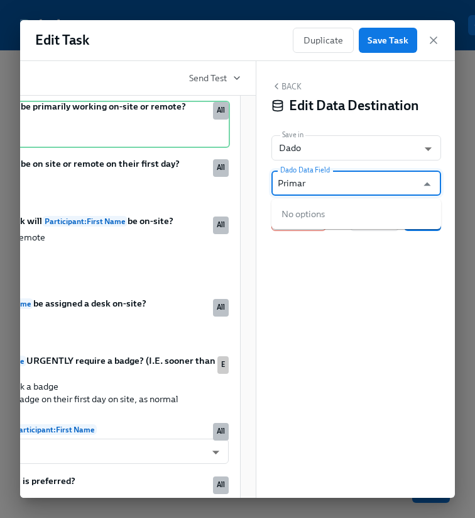
type input "Primary"
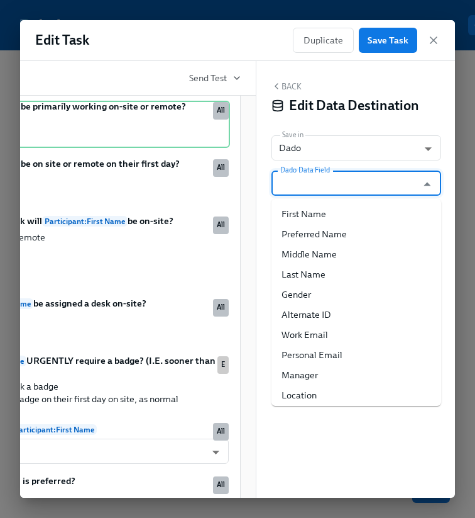
scroll to position [457, 0]
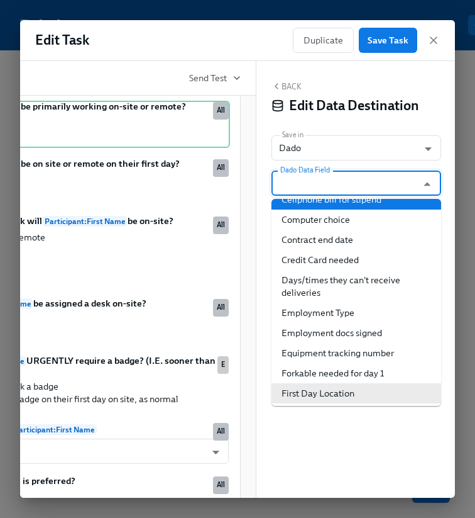
type input "First Day Location"
click at [335, 86] on div "Back Edit Data Destination" at bounding box center [357, 100] width 170 height 39
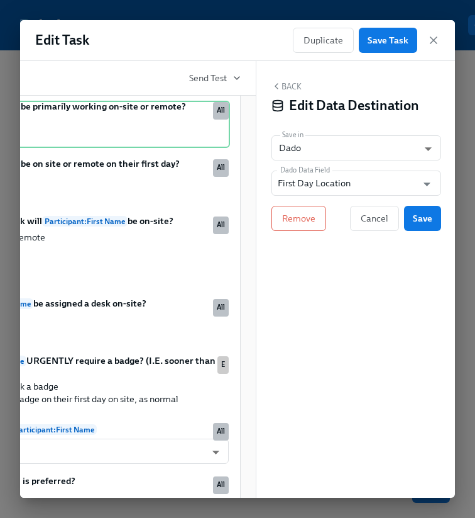
click at [291, 86] on button "Back" at bounding box center [287, 86] width 30 height 10
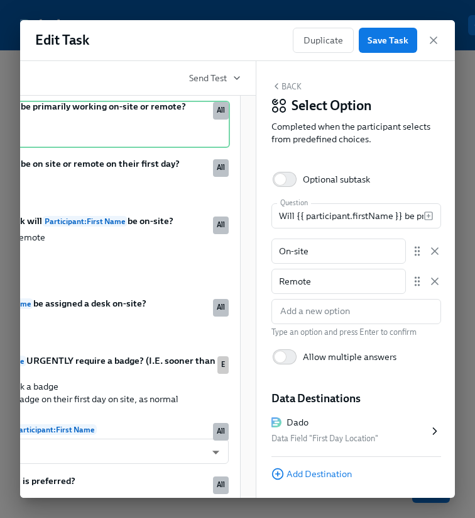
click at [367, 412] on div "Dado Data Field "First Day Location"" at bounding box center [357, 431] width 170 height 51
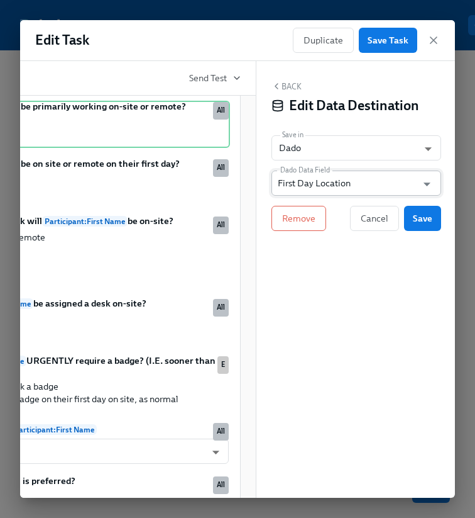
click at [340, 181] on input "First Day Location" at bounding box center [347, 182] width 139 height 25
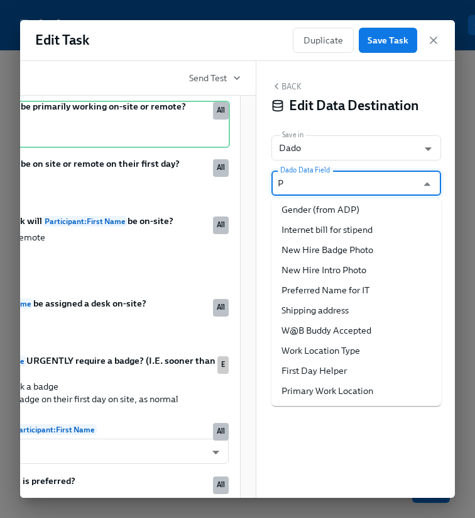
scroll to position [0, 0]
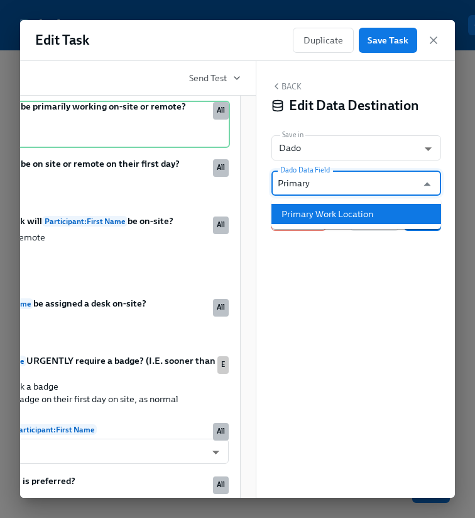
click at [336, 210] on li "Primary Work Location" at bounding box center [357, 214] width 170 height 20
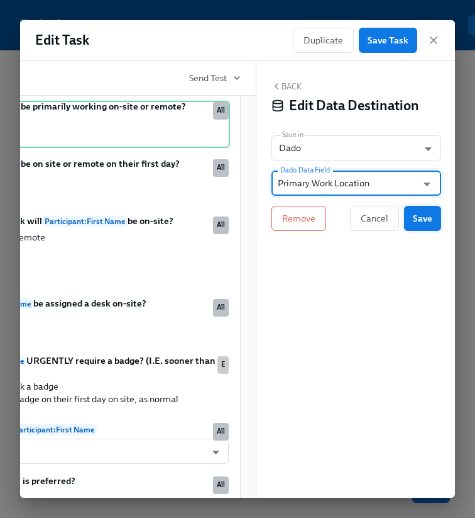
type input "Primary Work Location"
click at [419, 222] on span "Save" at bounding box center [422, 218] width 19 height 13
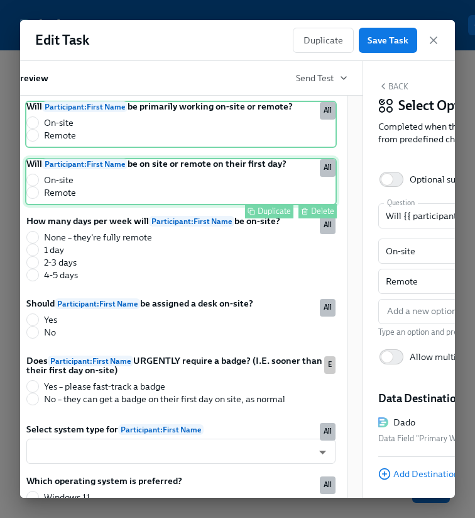
click at [167, 202] on div "Will Participant : First Name be on site or remote on their first day? On-site …" at bounding box center [181, 181] width 312 height 47
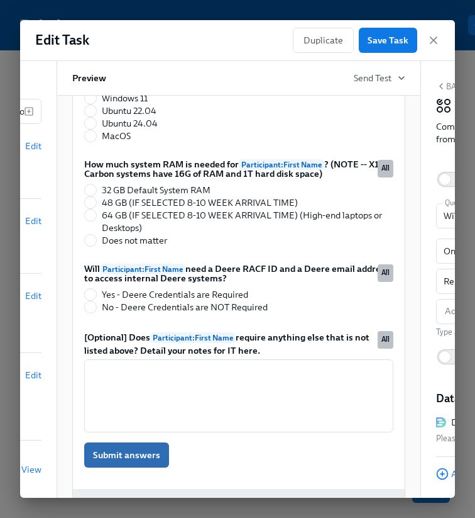
scroll to position [660, 0]
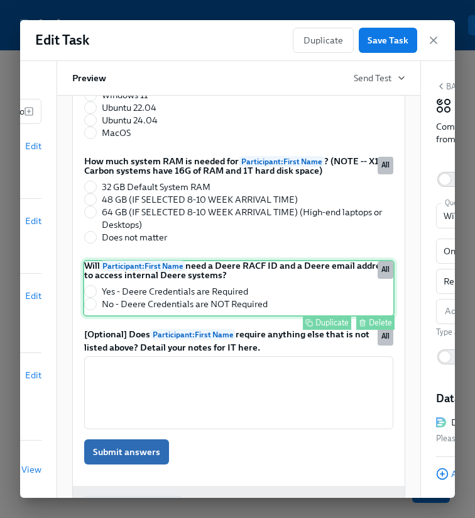
click at [210, 301] on div "Will Participant : First Name need a Deere RACF ID and a Deere email address to…" at bounding box center [239, 288] width 312 height 57
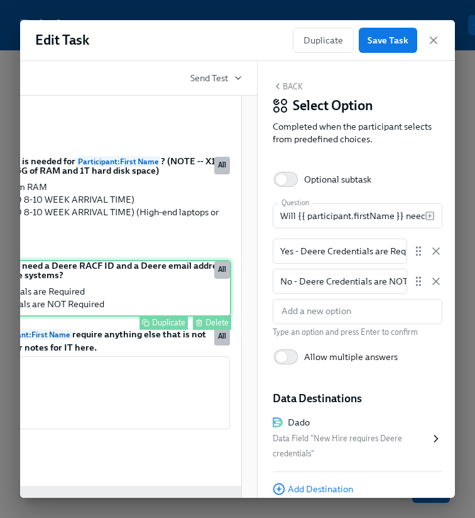
scroll to position [0, 329]
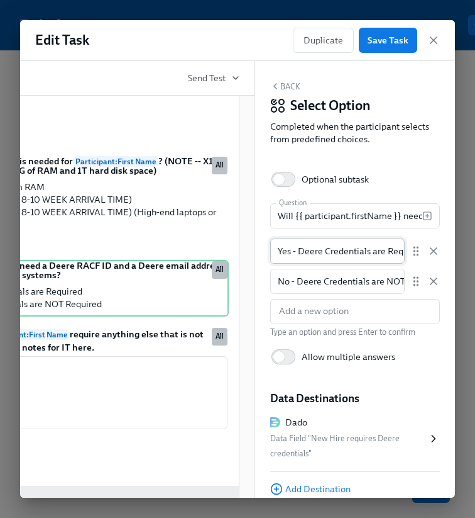
click at [297, 249] on input "Yes - Deere Credentials are Required" at bounding box center [337, 250] width 135 height 25
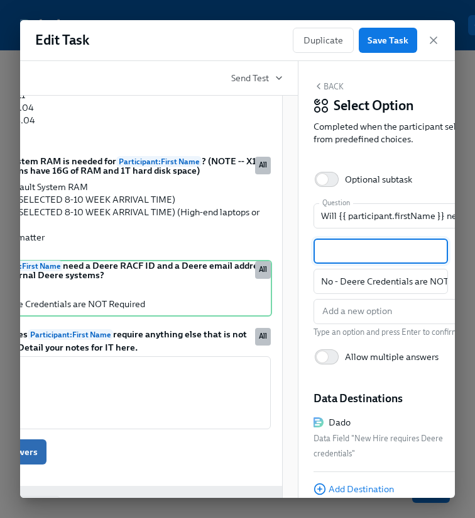
scroll to position [0, 323]
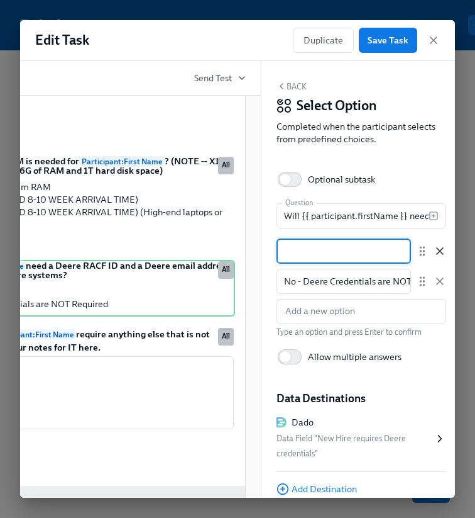
click at [443, 250] on icon "button" at bounding box center [440, 251] width 13 height 13
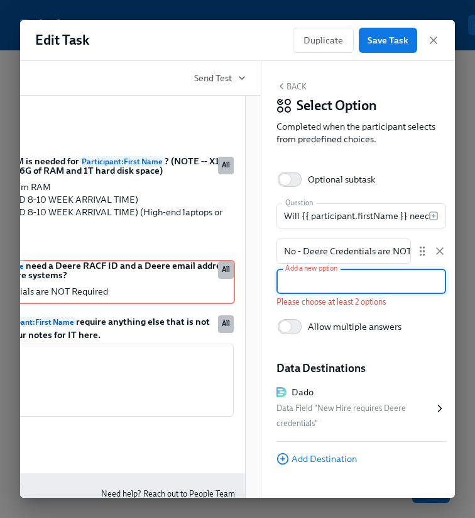
click at [297, 284] on input "text" at bounding box center [362, 280] width 170 height 25
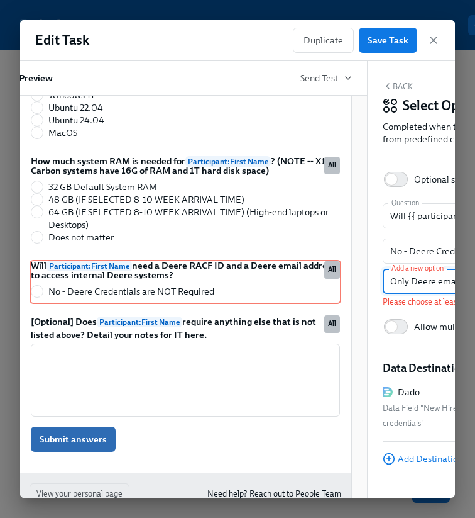
scroll to position [0, 329]
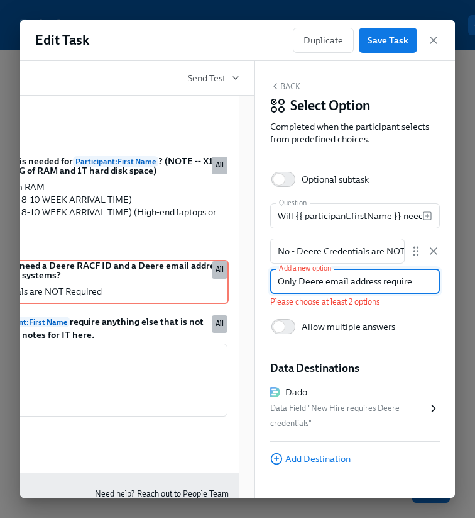
type input "Only Deere email address required"
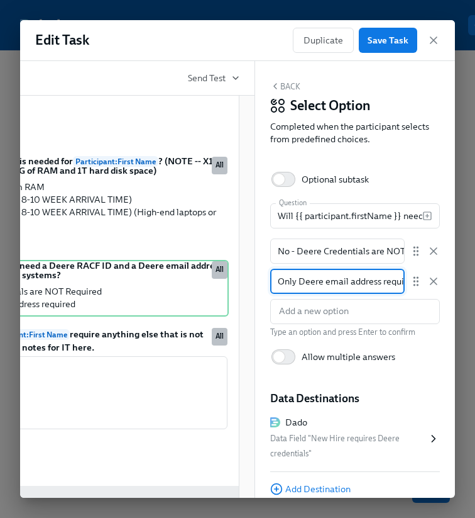
click at [294, 280] on input "Only Deere email address required" at bounding box center [337, 280] width 135 height 25
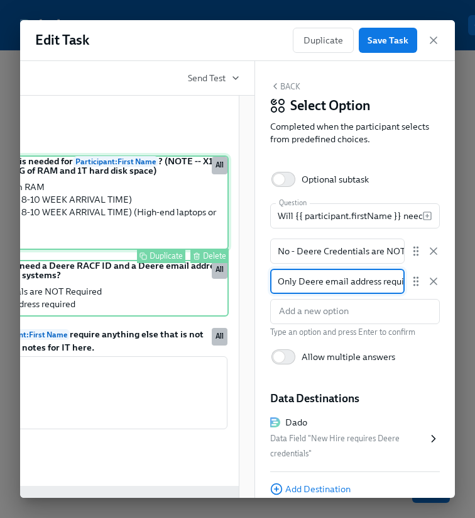
drag, startPoint x: 300, startPoint y: 280, endPoint x: 201, endPoint y: 275, distance: 99.5
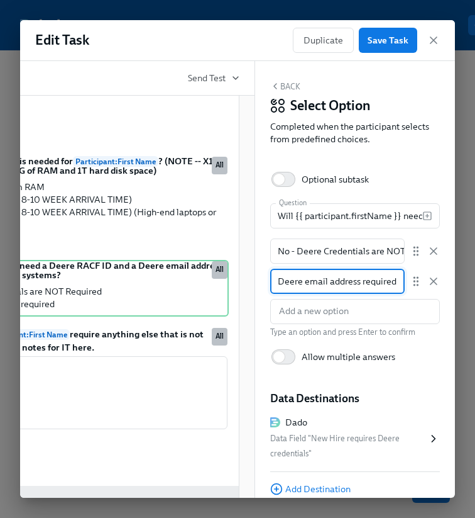
type input "Deere email address required"
click at [321, 327] on p "Type an option and press Enter to confirm" at bounding box center [355, 332] width 170 height 12
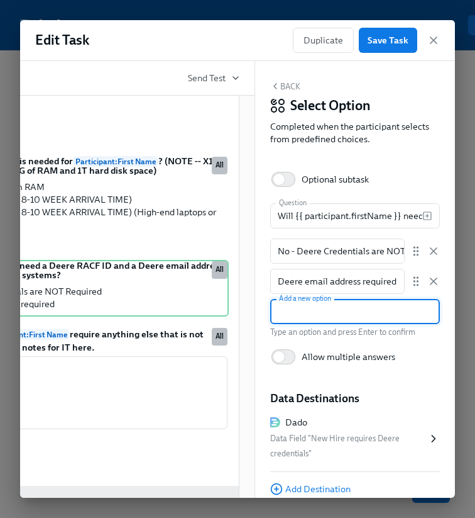
click at [317, 313] on input "text" at bounding box center [355, 311] width 170 height 25
type input "Deere RACF ID required"
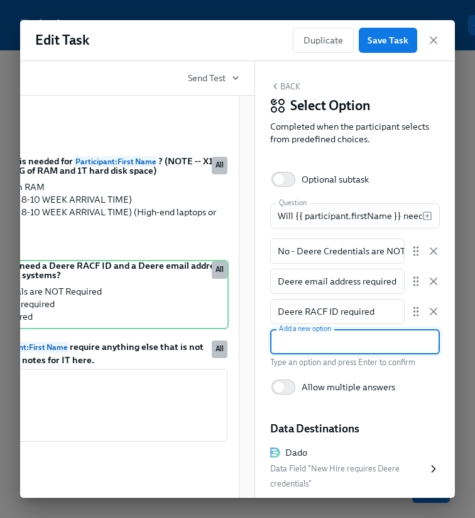
paste input "Deere RACF ID required"
click at [344, 343] on input "Deere RACF ID required" at bounding box center [355, 341] width 170 height 25
click at [341, 343] on input "Deere RACF ID required" at bounding box center [355, 341] width 170 height 25
click at [306, 341] on input "Deere RACF ID required" at bounding box center [355, 341] width 170 height 25
type input "Deere email address and RACF ID required"
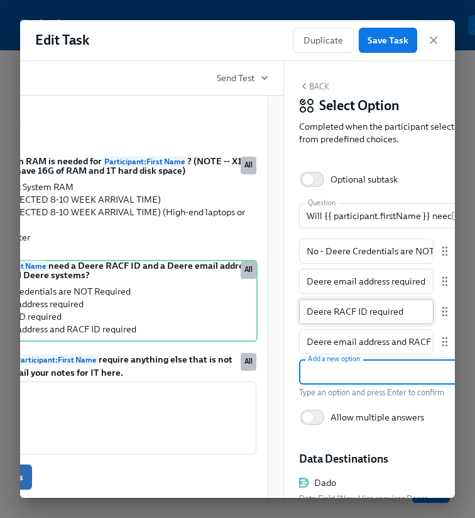
scroll to position [0, 304]
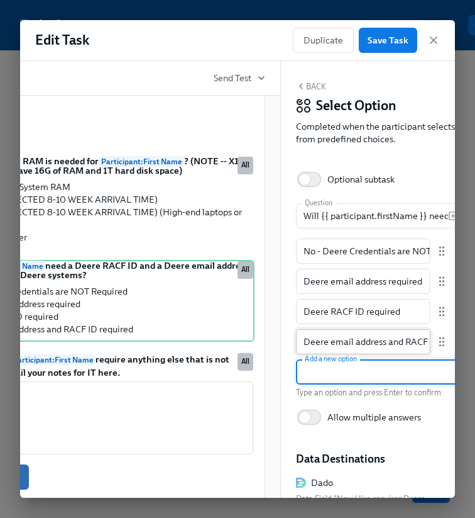
click at [301, 342] on input "Deere email address and RACF ID required" at bounding box center [363, 341] width 135 height 25
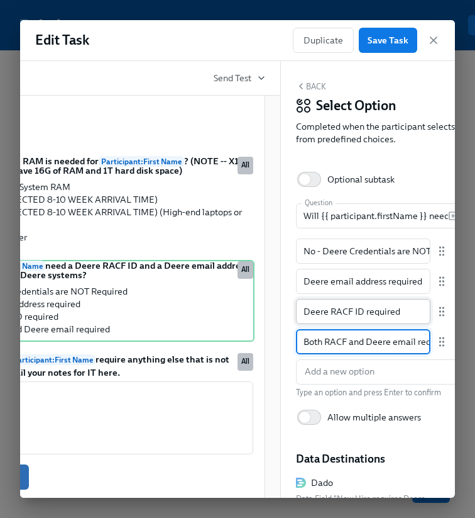
type input "Both RACF and Deere email required"
click at [337, 310] on input "Deere RACF ID required" at bounding box center [363, 311] width 135 height 25
click at [314, 310] on input "Deere RACF ID required" at bounding box center [363, 311] width 135 height 25
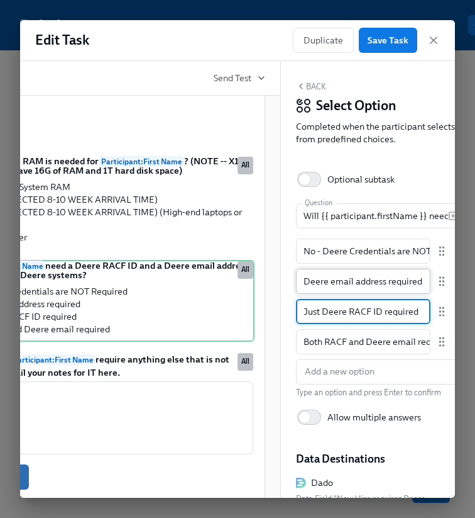
type input "Just Deere RACF ID required"
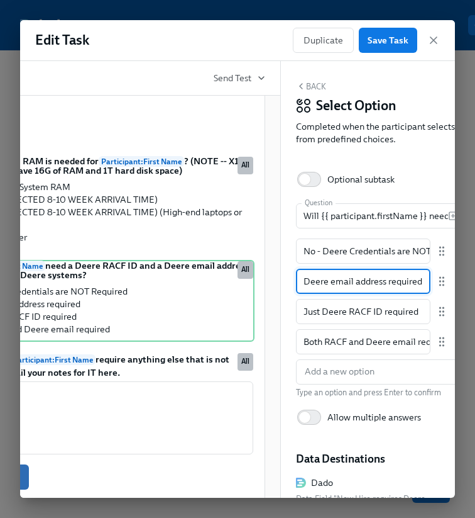
click at [302, 281] on input "Deere email address required" at bounding box center [363, 280] width 135 height 25
paste input "Just"
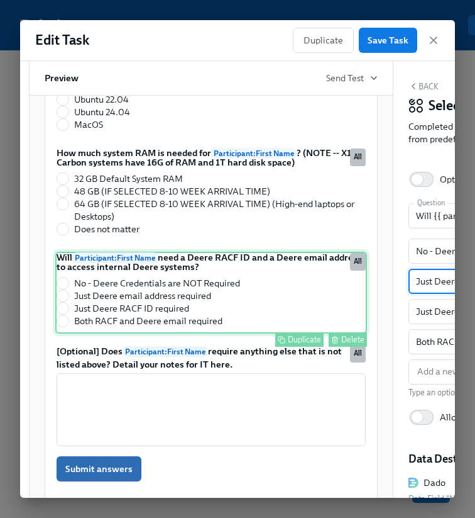
scroll to position [0, 195]
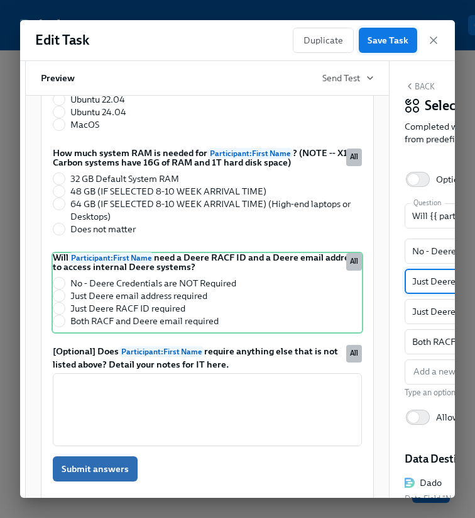
type input "Just Deere email address required"
click at [388, 32] on button "Save Task" at bounding box center [388, 40] width 58 height 25
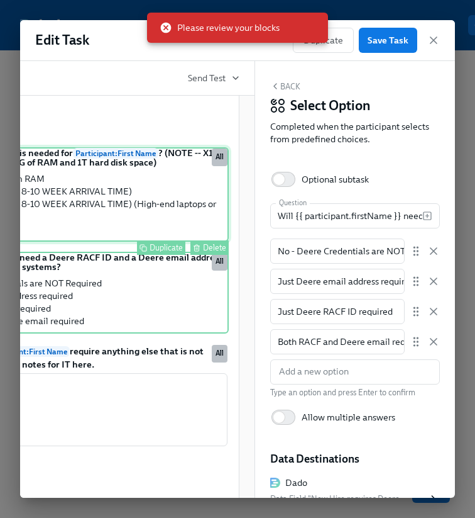
scroll to position [0, 0]
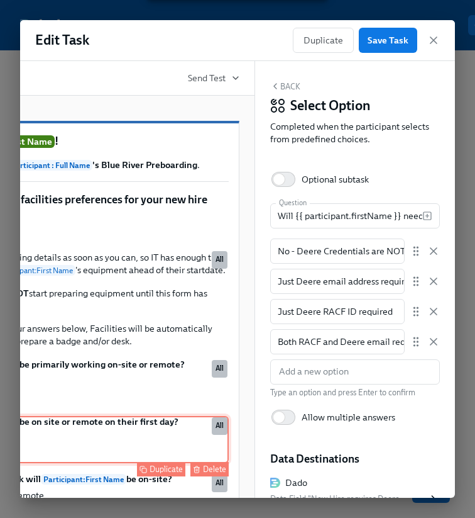
click at [145, 463] on div "Will Participant : First Name be on site or remote on their first day? On-site …" at bounding box center [73, 439] width 312 height 47
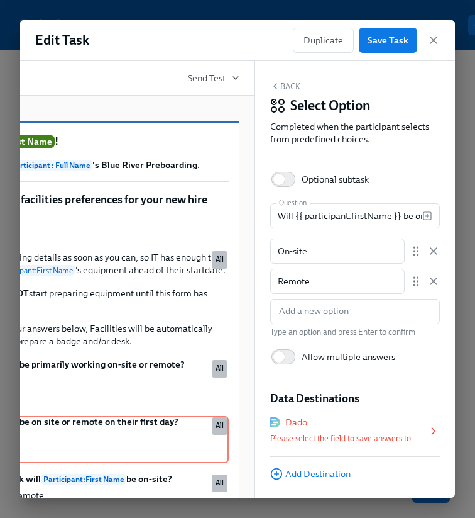
click at [362, 446] on div "Dado Please select the field to save answers to" at bounding box center [355, 431] width 170 height 51
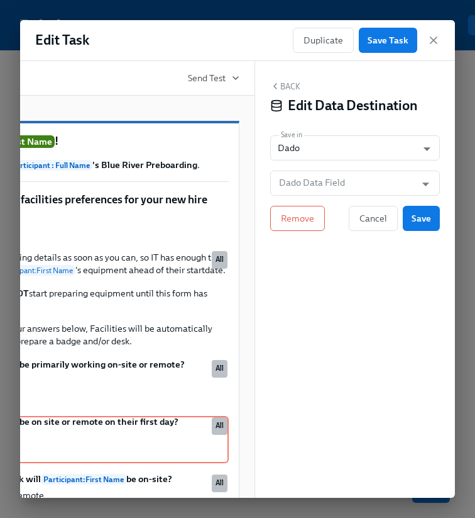
click at [305, 198] on div "Back Edit Data Destination Save in Dado USER_PROFILE ​ Dado Data Field Dado Dat…" at bounding box center [355, 279] width 200 height 436
click at [305, 181] on input "Dado Data Field" at bounding box center [346, 182] width 139 height 25
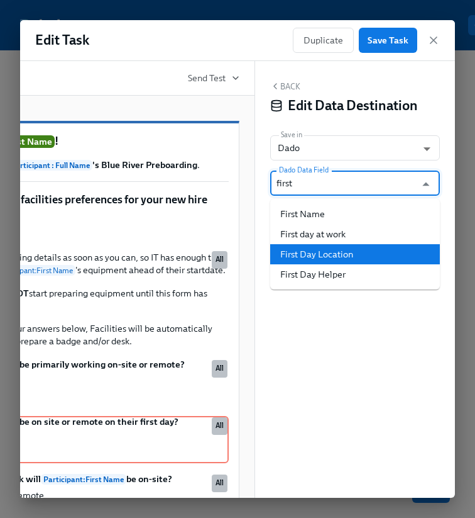
click at [317, 254] on li "First Day Location" at bounding box center [355, 254] width 170 height 20
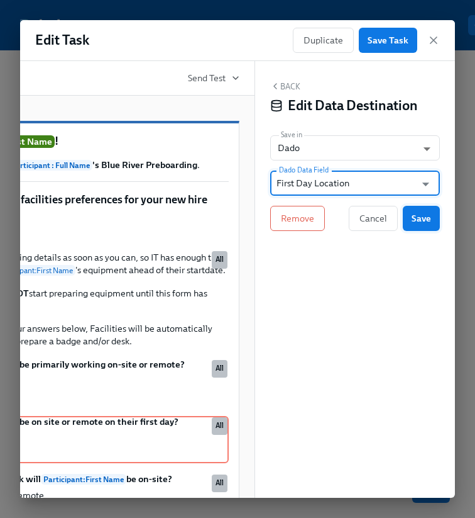
type input "First Day Location"
click at [431, 221] on button "Save" at bounding box center [421, 218] width 37 height 25
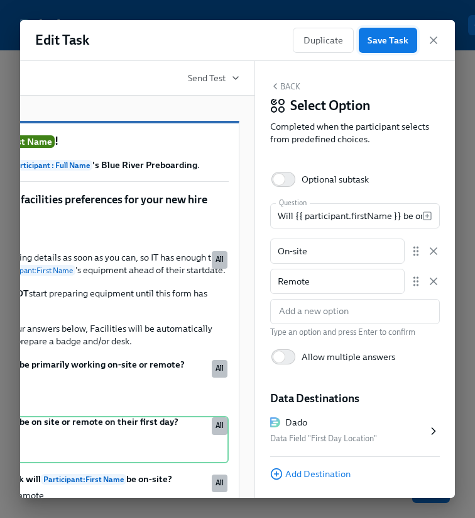
click at [388, 40] on span "Save Task" at bounding box center [388, 40] width 41 height 13
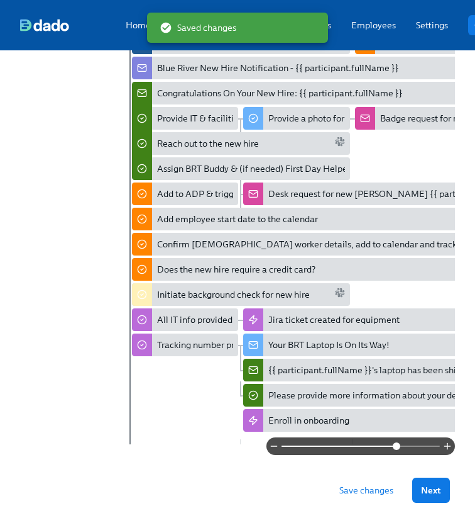
click at [370, 490] on span "Save changes" at bounding box center [367, 490] width 54 height 13
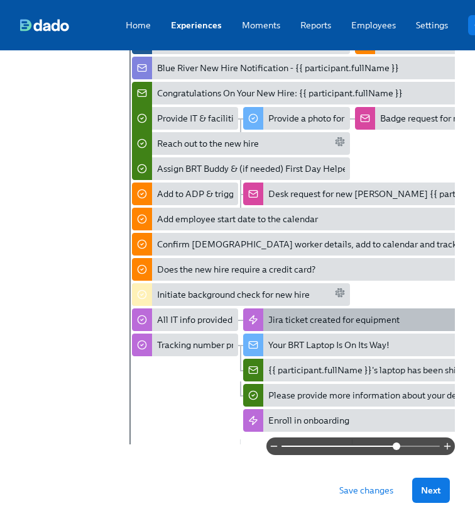
click at [273, 319] on div "Jira ticket created for equipment" at bounding box center [333, 319] width 131 height 13
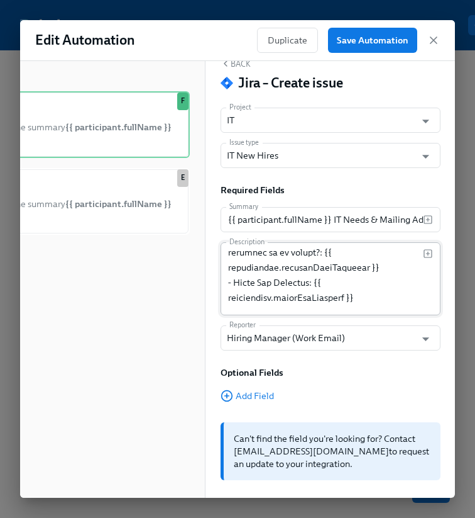
scroll to position [324, 0]
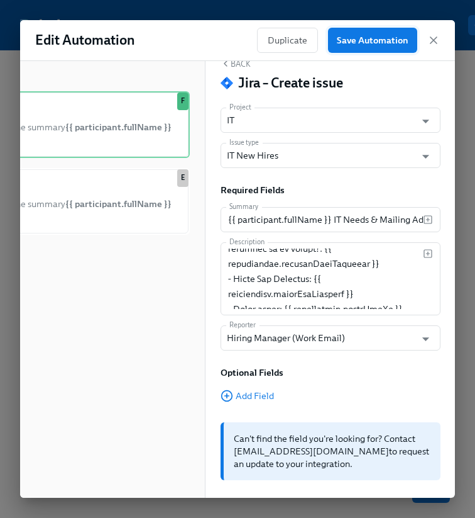
click at [391, 31] on button "Save Automation" at bounding box center [372, 40] width 89 height 25
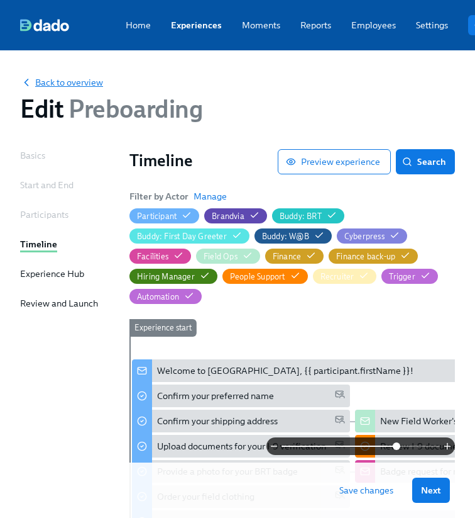
click at [63, 87] on span "Back to overview" at bounding box center [61, 82] width 83 height 13
click at [364, 483] on button "Save changes" at bounding box center [367, 489] width 72 height 25
click at [77, 85] on span "Back to overview" at bounding box center [61, 82] width 83 height 13
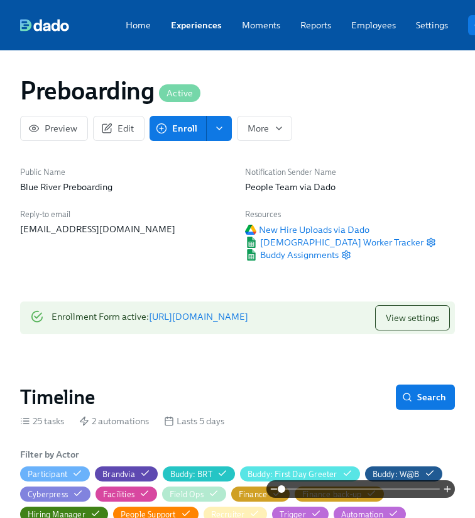
click at [180, 21] on link "Experiences" at bounding box center [196, 25] width 51 height 13
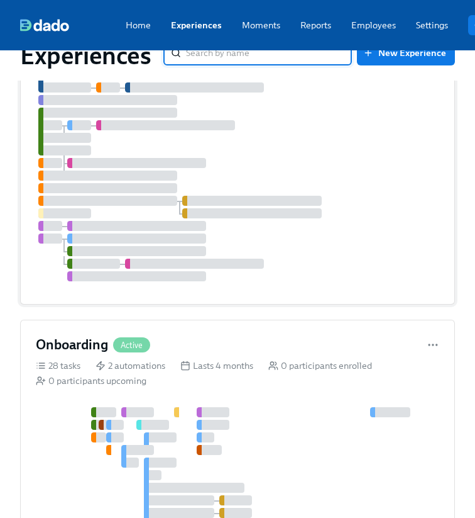
scroll to position [416, 0]
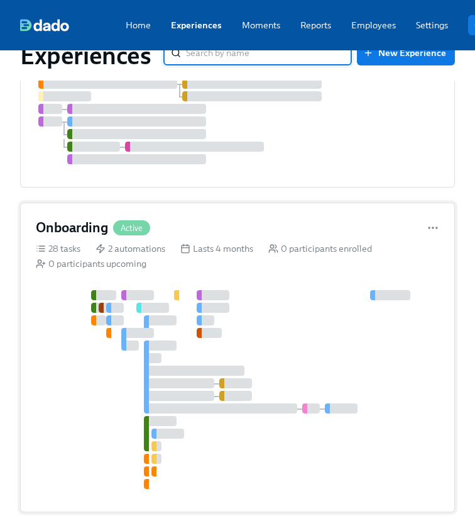
click at [169, 283] on div "Onboarding Active 28 tasks 2 automations Lasts 4 months 0 participants enrolled…" at bounding box center [237, 356] width 435 height 309
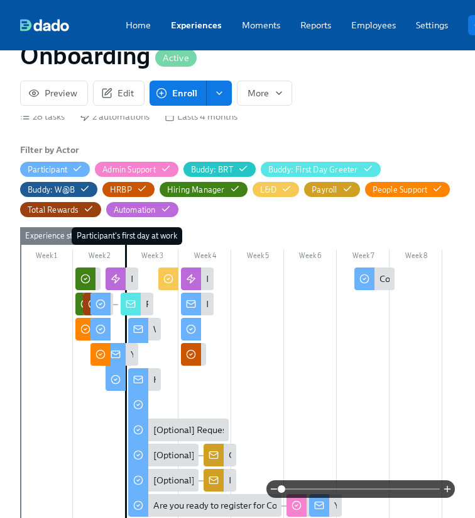
scroll to position [345, 0]
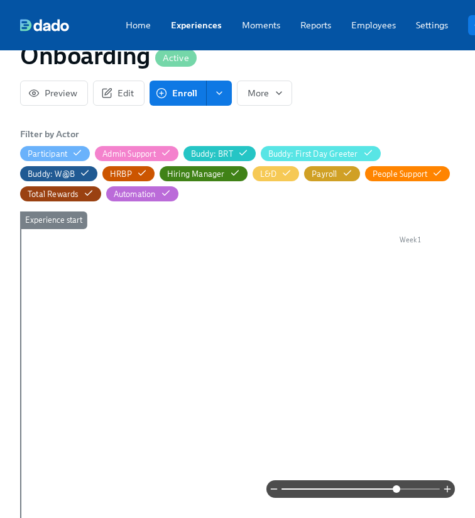
click at [398, 485] on span at bounding box center [361, 489] width 158 height 18
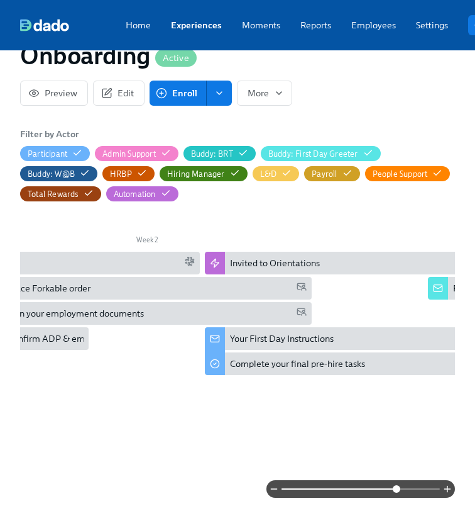
scroll to position [0, 1046]
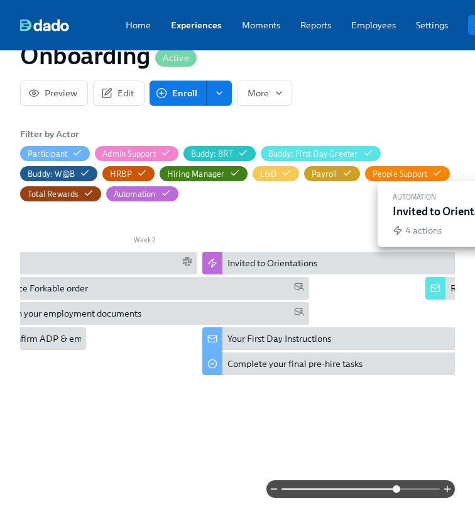
click at [240, 268] on div "Invited to Orientations" at bounding box center [273, 263] width 90 height 13
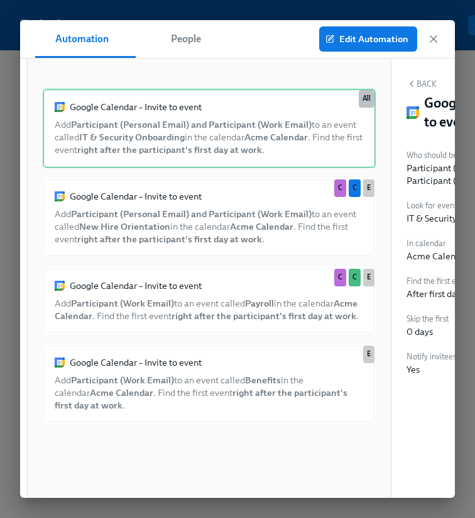
scroll to position [0, 191]
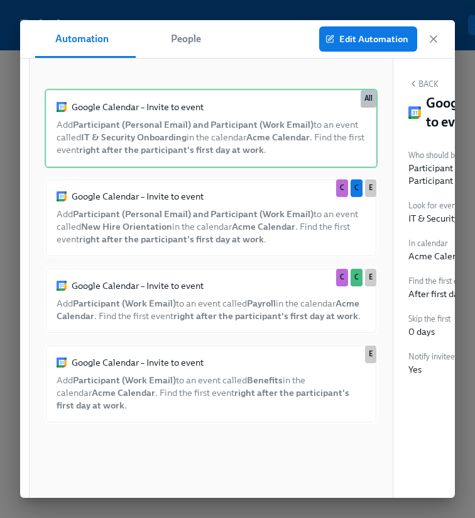
click at [109, 306] on div "Google Calendar – Invite to event Add Participant (Work Email) to an event call…" at bounding box center [211, 300] width 333 height 67
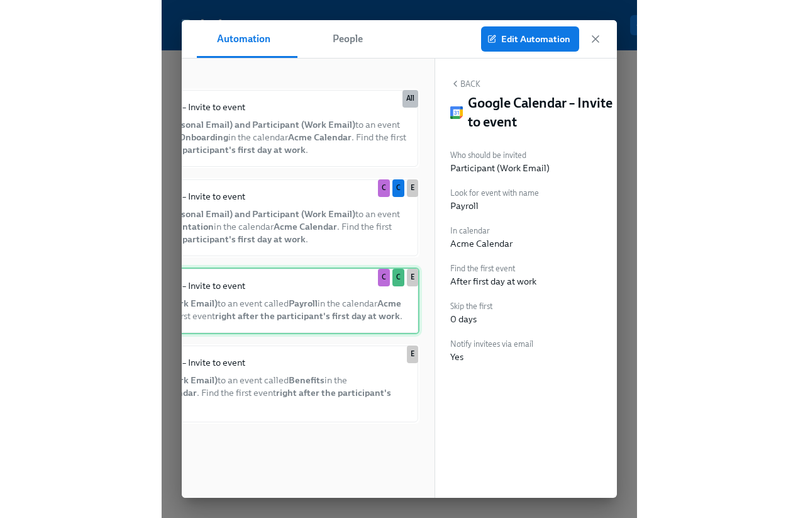
scroll to position [0, 329]
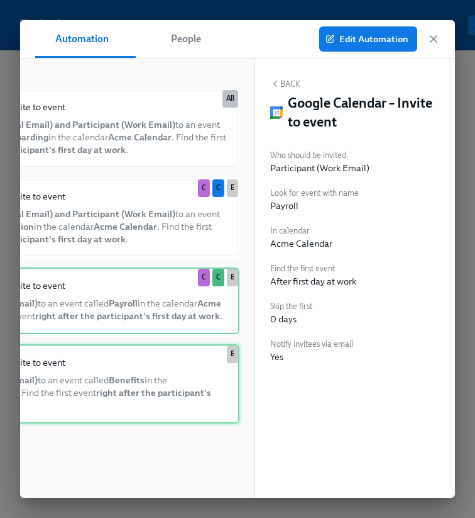
click at [124, 376] on div "Google Calendar – Invite to event Add Participant (Work Email) to an event call…" at bounding box center [72, 383] width 333 height 79
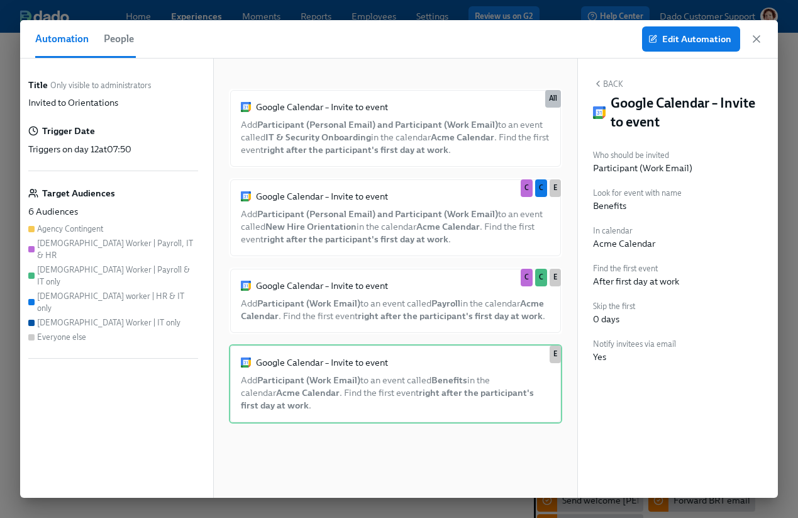
scroll to position [0, 7]
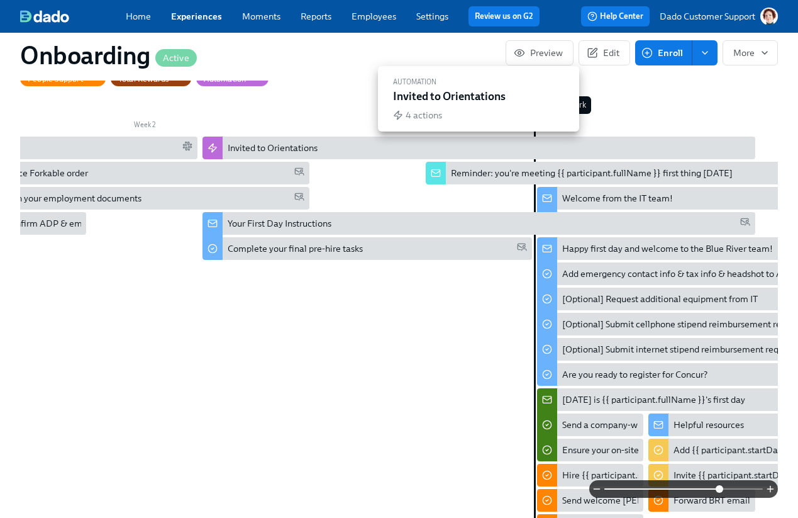
click at [297, 153] on div "Invited to Orientations" at bounding box center [273, 147] width 90 height 13
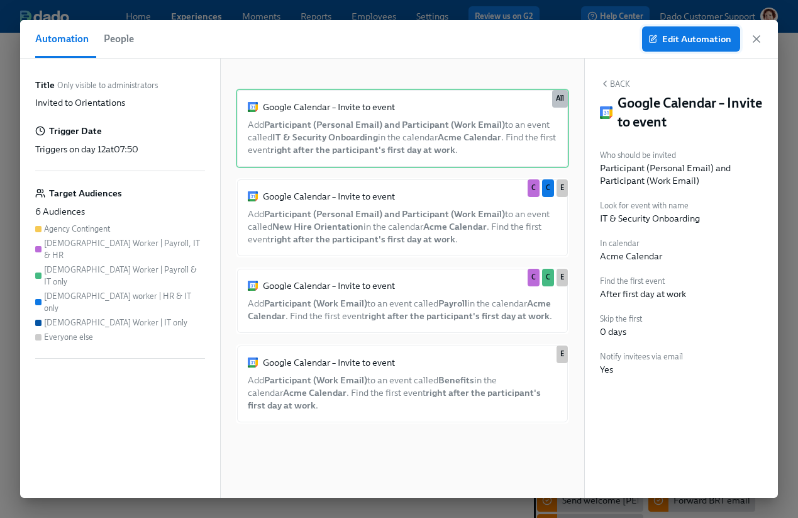
click at [686, 40] on span "Edit Automation" at bounding box center [691, 39] width 80 height 13
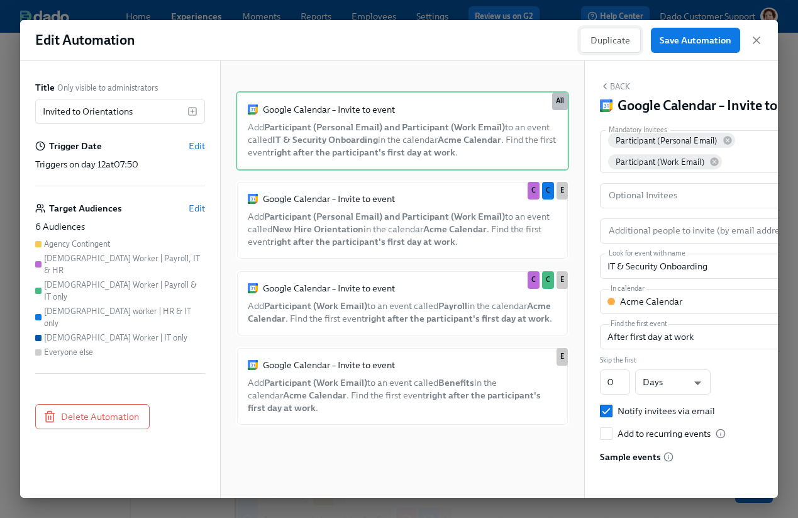
click at [617, 42] on span "Duplicate" at bounding box center [610, 40] width 40 height 13
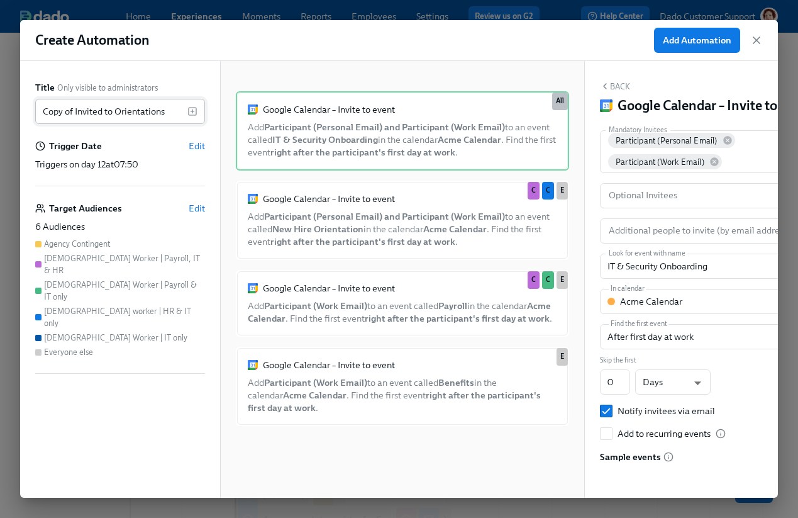
click at [133, 111] on input "Copy of Invited to Orientations" at bounding box center [111, 111] width 152 height 25
type input "Invite to Slack channels"
click at [203, 207] on span "Edit" at bounding box center [197, 208] width 16 height 13
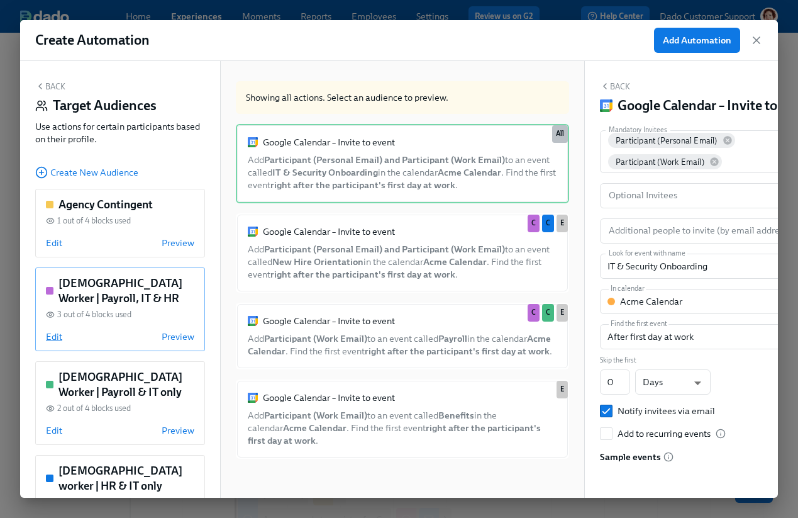
click at [51, 338] on span "Edit" at bounding box center [54, 336] width 16 height 13
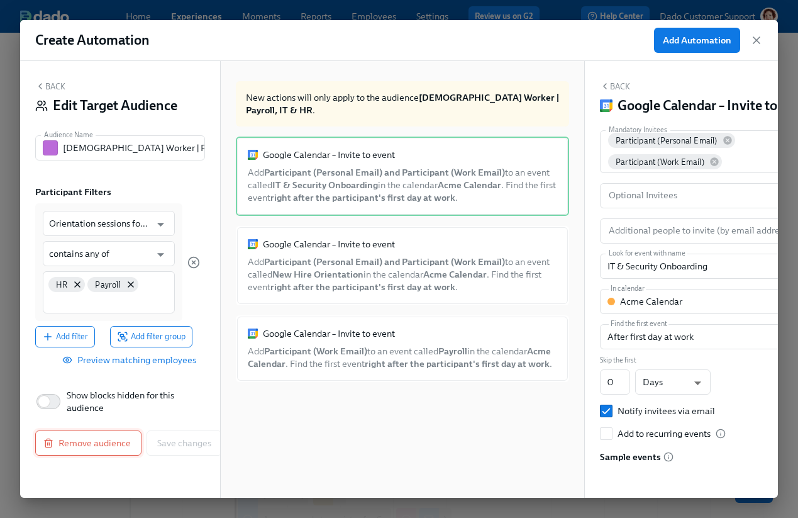
click at [80, 434] on button "Remove audience" at bounding box center [88, 442] width 106 height 25
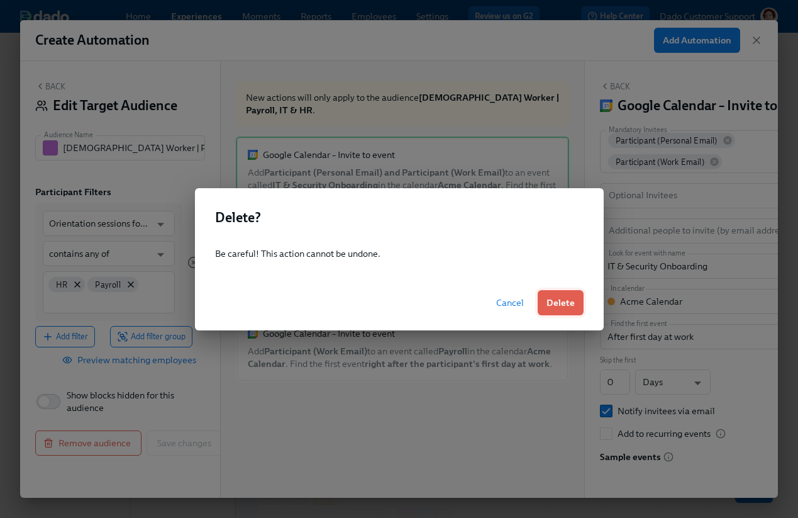
click at [576, 296] on button "Delete" at bounding box center [561, 302] width 46 height 25
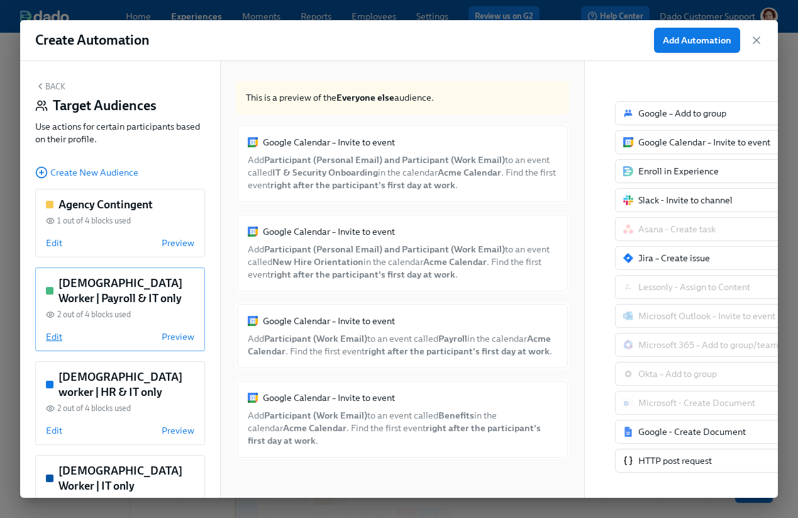
click at [53, 336] on span "Edit" at bounding box center [54, 336] width 16 height 13
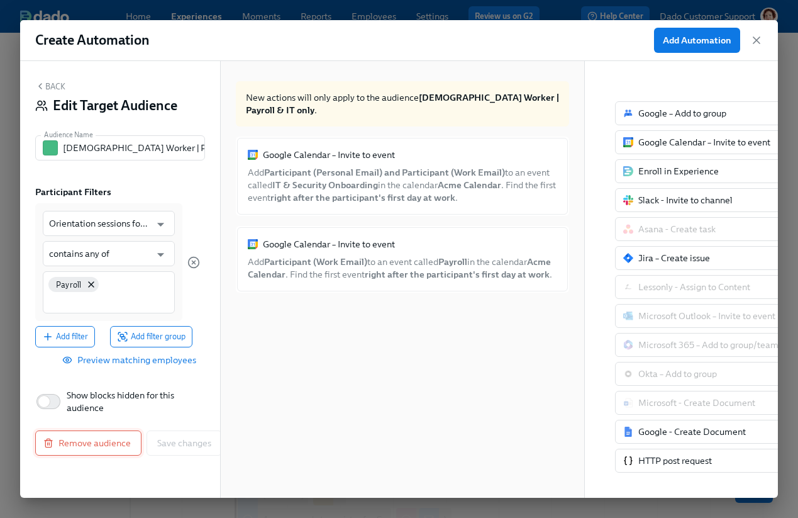
click at [101, 451] on button "Remove audience" at bounding box center [88, 442] width 106 height 25
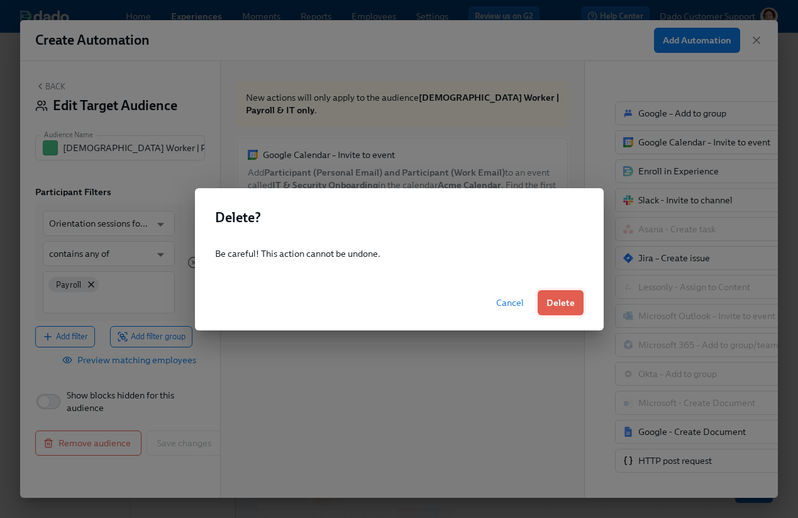
click at [550, 306] on span "Delete" at bounding box center [560, 302] width 28 height 13
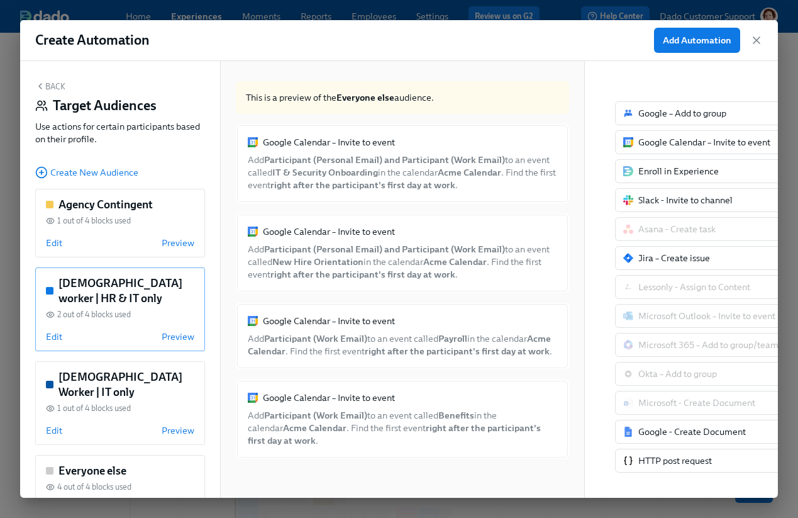
click at [44, 339] on div "Contingent worker | HR & IT only 2 out of 4 blocks used Edit Preview" at bounding box center [120, 309] width 170 height 84
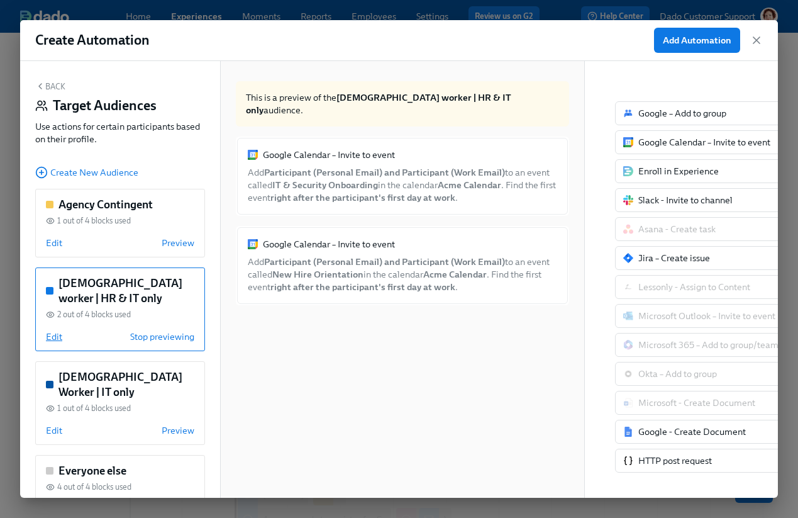
click at [56, 339] on span "Edit" at bounding box center [54, 336] width 16 height 13
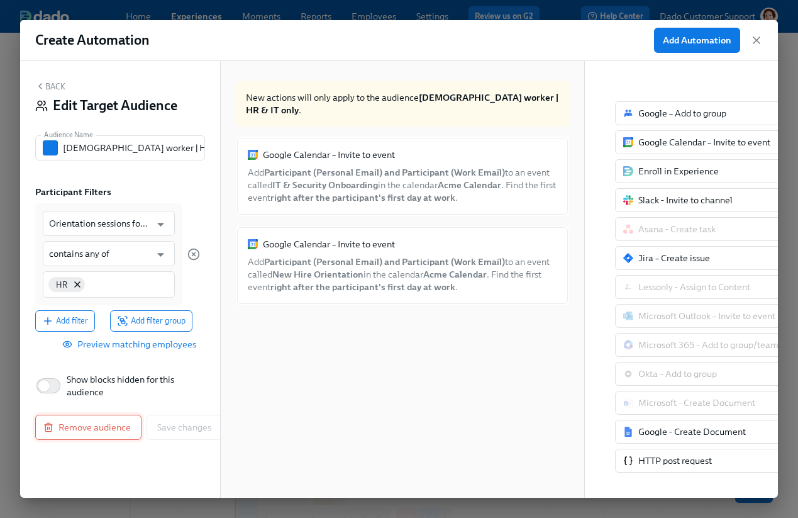
click at [102, 428] on span "Remove audience" at bounding box center [88, 427] width 85 height 13
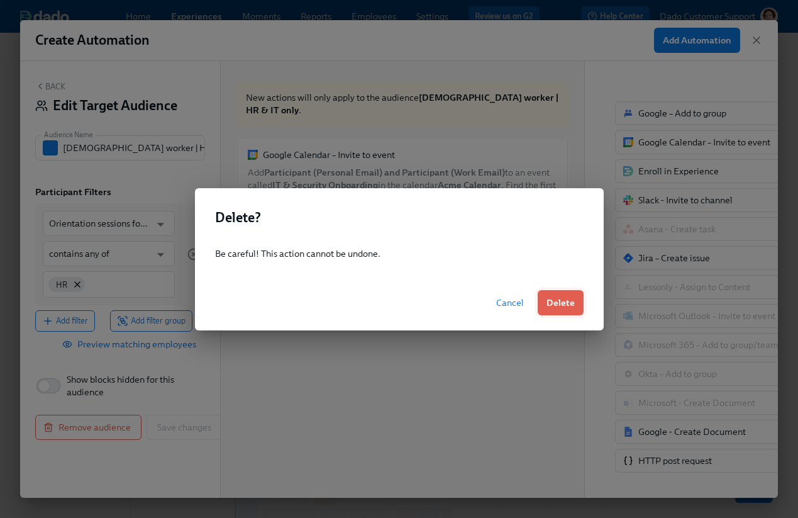
click at [582, 296] on button "Delete" at bounding box center [561, 302] width 46 height 25
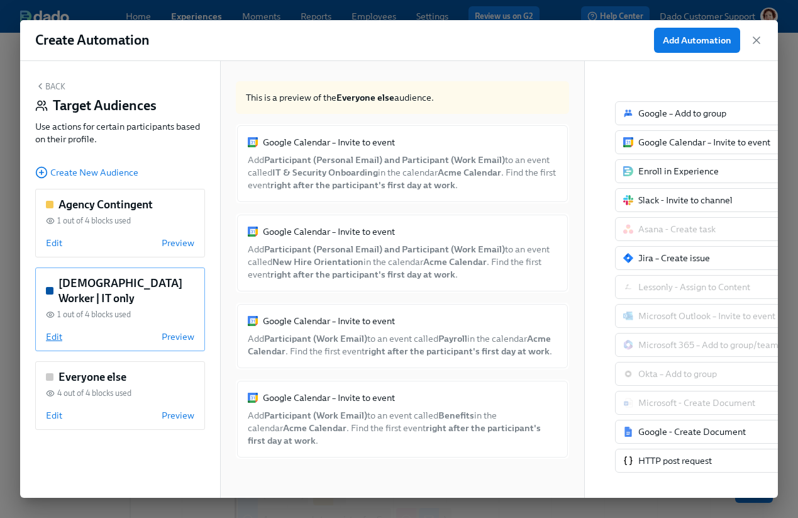
click at [53, 330] on span "Edit" at bounding box center [54, 336] width 16 height 13
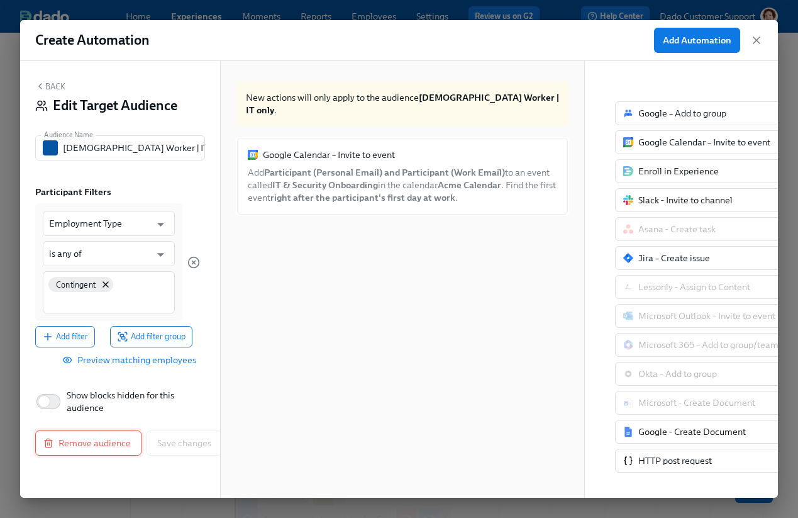
click at [70, 440] on span "Remove audience" at bounding box center [88, 442] width 85 height 13
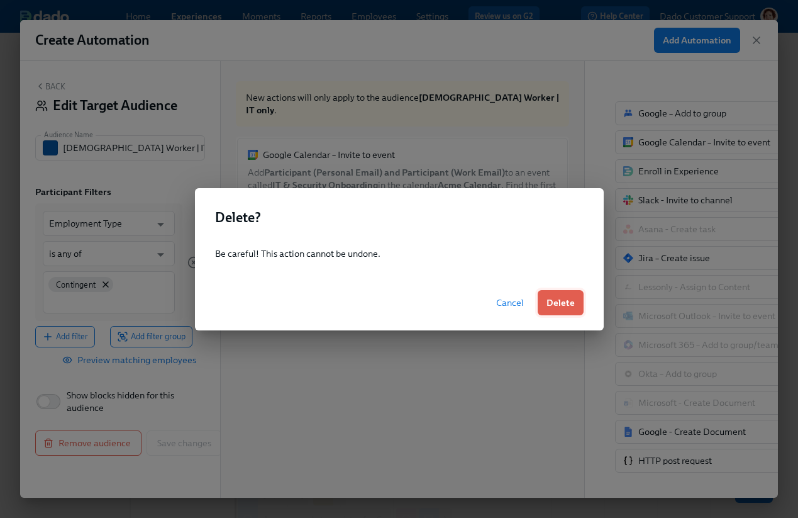
click at [556, 305] on span "Delete" at bounding box center [560, 302] width 28 height 13
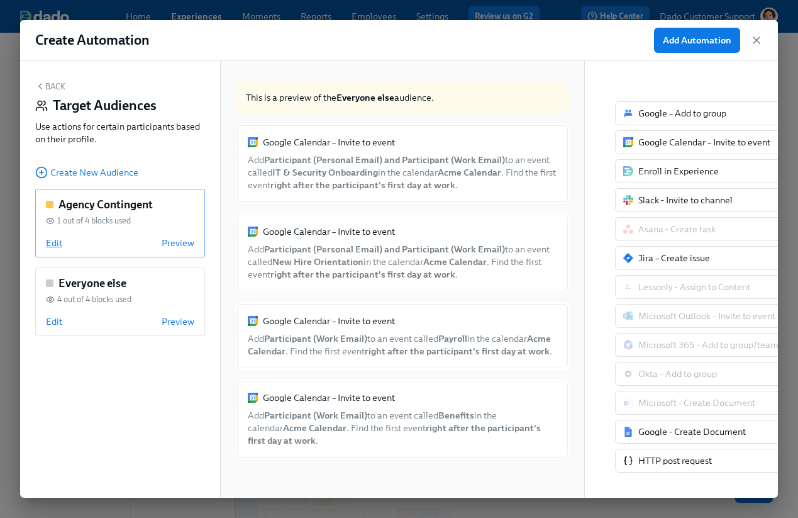
click at [52, 244] on span "Edit" at bounding box center [54, 242] width 16 height 13
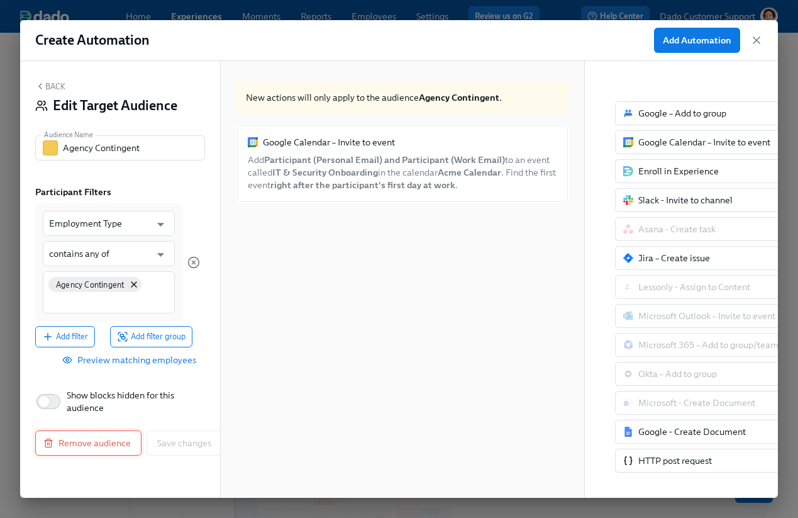
click at [63, 453] on button "Remove audience" at bounding box center [88, 442] width 106 height 25
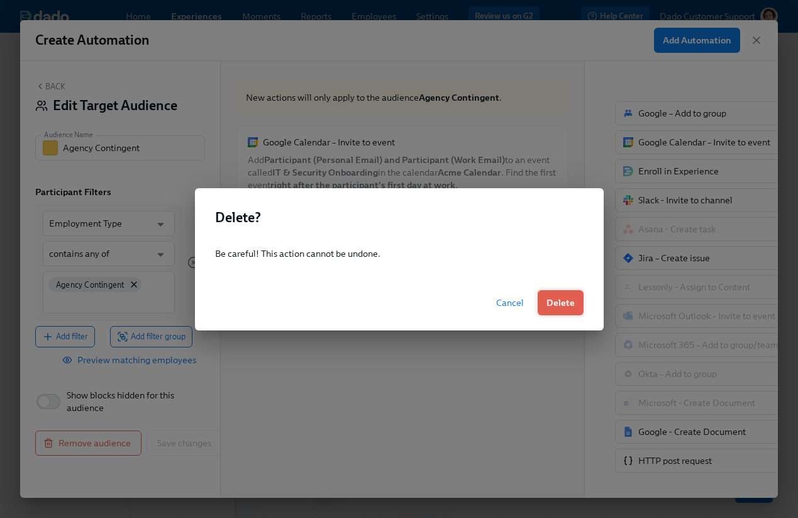
click at [553, 309] on button "Delete" at bounding box center [561, 302] width 46 height 25
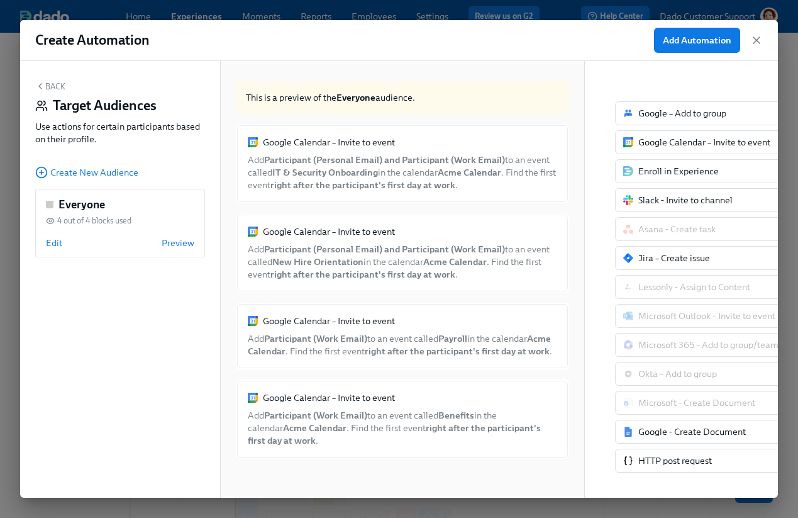
click at [527, 202] on div "Google Calendar – Invite to event Add Participant (Personal Email) and Particip…" at bounding box center [402, 163] width 333 height 79
click at [48, 243] on span "Edit" at bounding box center [54, 242] width 16 height 13
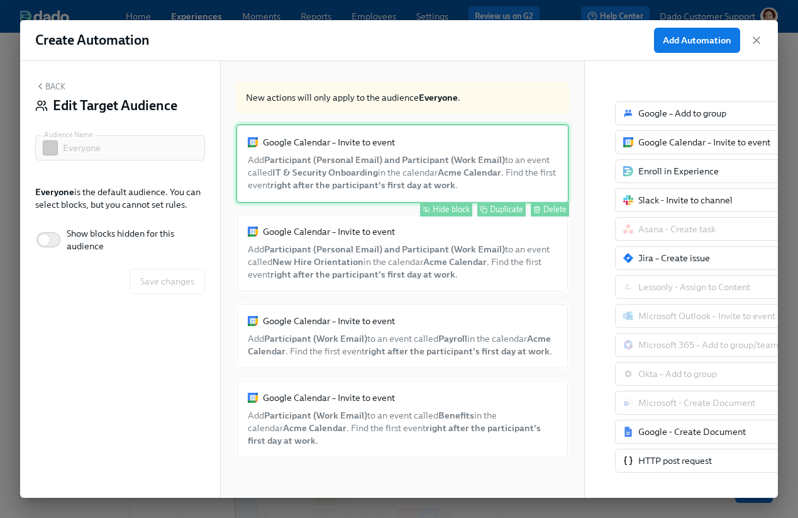
click at [550, 199] on div "Google Calendar – Invite to event Add Participant (Personal Email) and Particip…" at bounding box center [402, 163] width 333 height 79
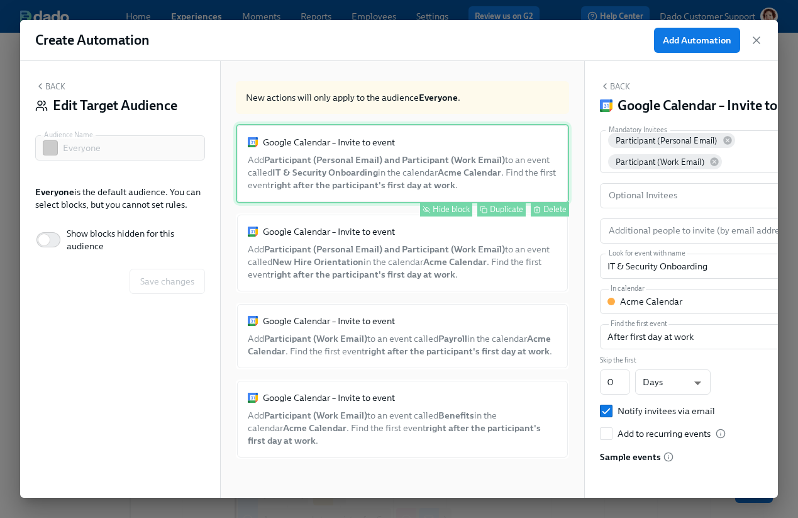
click at [550, 208] on div "Delete" at bounding box center [554, 208] width 23 height 9
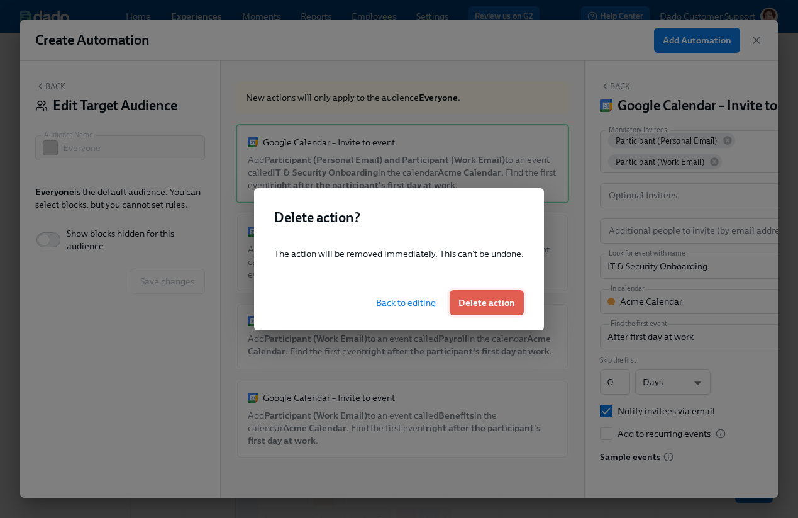
click at [494, 300] on span "Delete action" at bounding box center [486, 302] width 57 height 13
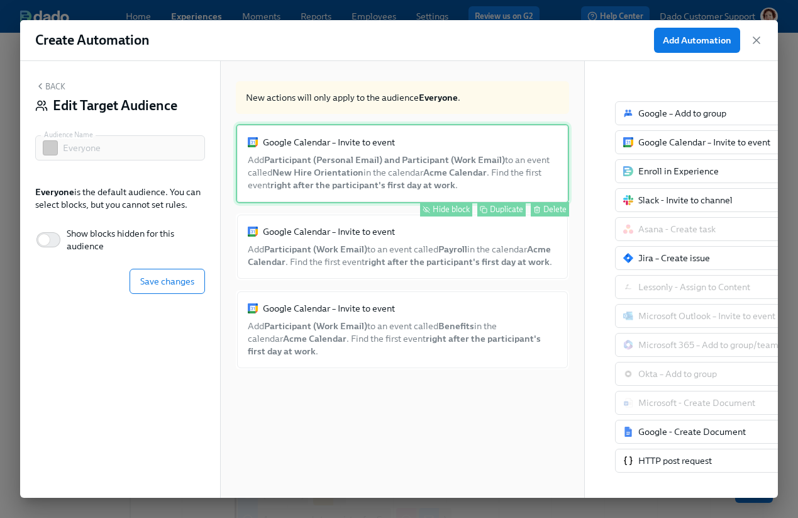
click at [554, 205] on div "Delete" at bounding box center [554, 208] width 23 height 9
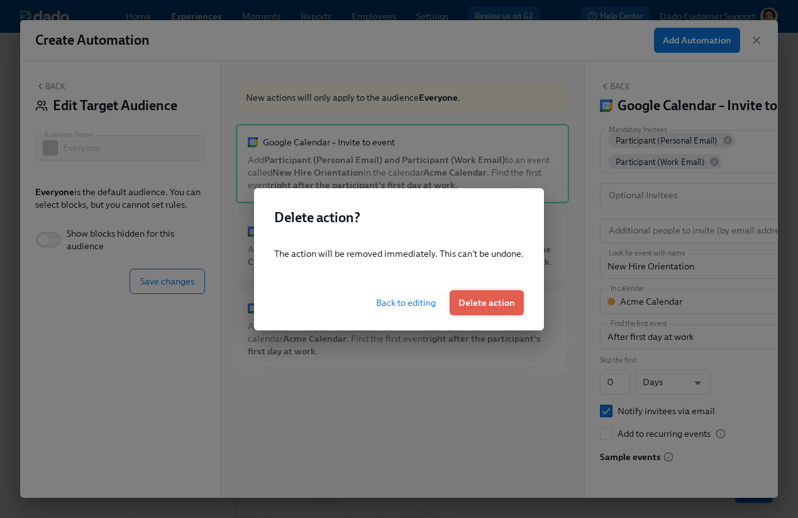
click at [494, 310] on button "Delete action" at bounding box center [487, 302] width 74 height 25
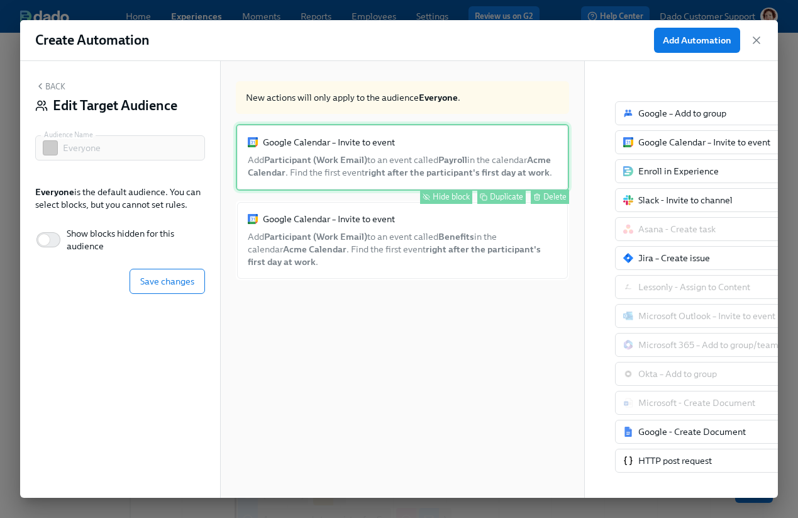
click at [550, 195] on div "Delete" at bounding box center [554, 196] width 23 height 9
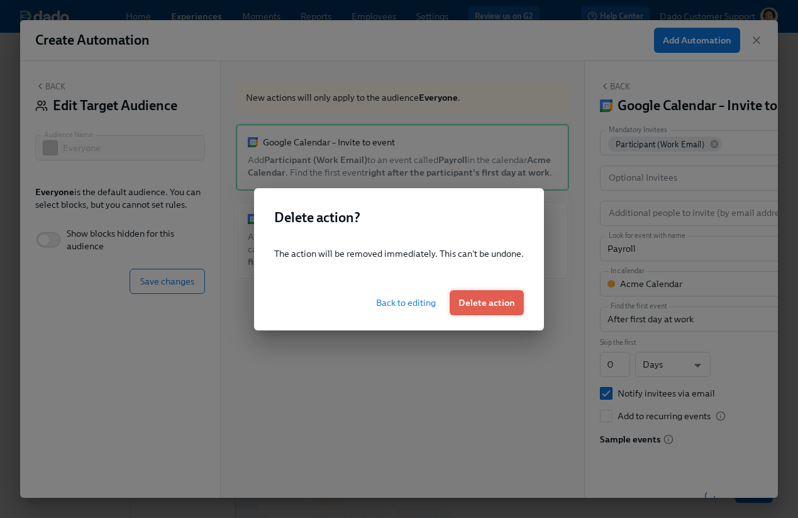
click at [485, 301] on span "Delete action" at bounding box center [486, 302] width 57 height 13
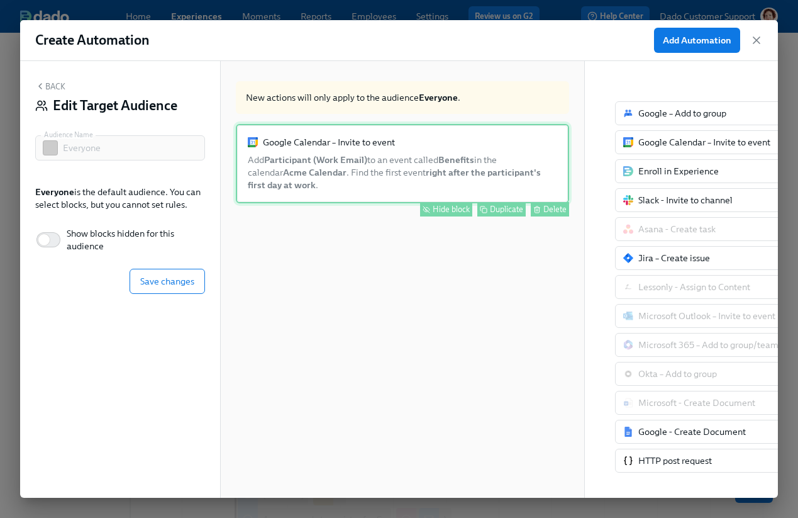
click at [541, 213] on button "Delete" at bounding box center [550, 209] width 38 height 14
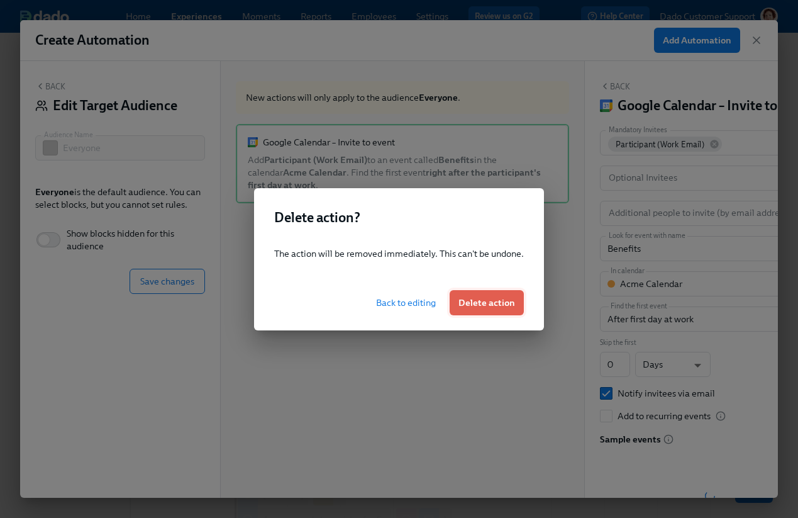
click at [475, 306] on span "Delete action" at bounding box center [486, 302] width 57 height 13
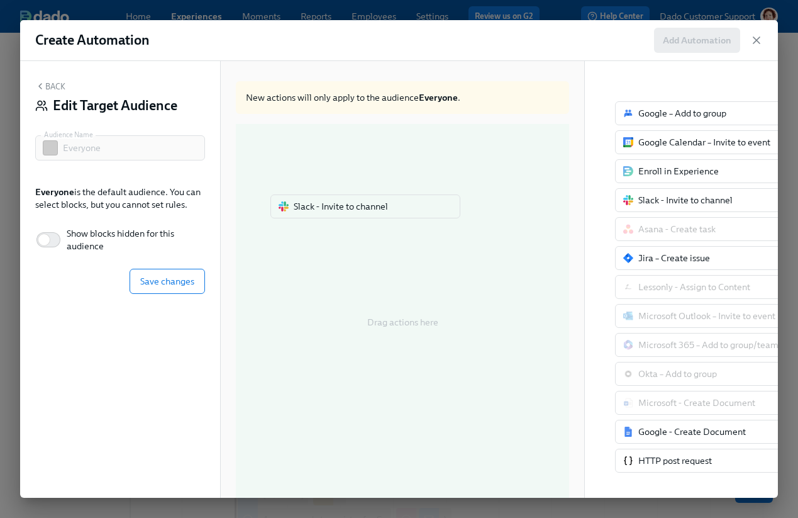
drag, startPoint x: 675, startPoint y: 202, endPoint x: 328, endPoint y: 208, distance: 346.5
click at [326, 209] on div "Back Edit Target Audience Audience Name Everyone Audience Name Everyone is the …" at bounding box center [399, 279] width 758 height 436
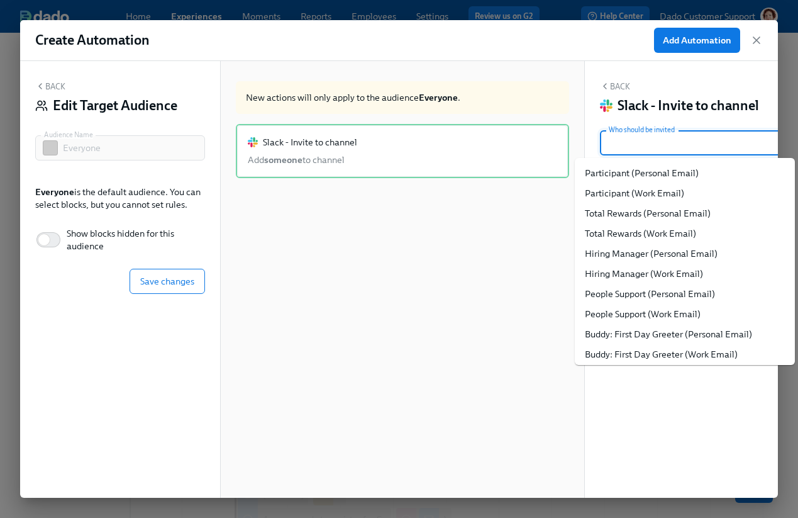
click at [653, 137] on input "Who should be invited" at bounding box center [698, 142] width 184 height 25
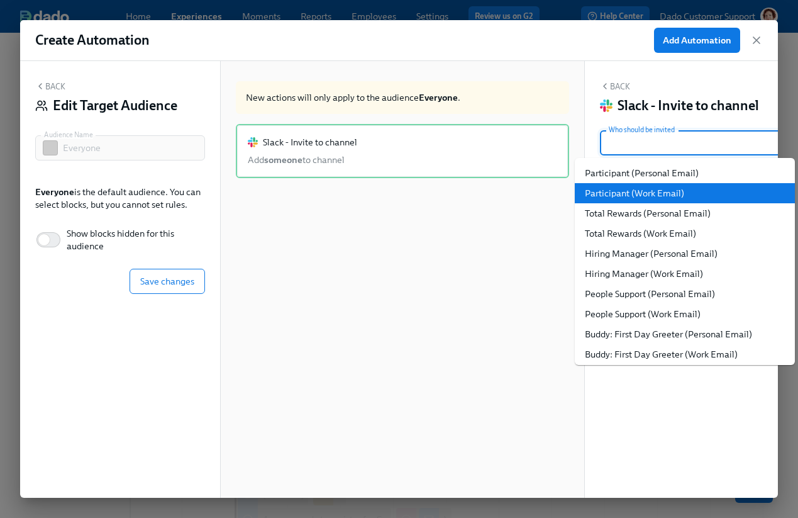
click at [619, 194] on li "Participant (Work Email)" at bounding box center [685, 193] width 220 height 20
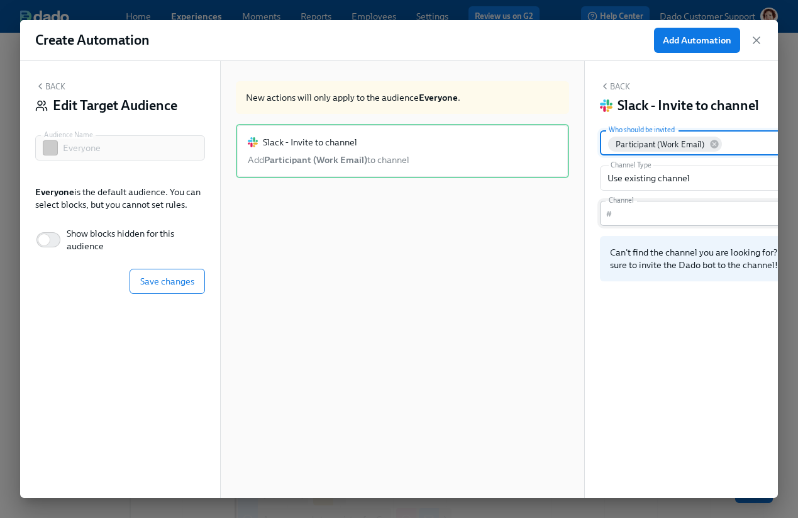
click at [628, 209] on input "Channel" at bounding box center [706, 213] width 179 height 25
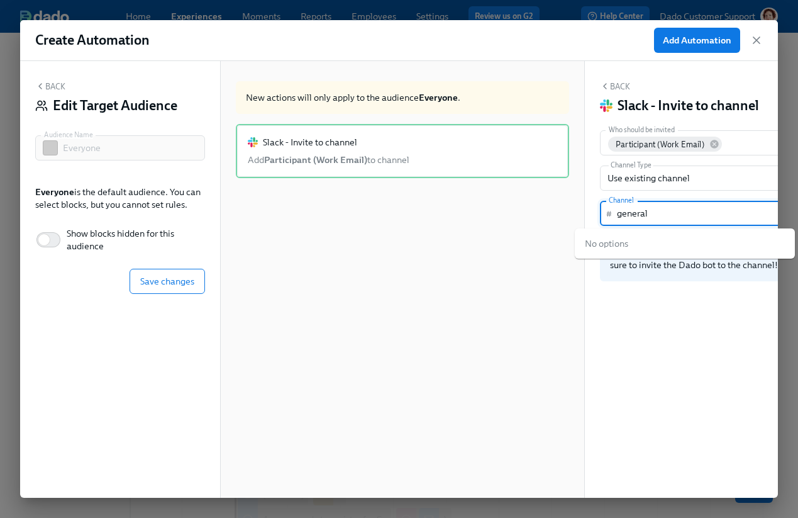
type input "general"
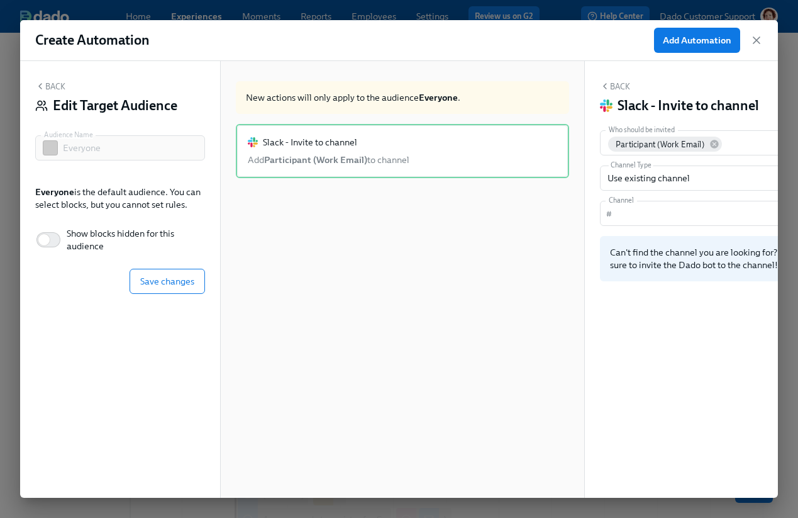
click at [673, 335] on div "Back Slack - Invite to channel Who should be invited Participant (Work Email) W…" at bounding box center [710, 279] width 250 height 436
click at [640, 206] on input "Channel" at bounding box center [706, 213] width 179 height 25
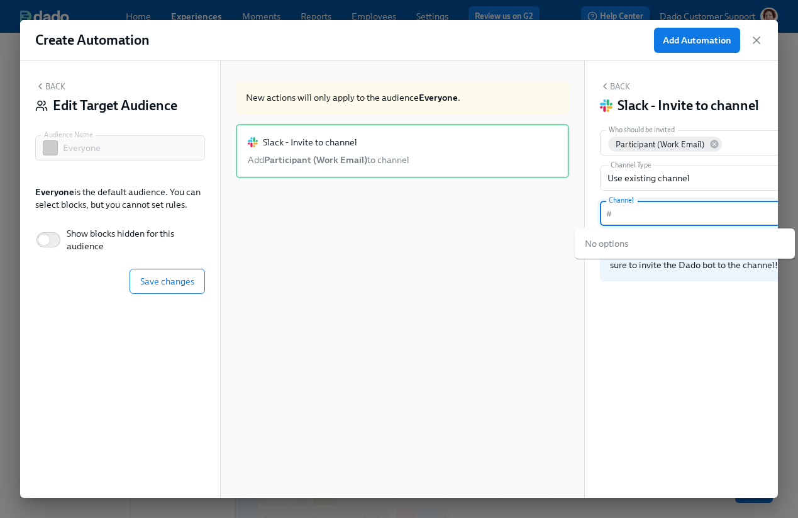
scroll to position [0, 57]
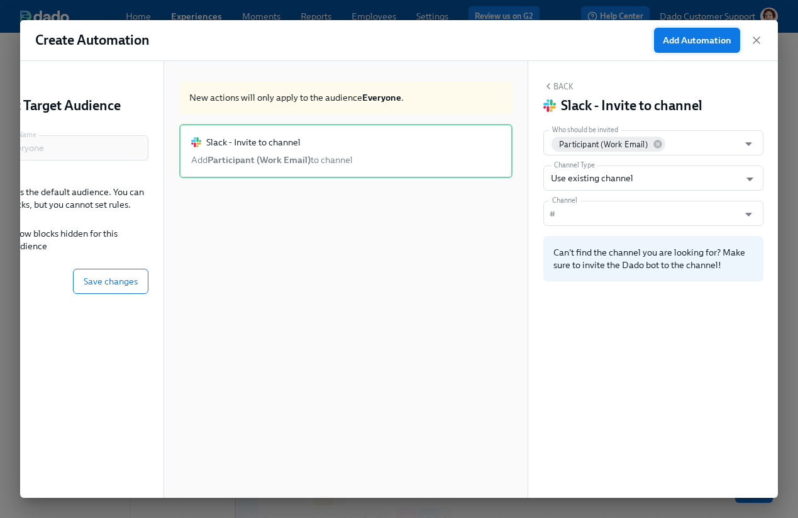
click at [682, 43] on span "Add Automation" at bounding box center [697, 40] width 69 height 13
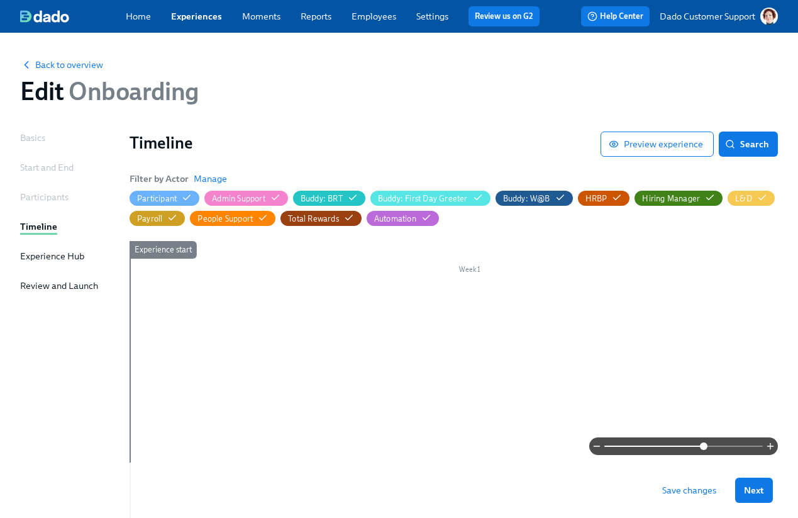
click at [704, 443] on span at bounding box center [683, 446] width 158 height 18
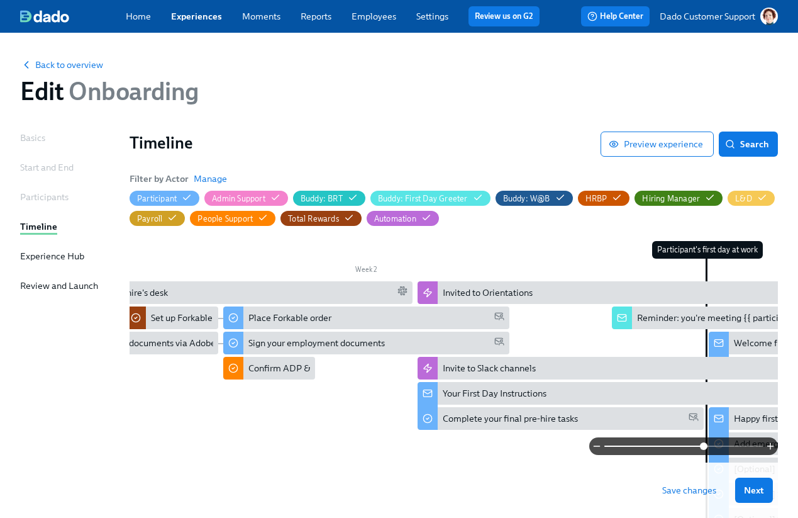
scroll to position [0, 909]
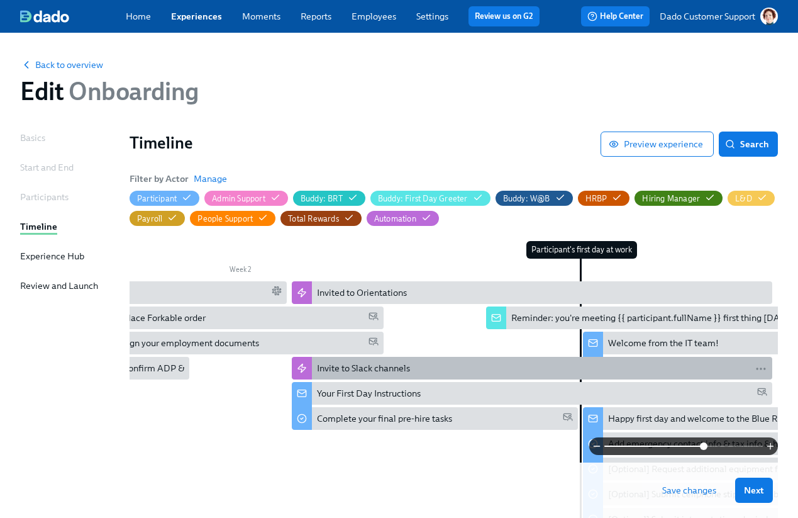
click at [358, 365] on div "Invite to Slack channels" at bounding box center [363, 368] width 93 height 13
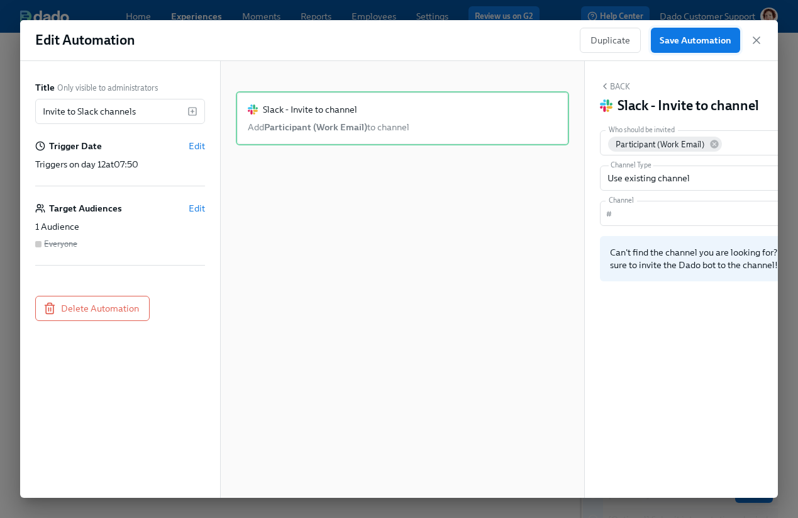
click at [709, 30] on button "Save Automation" at bounding box center [695, 40] width 89 height 25
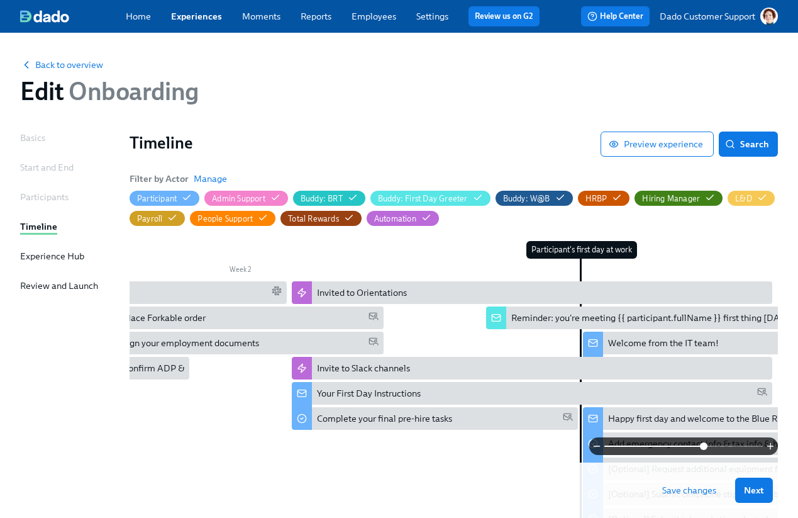
click at [689, 490] on span "Save changes" at bounding box center [689, 490] width 54 height 13
click at [71, 76] on span "Onboarding" at bounding box center [131, 91] width 135 height 30
click at [70, 70] on div "Back to overview Edit Onboarding" at bounding box center [399, 82] width 778 height 69
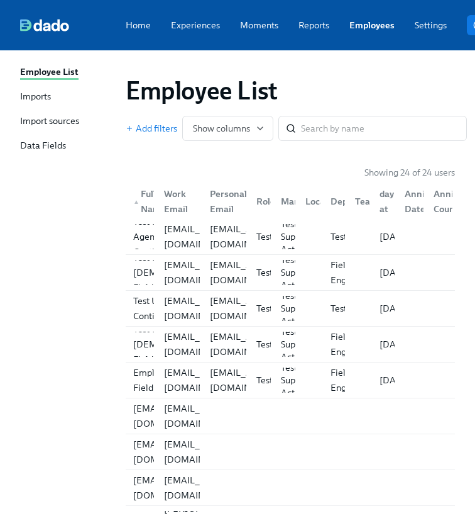
click at [43, 146] on div "Data Fields" at bounding box center [43, 146] width 46 height 14
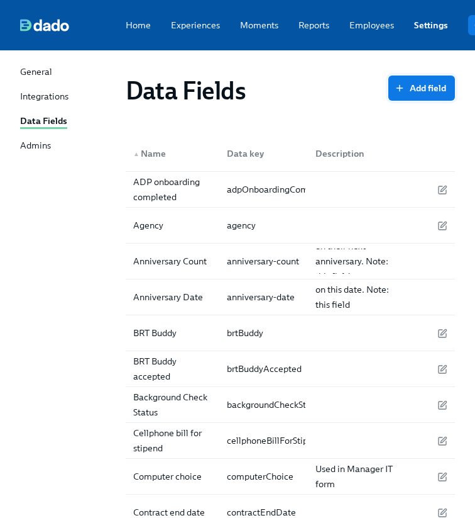
click at [433, 84] on span "Add field" at bounding box center [421, 88] width 49 height 13
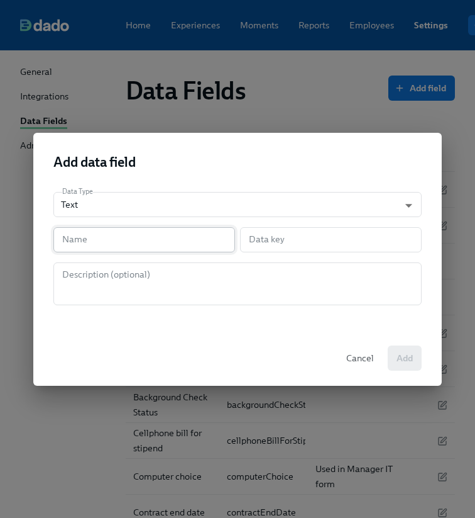
click at [79, 248] on input "text" at bounding box center [144, 239] width 182 height 25
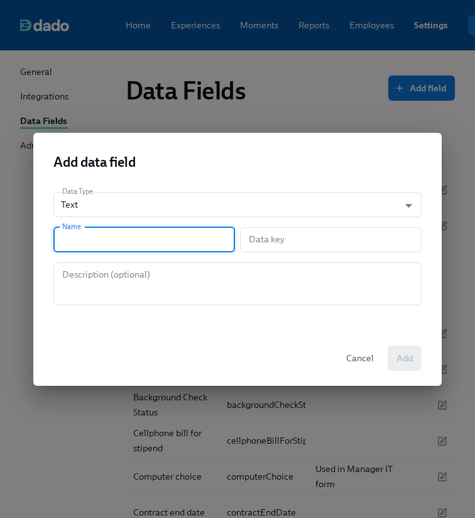
type input "P"
type input "p"
type input "Pr"
type input "pr"
type input "Pri"
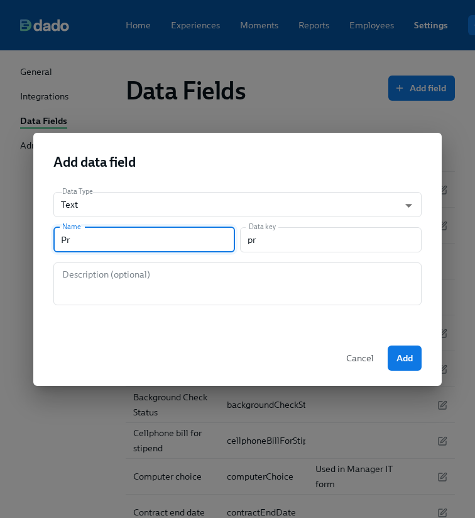
type input "pri"
type input "Prim"
type input "prim"
type input "Prima"
type input "prima"
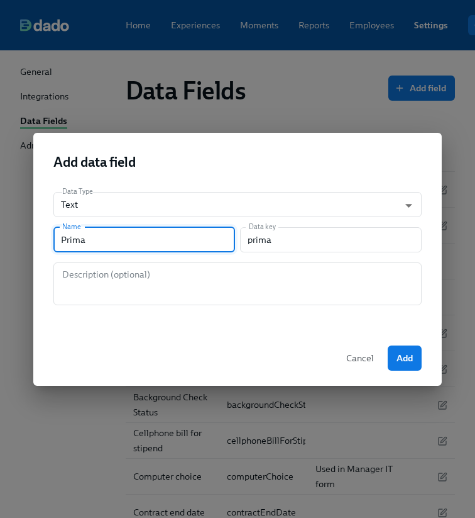
type input "Primar"
type input "primar"
type input "Primary"
type input "primary"
type input "Primary W"
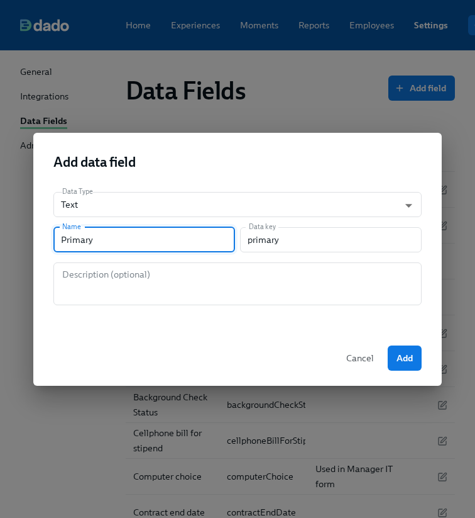
type input "primaryW"
type input "Primary Wo"
type input "primaryWo"
type input "Primary Wor"
type input "primaryWor"
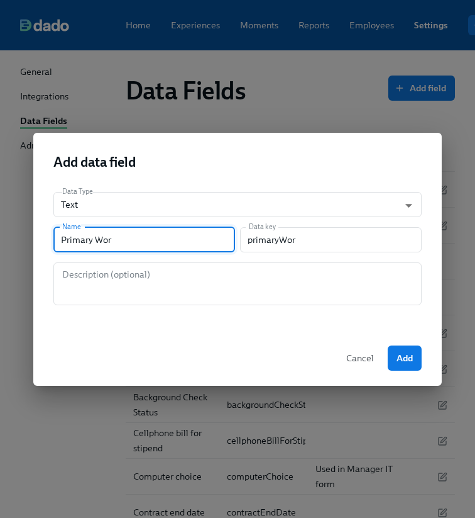
type input "Primary Work"
type input "primaryWork"
type input "Primary Work L"
type input "primaryWorkL"
type input "Primary Work Lo"
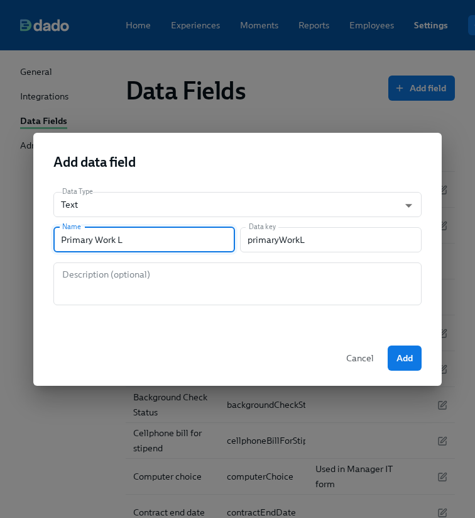
type input "primaryWorkLo"
type input "Primary Work Loc"
type input "primaryWorkLoc"
type input "Primary Work Loca"
type input "primaryWorkLoca"
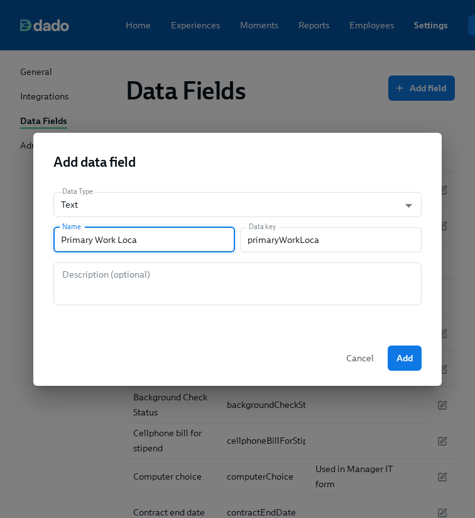
type input "Primary Work Locat"
type input "primaryWorkLocat"
type input "Primary Work Locati"
type input "primaryWorkLocati"
type input "Primary Work Locatio"
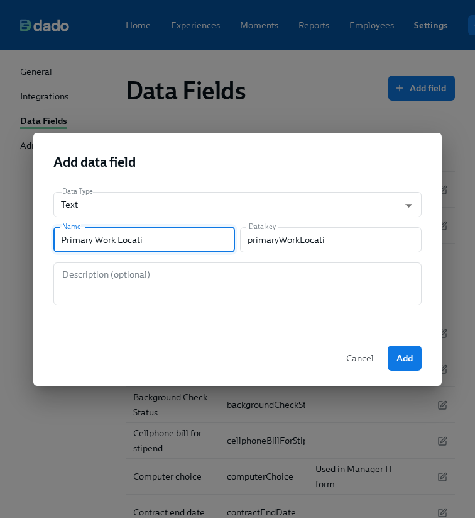
type input "primaryWorkLocatio"
type input "Primary Work Location"
type input "primaryWorkLocation"
type input "Primary Work Location"
click at [402, 361] on span "Add" at bounding box center [405, 358] width 16 height 13
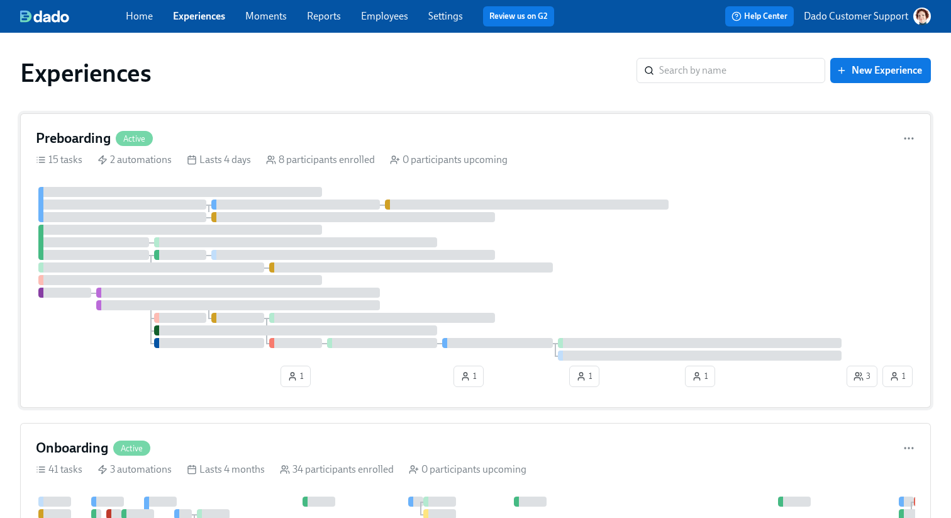
click at [176, 206] on div at bounding box center [122, 204] width 168 height 10
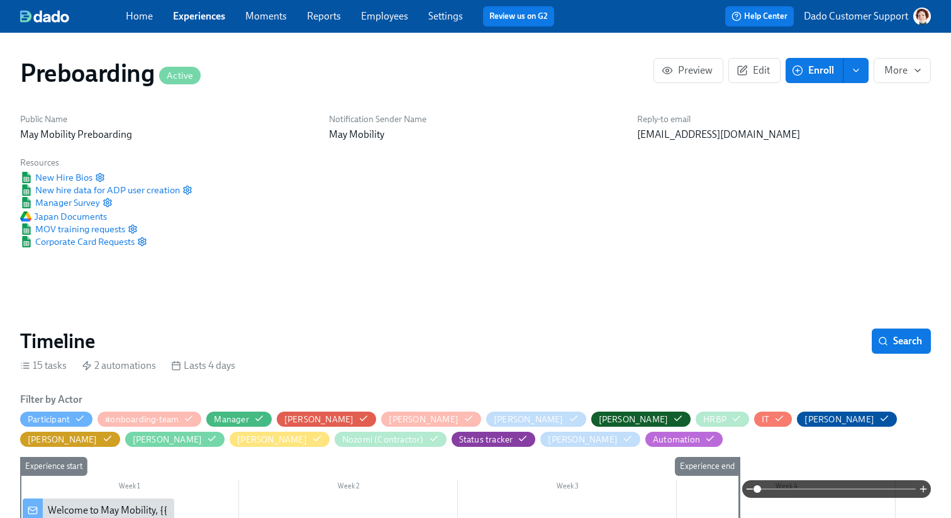
scroll to position [0, 3451]
click at [394, 13] on link "Employees" at bounding box center [384, 16] width 47 height 12
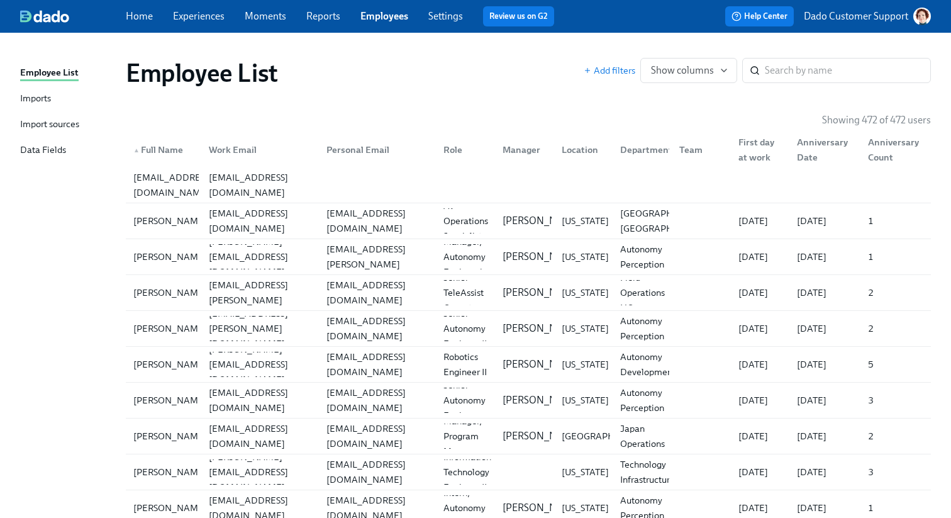
click at [47, 119] on div "Import sources" at bounding box center [49, 125] width 59 height 16
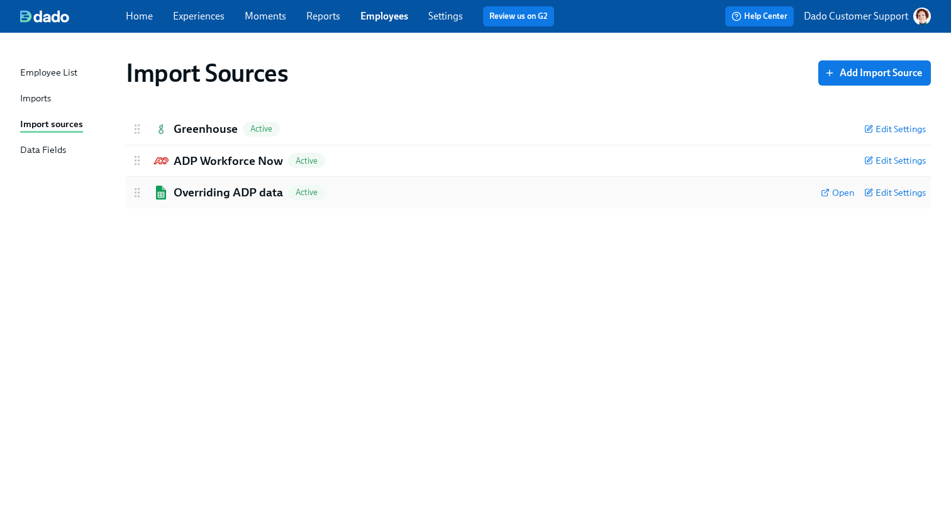
click at [233, 191] on h2 "Overriding ADP data" at bounding box center [228, 192] width 109 height 16
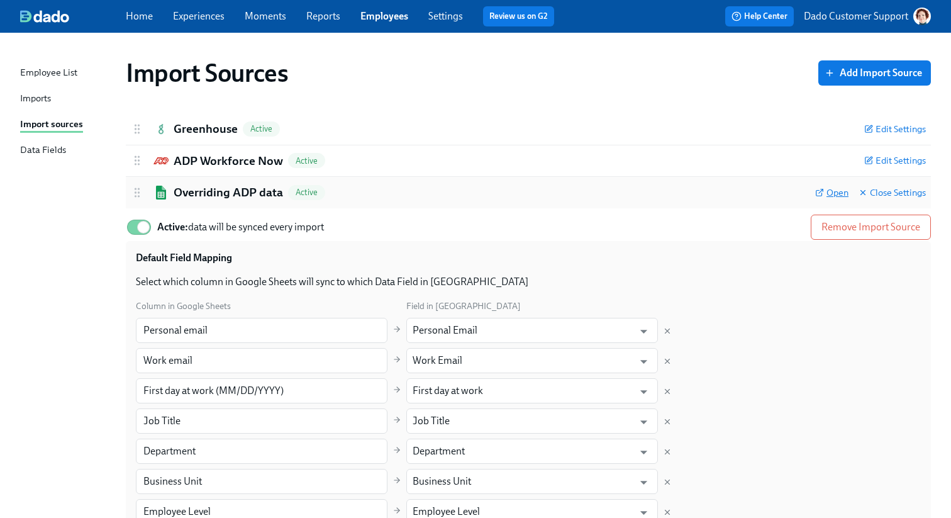
click at [797, 195] on span "Open" at bounding box center [831, 192] width 33 height 13
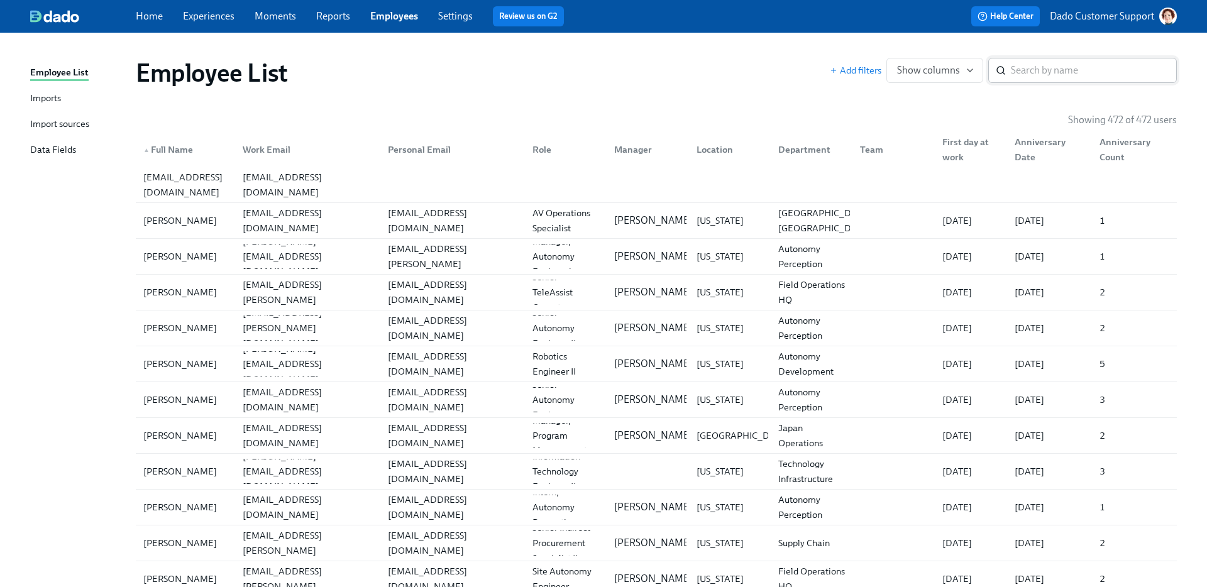
click at [1026, 66] on input "search" at bounding box center [1094, 70] width 166 height 25
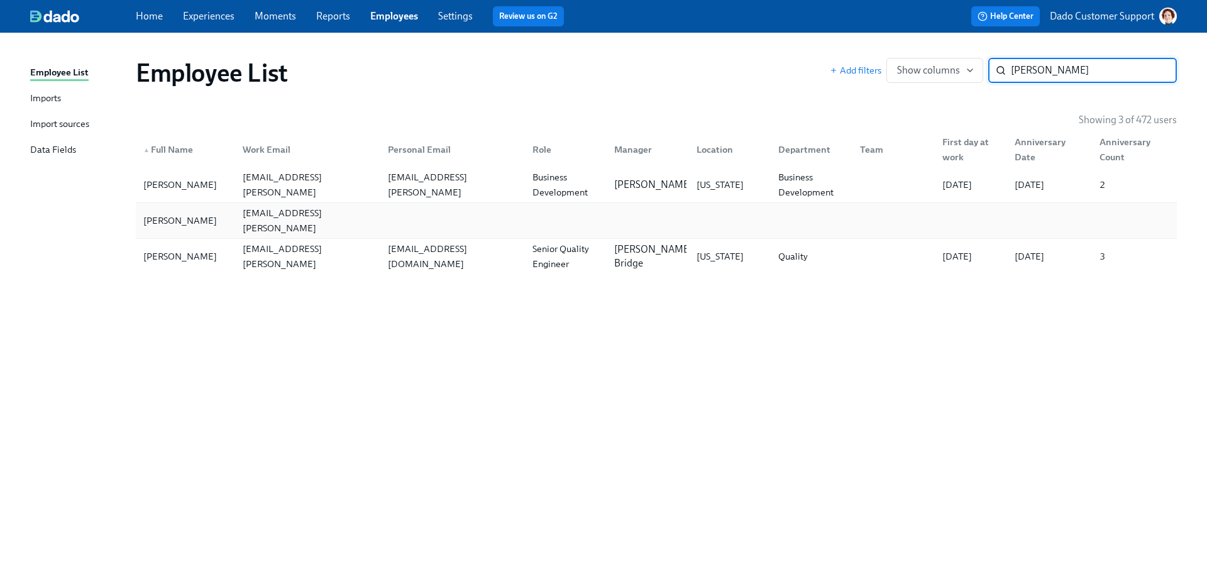
type input "[PERSON_NAME]"
click at [192, 228] on div "[PERSON_NAME]" at bounding box center [185, 220] width 94 height 25
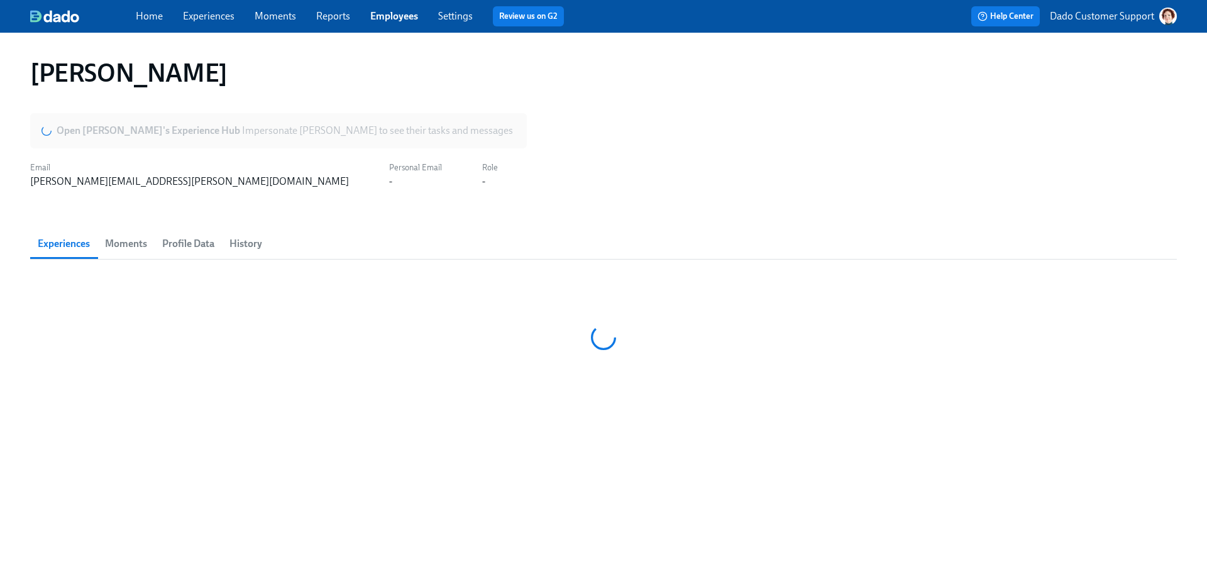
click at [184, 236] on span "Profile Data" at bounding box center [188, 244] width 52 height 18
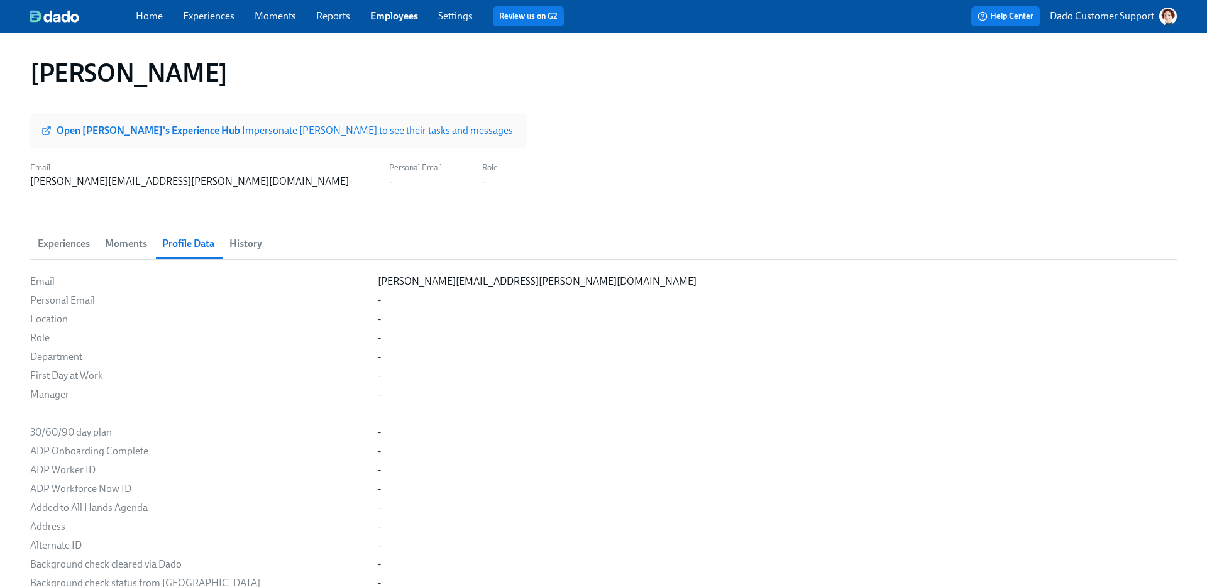
click at [250, 240] on span "History" at bounding box center [246, 244] width 33 height 18
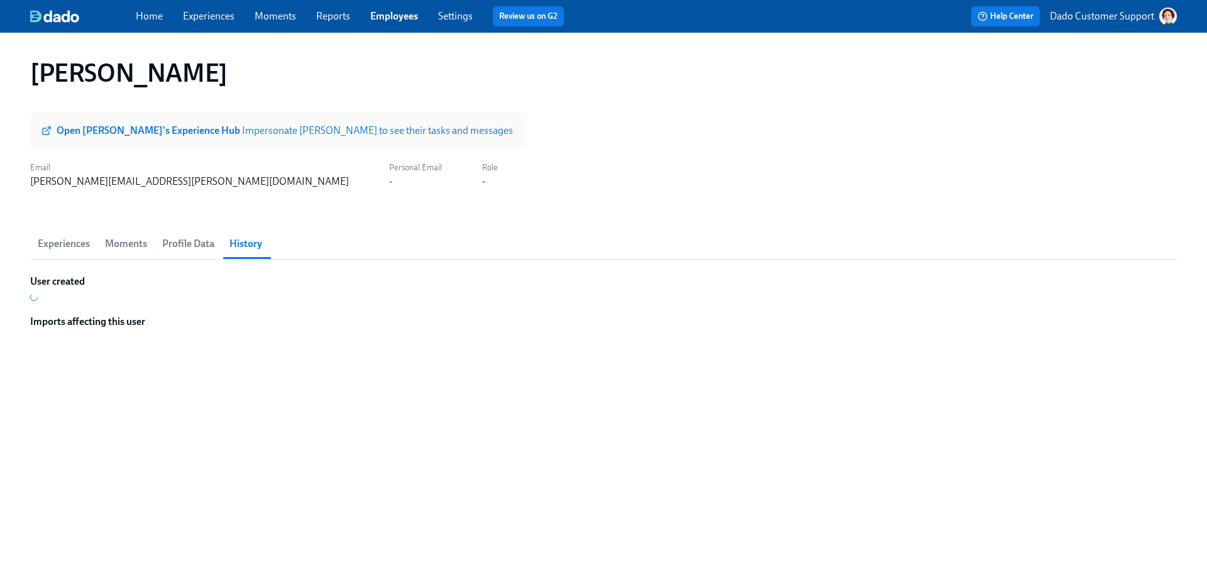
click at [64, 236] on span "Experiences" at bounding box center [64, 244] width 52 height 18
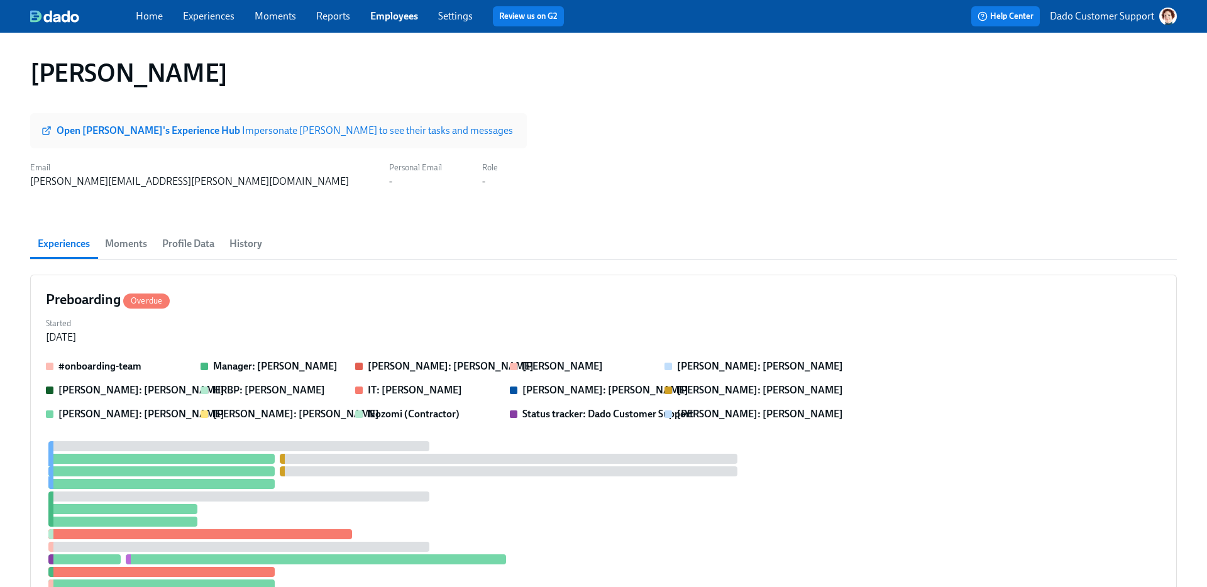
click at [240, 253] on button "History" at bounding box center [246, 244] width 48 height 30
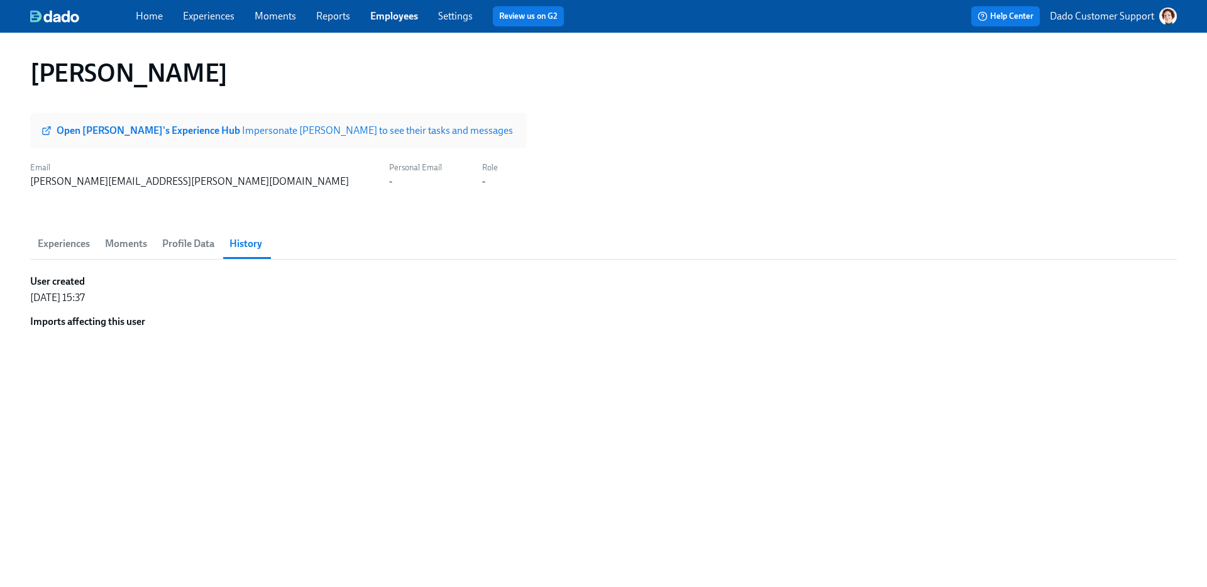
click at [59, 239] on span "Experiences" at bounding box center [64, 244] width 52 height 18
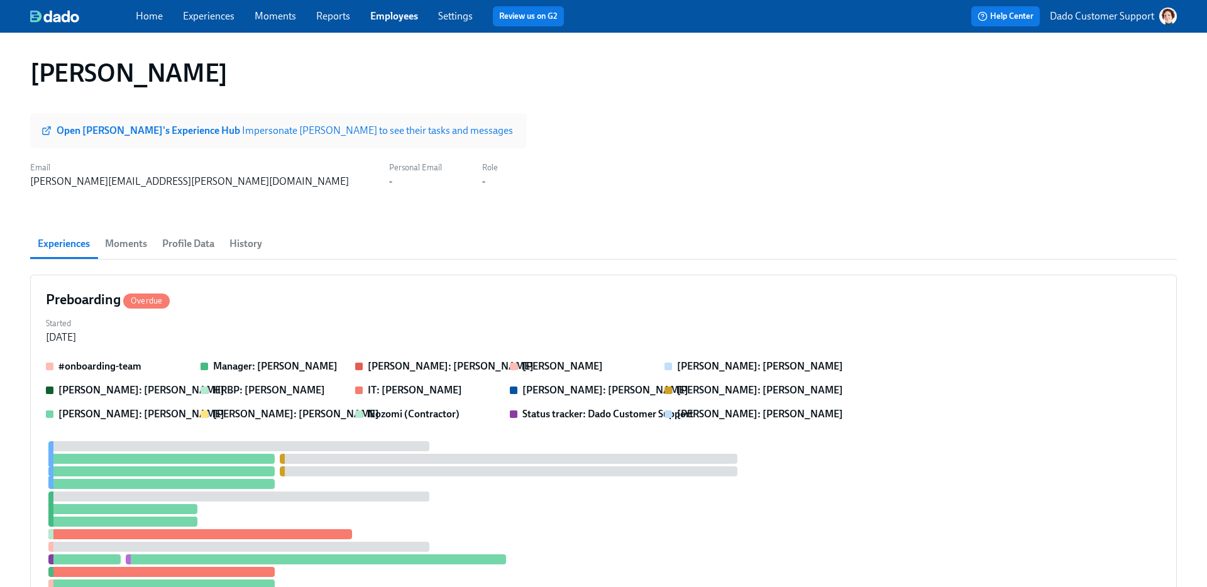
click at [197, 249] on span "Profile Data" at bounding box center [188, 244] width 52 height 18
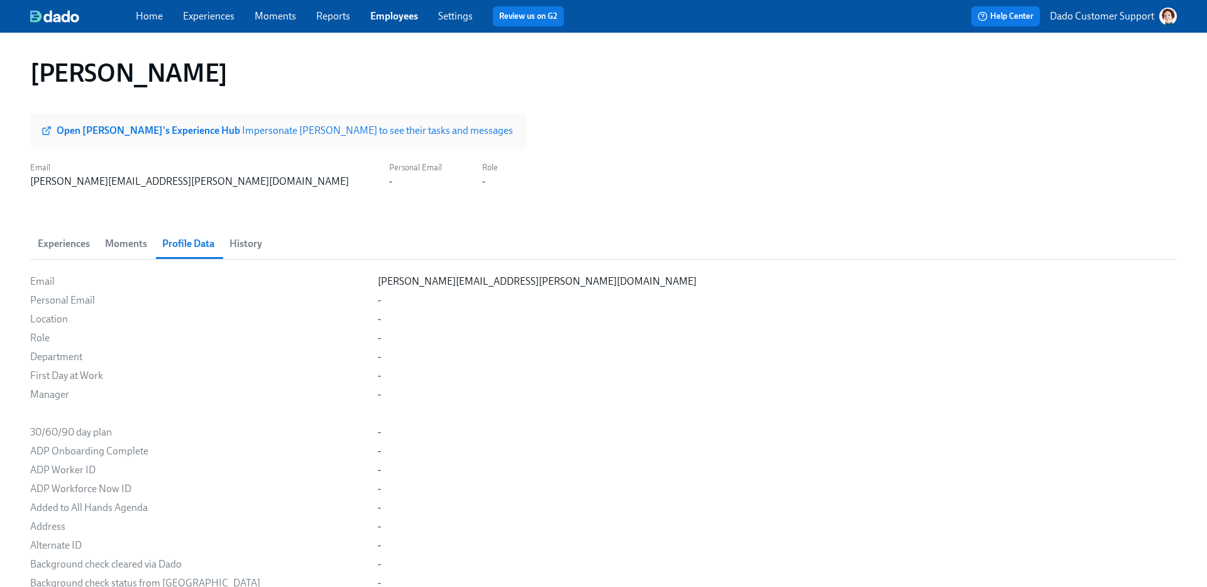
click at [251, 244] on span "History" at bounding box center [246, 244] width 33 height 18
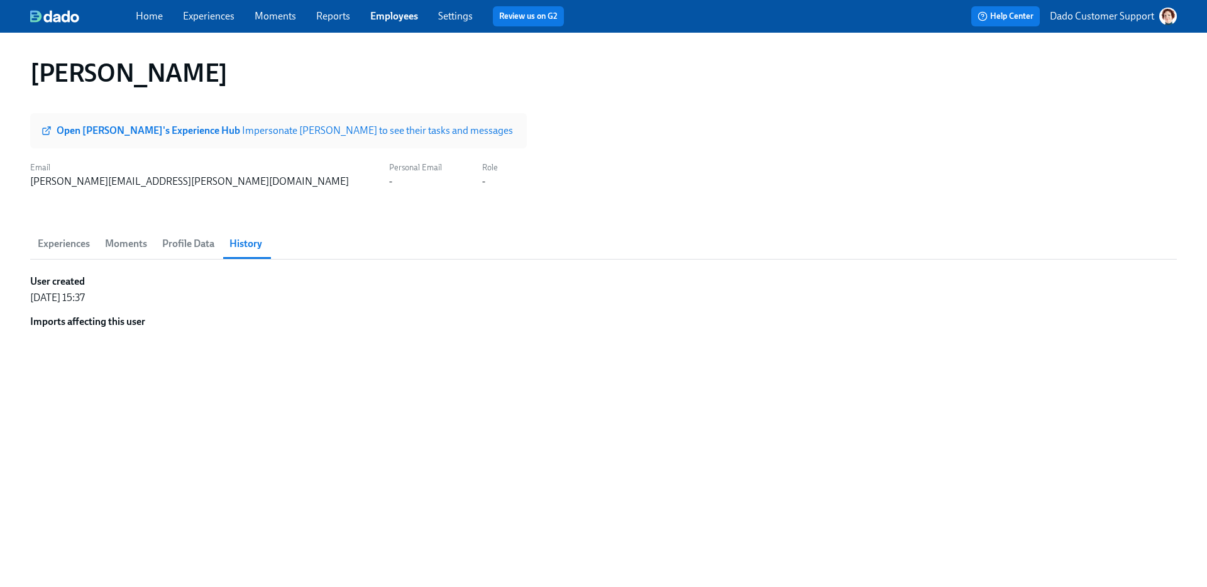
click at [199, 242] on span "Profile Data" at bounding box center [188, 244] width 52 height 18
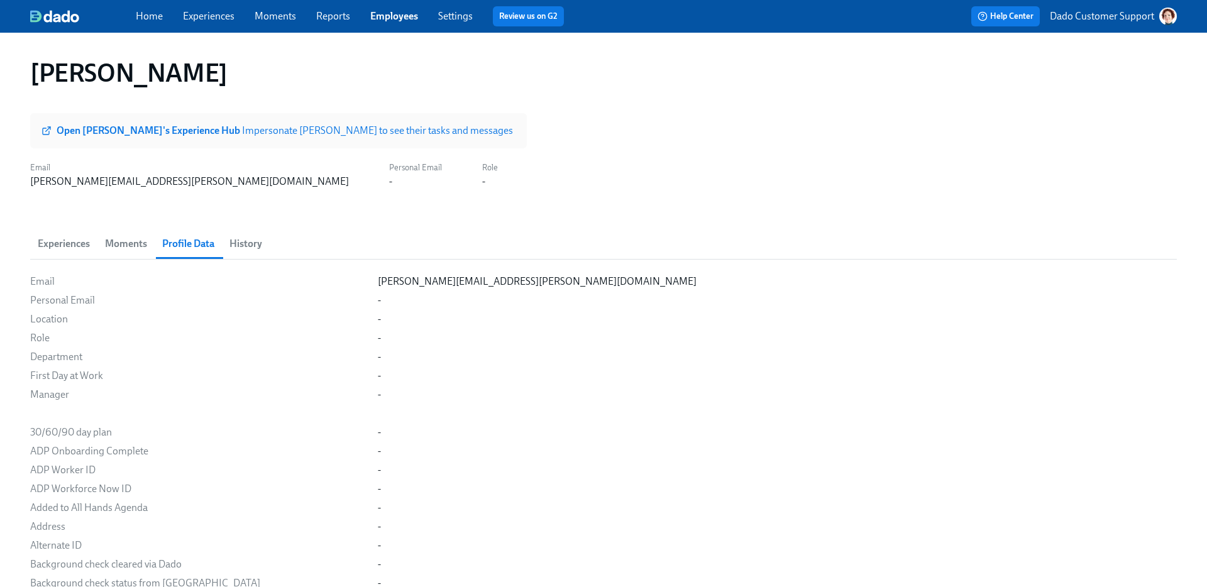
click at [382, 13] on link "Employees" at bounding box center [394, 16] width 48 height 12
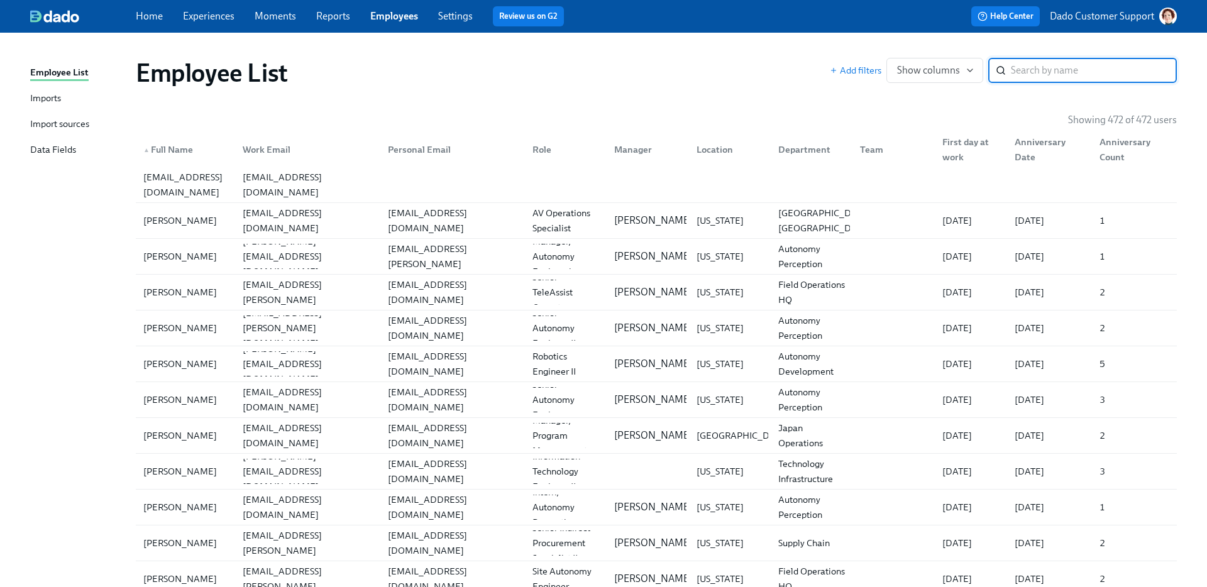
click at [43, 118] on div "Import sources" at bounding box center [59, 125] width 59 height 16
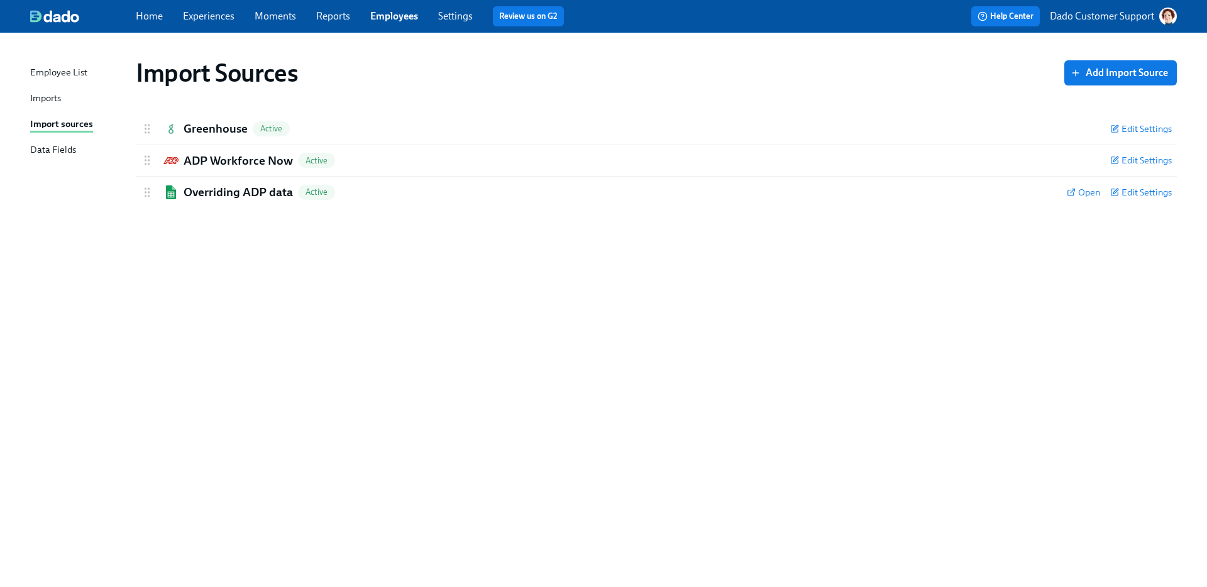
click at [40, 99] on div "Imports" at bounding box center [45, 99] width 31 height 16
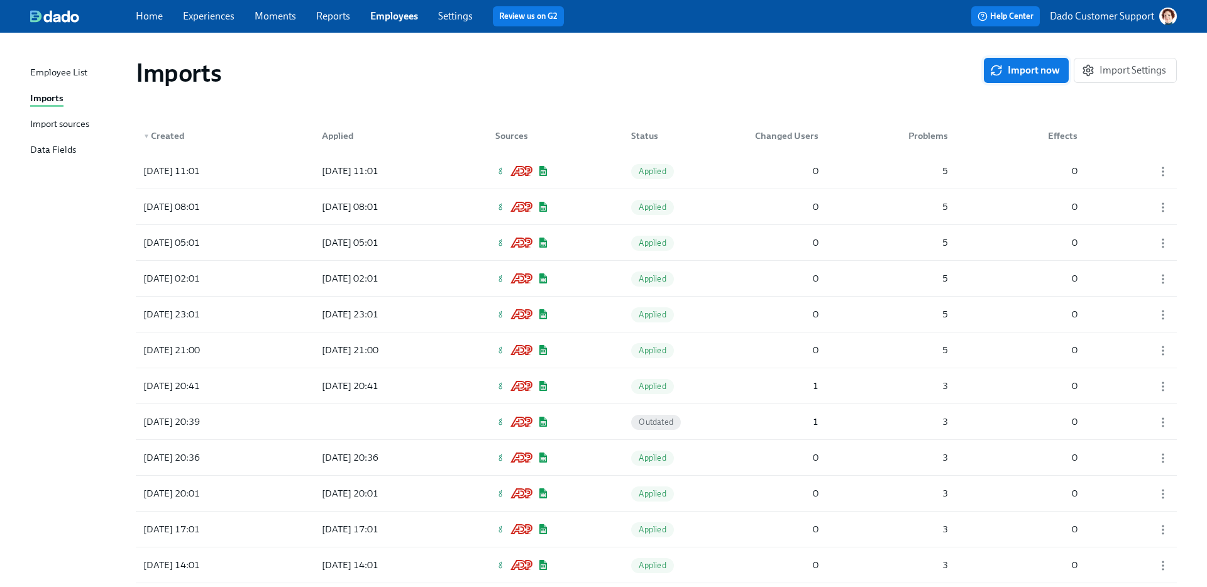
click at [1026, 66] on span "Import now" at bounding box center [1026, 70] width 67 height 13
click at [358, 204] on div "2025/10/10 11:01" at bounding box center [350, 206] width 67 height 15
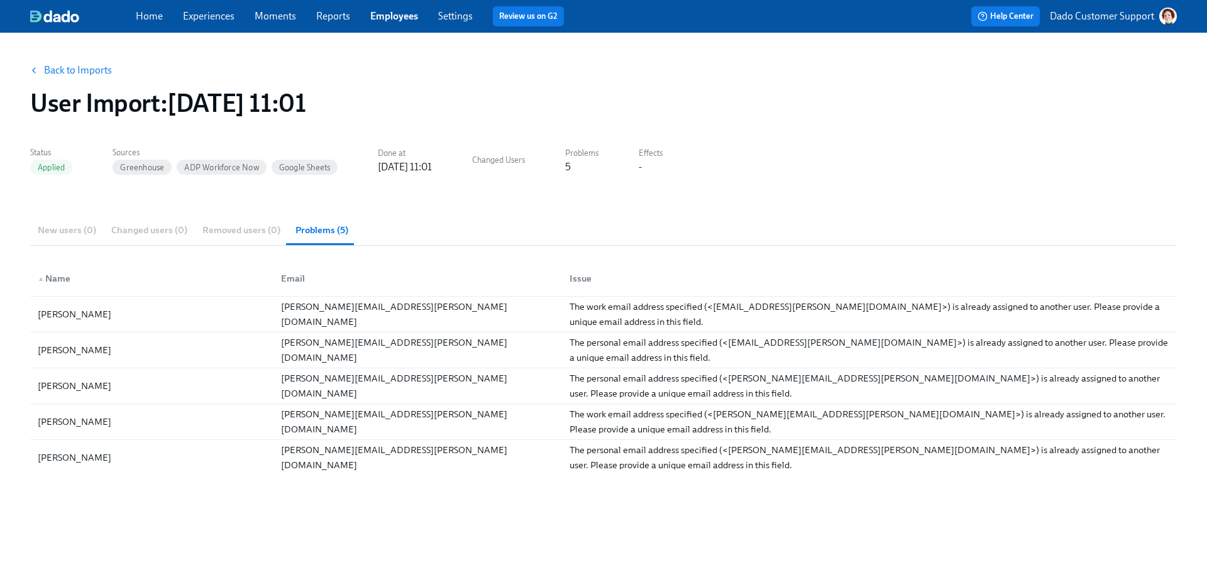
click at [77, 76] on link "Back to Imports" at bounding box center [78, 70] width 68 height 13
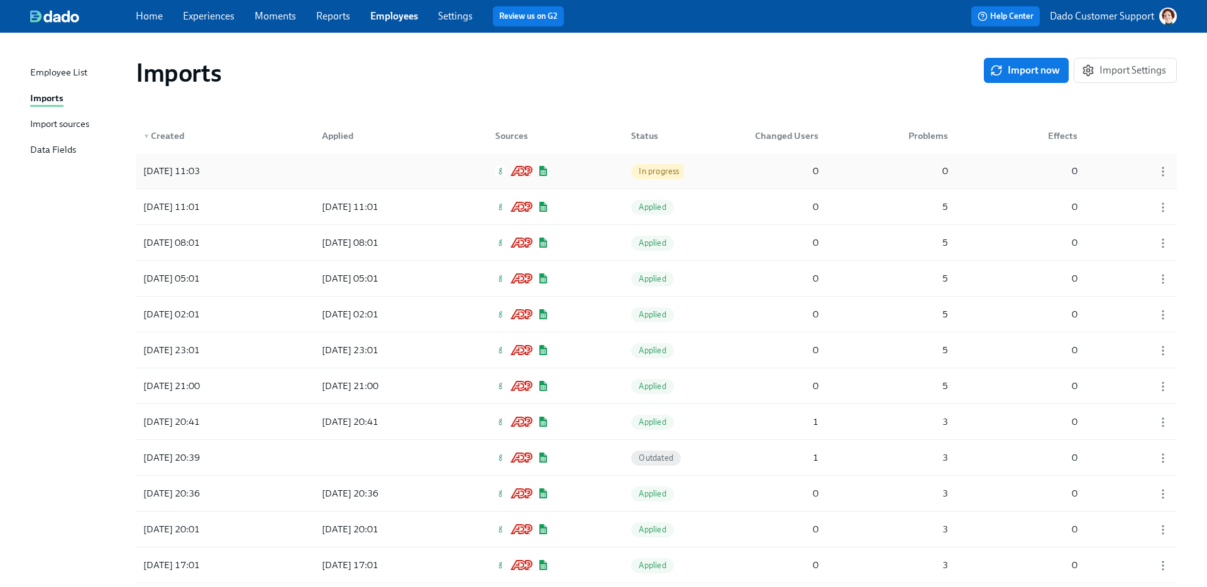
click at [230, 172] on div "2025/10/10 11:03" at bounding box center [194, 170] width 113 height 25
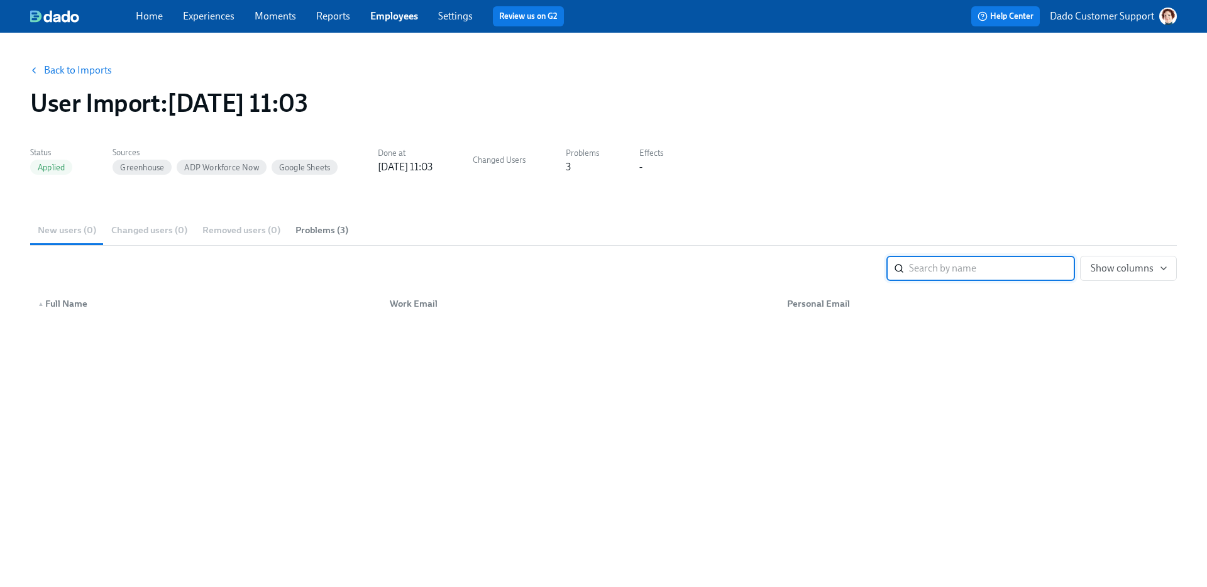
click at [325, 231] on span "Problems (3)" at bounding box center [322, 230] width 53 height 14
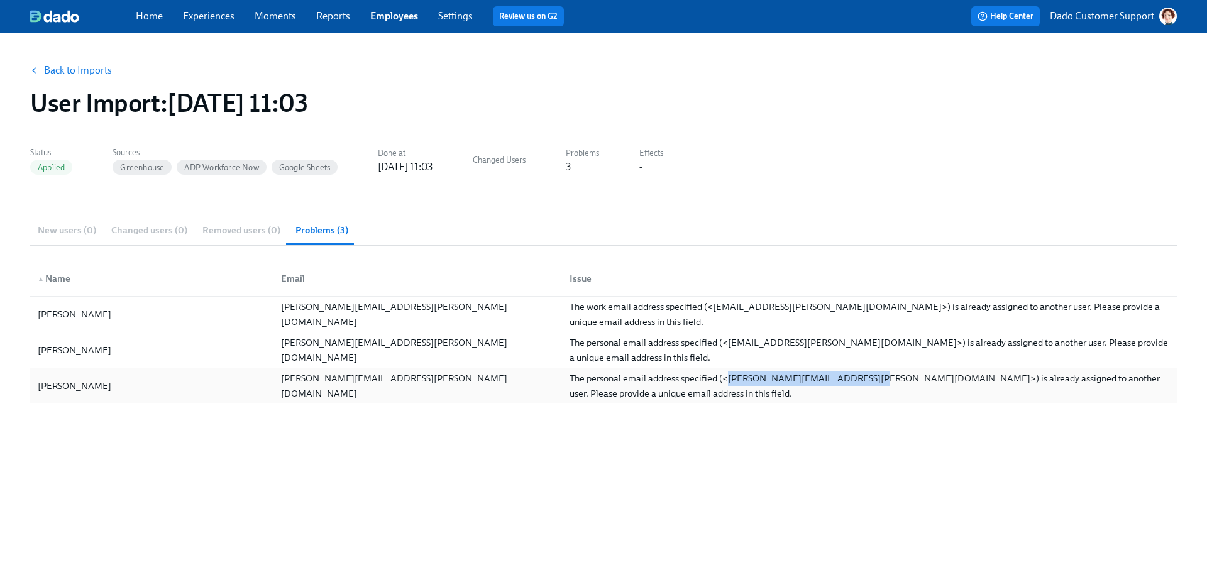
drag, startPoint x: 726, startPoint y: 379, endPoint x: 864, endPoint y: 380, distance: 137.7
click at [865, 380] on div "The personal email address specified (<steven.hanadel@maymobility.com>) is alre…" at bounding box center [870, 386] width 600 height 30
copy div "steven.hanadel@maymobility.com"
click at [73, 78] on button "Back to Imports" at bounding box center [72, 70] width 98 height 25
click at [82, 69] on link "Back to Imports" at bounding box center [78, 70] width 68 height 13
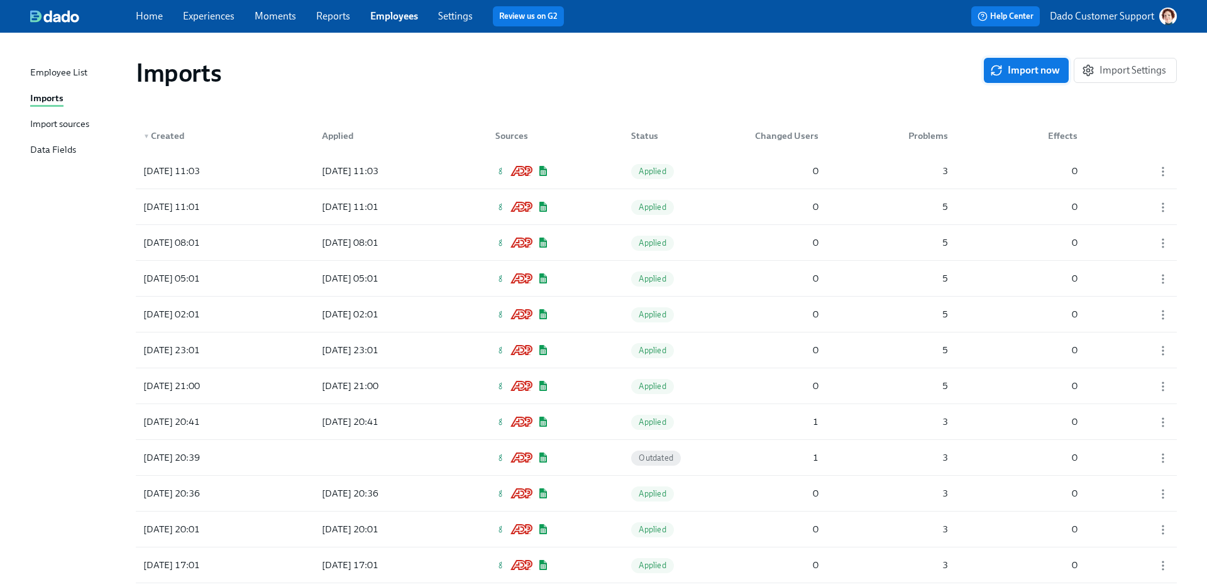
click at [1029, 67] on span "Import now" at bounding box center [1026, 70] width 67 height 13
click at [719, 202] on div "2025/10/10 11:03 2025/10/10 11:03 Applied 0 3 0" at bounding box center [656, 206] width 1041 height 35
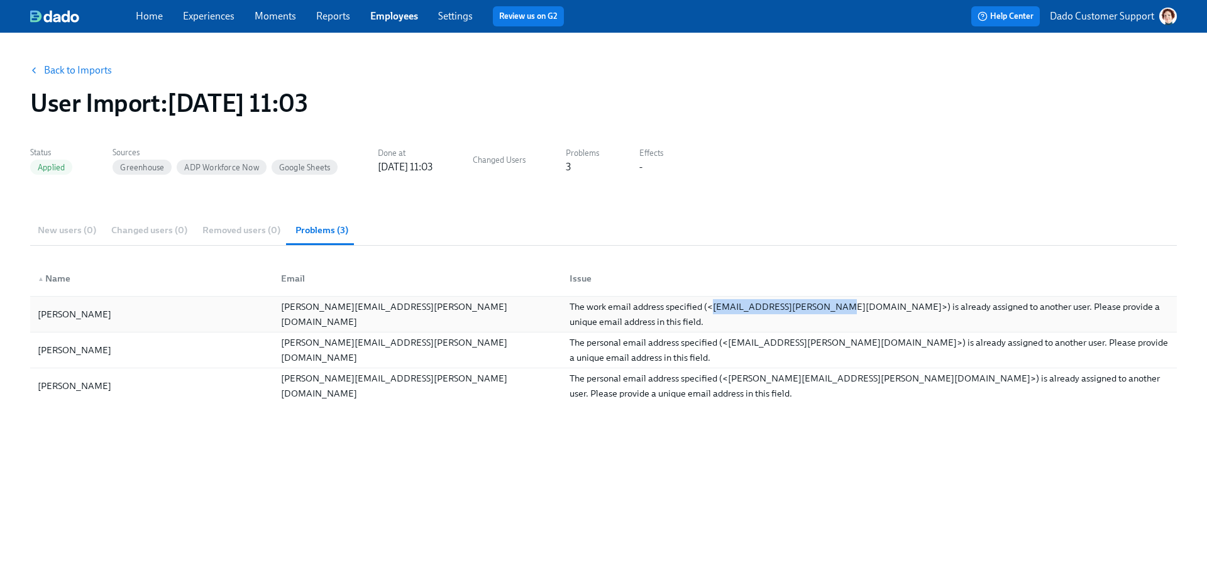
drag, startPoint x: 711, startPoint y: 307, endPoint x: 830, endPoint y: 309, distance: 119.5
click at [830, 309] on div "The work email address specified (<matt.davis@maymobility.com>) is already assi…" at bounding box center [870, 314] width 600 height 30
copy div "matt.davis@maymobility.com"
click at [82, 65] on link "Back to Imports" at bounding box center [78, 70] width 68 height 13
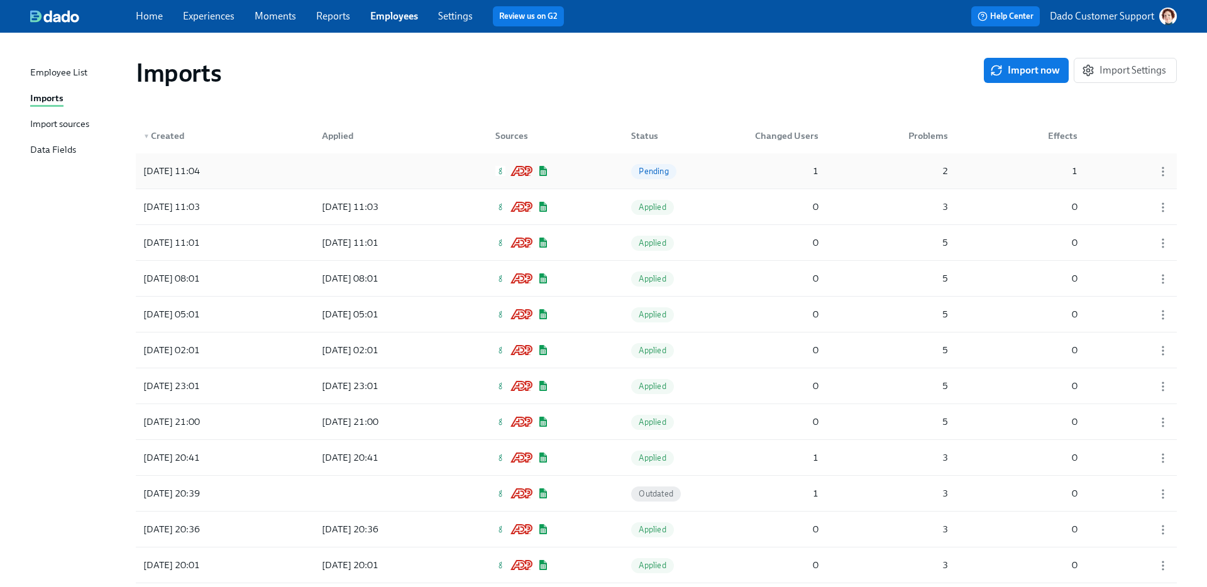
click at [289, 179] on div "2025/10/10 11:04 Pending 1 2 1" at bounding box center [656, 170] width 1041 height 35
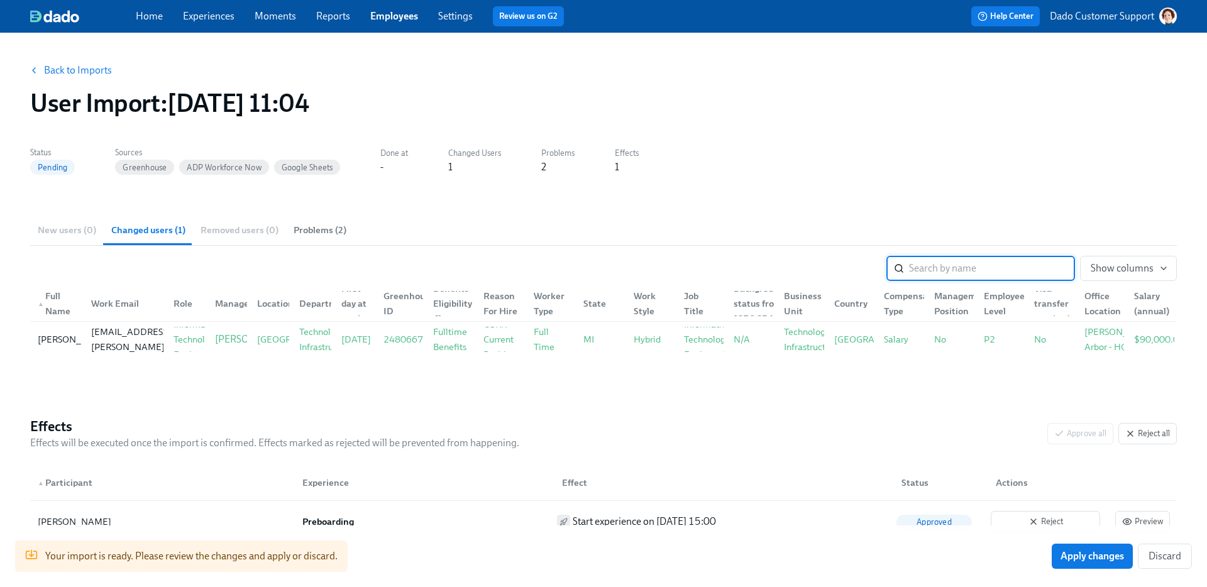
scroll to position [66, 0]
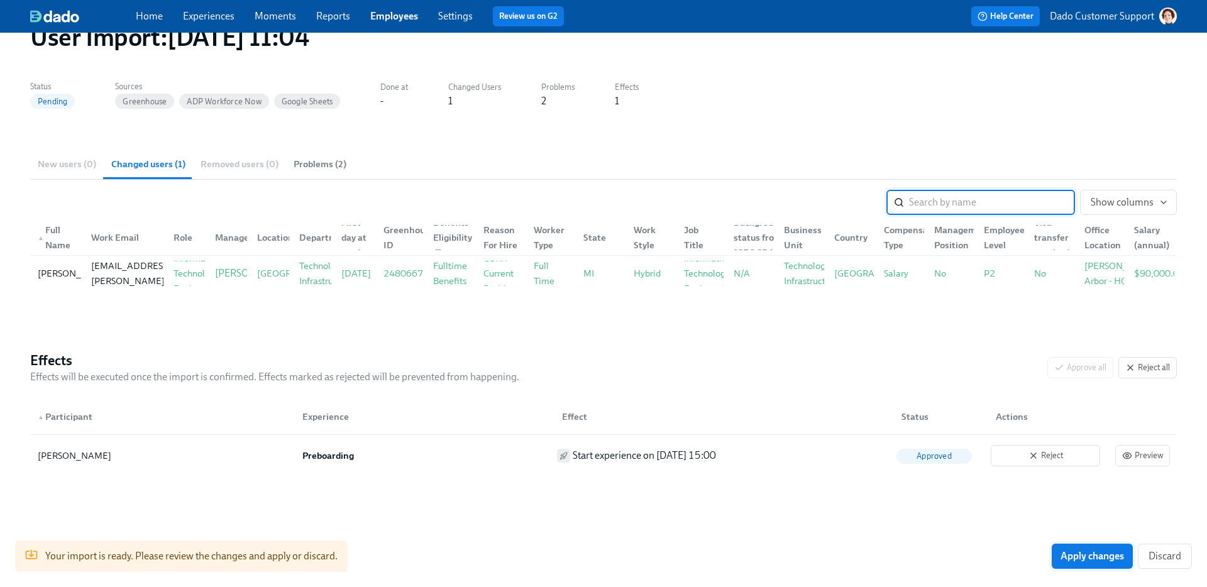
click at [1101, 552] on span "Apply changes" at bounding box center [1093, 556] width 64 height 13
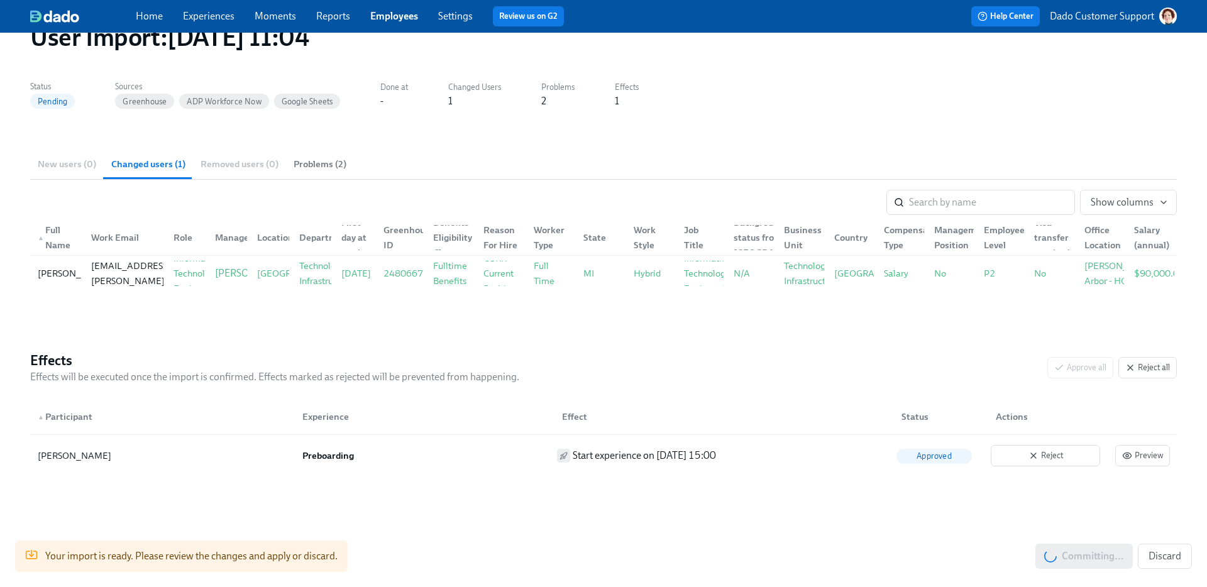
scroll to position [0, 0]
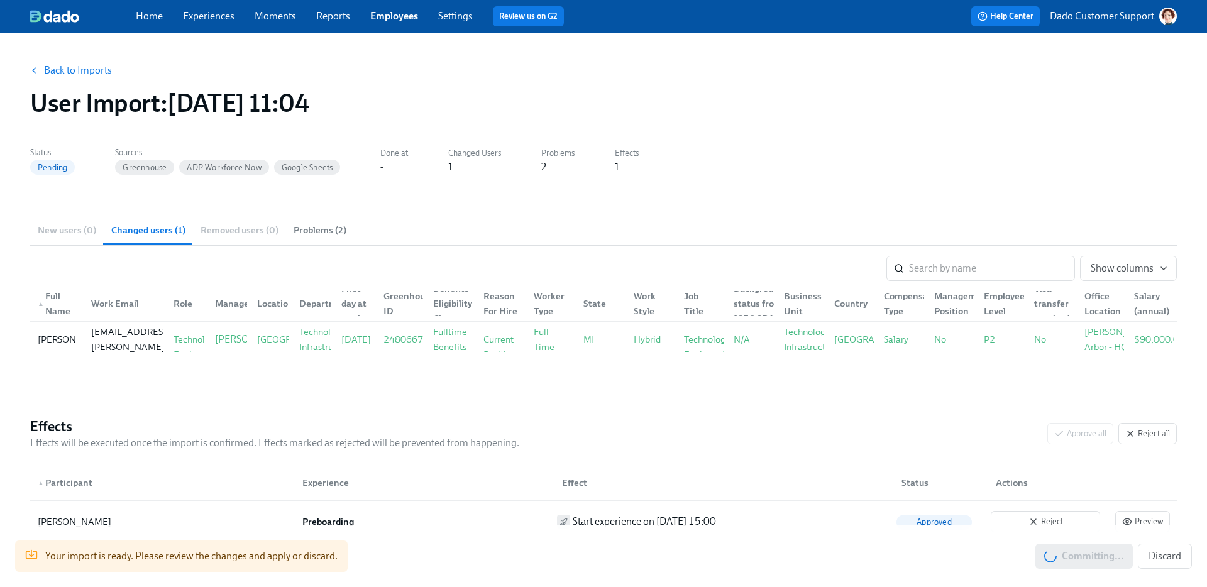
click at [72, 63] on button "Back to Imports" at bounding box center [72, 70] width 98 height 25
click at [68, 71] on link "Back to Imports" at bounding box center [78, 70] width 68 height 13
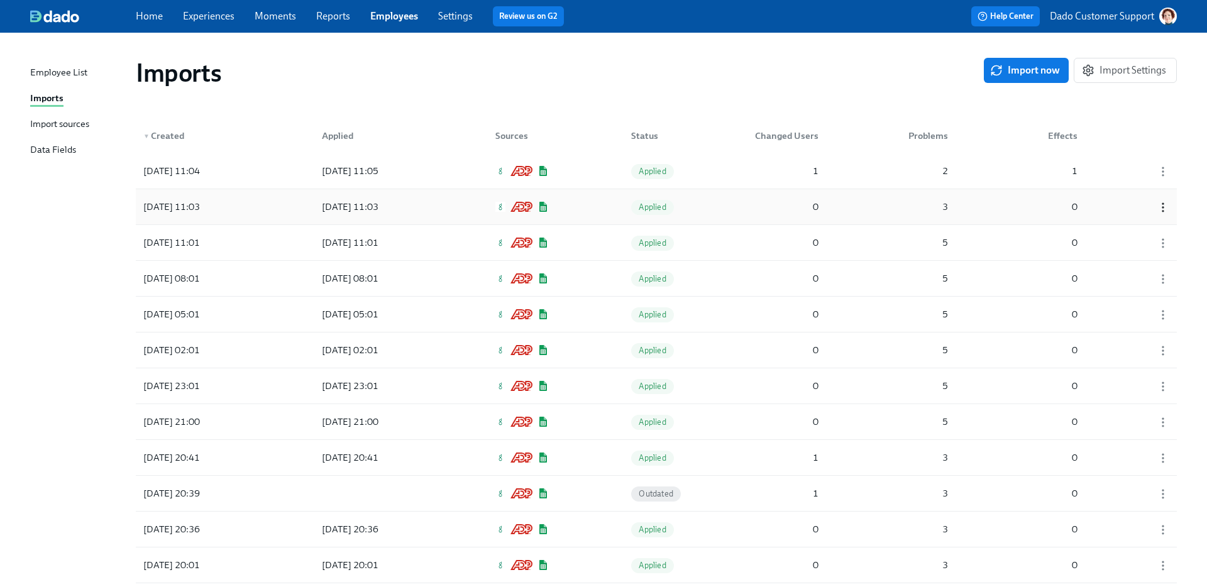
click at [1161, 207] on icon "button" at bounding box center [1163, 207] width 13 height 13
click at [1140, 208] on div "Discard" at bounding box center [1141, 208] width 33 height 14
click at [425, 167] on div "2025/10/10 11:04 2025/10/10 11:05 Applied 1 2 1" at bounding box center [656, 170] width 1041 height 35
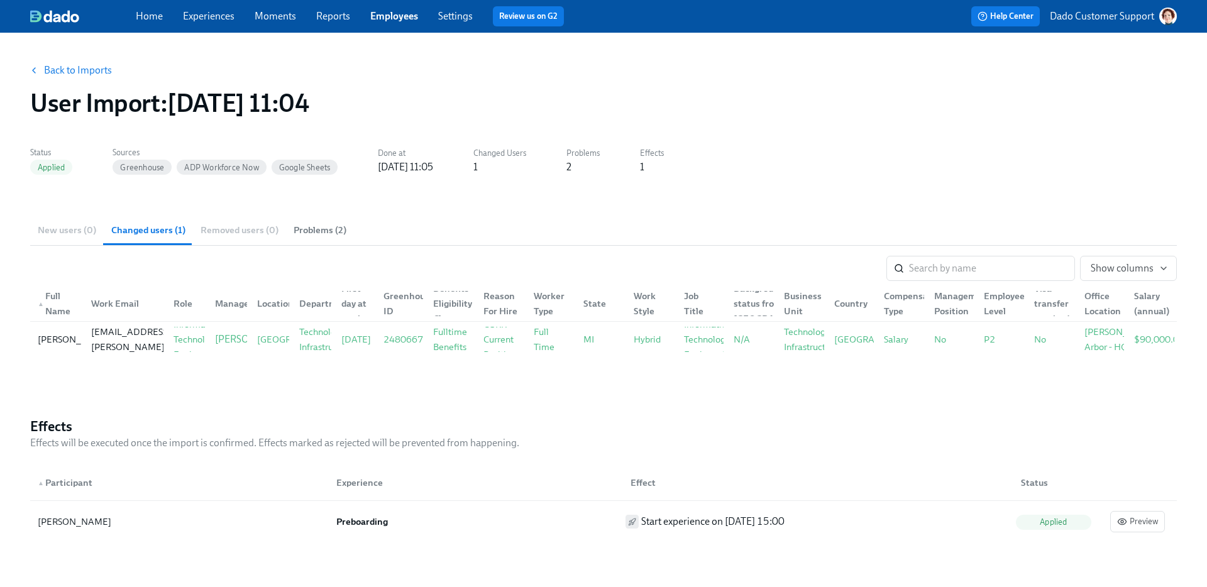
click at [298, 228] on span "Problems (2)" at bounding box center [320, 230] width 53 height 14
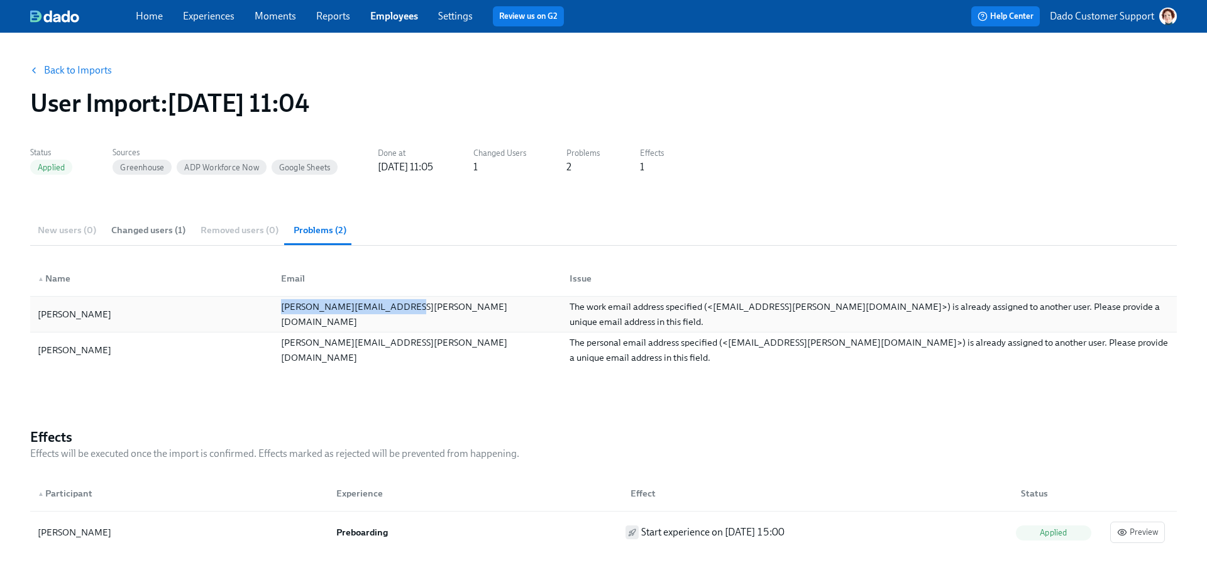
drag, startPoint x: 272, startPoint y: 316, endPoint x: 461, endPoint y: 318, distance: 188.6
click at [460, 319] on div "matt.davis@maymobility.com" at bounding box center [415, 314] width 289 height 25
copy div "matt.davis@maymobility.com"
click at [648, 284] on div "Issue" at bounding box center [867, 278] width 615 height 25
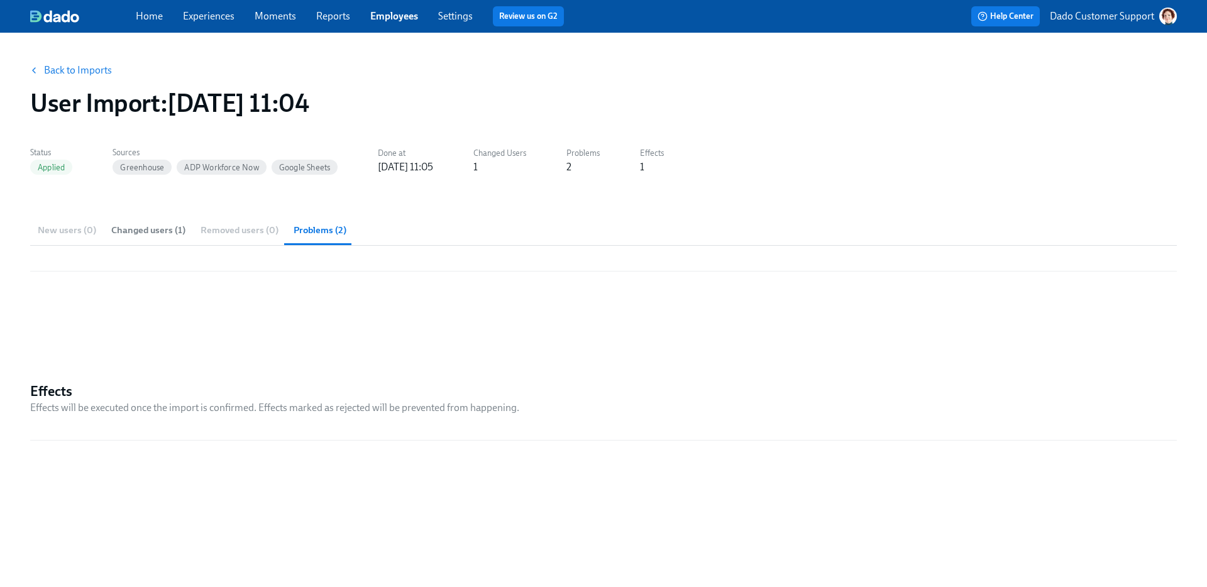
drag, startPoint x: 433, startPoint y: 278, endPoint x: 297, endPoint y: 153, distance: 185.1
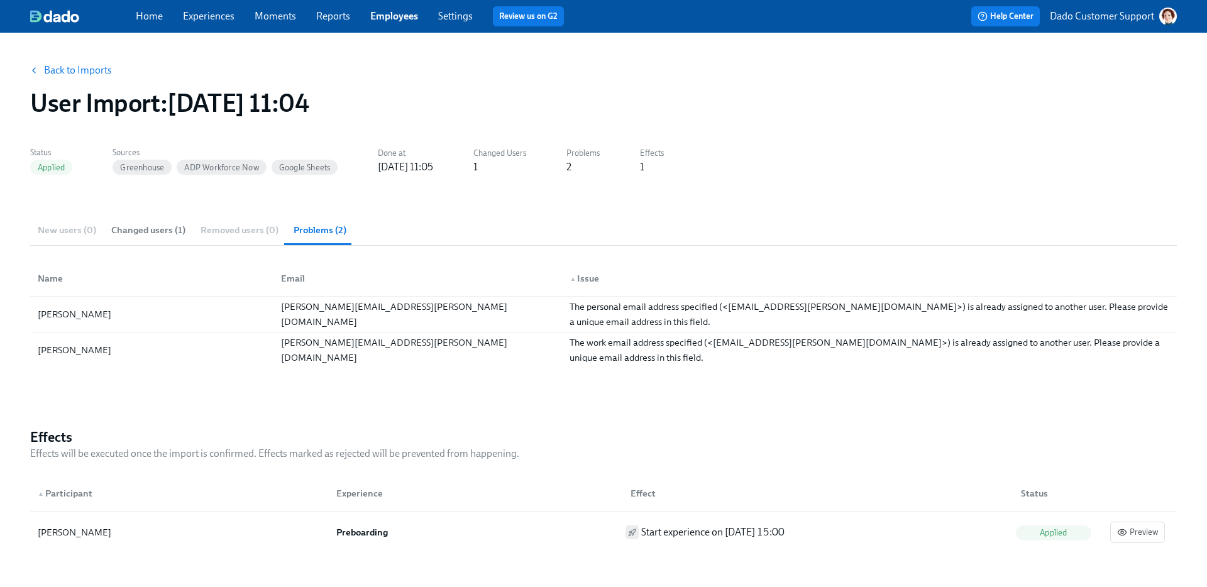
click at [507, 291] on div "Email" at bounding box center [415, 278] width 289 height 25
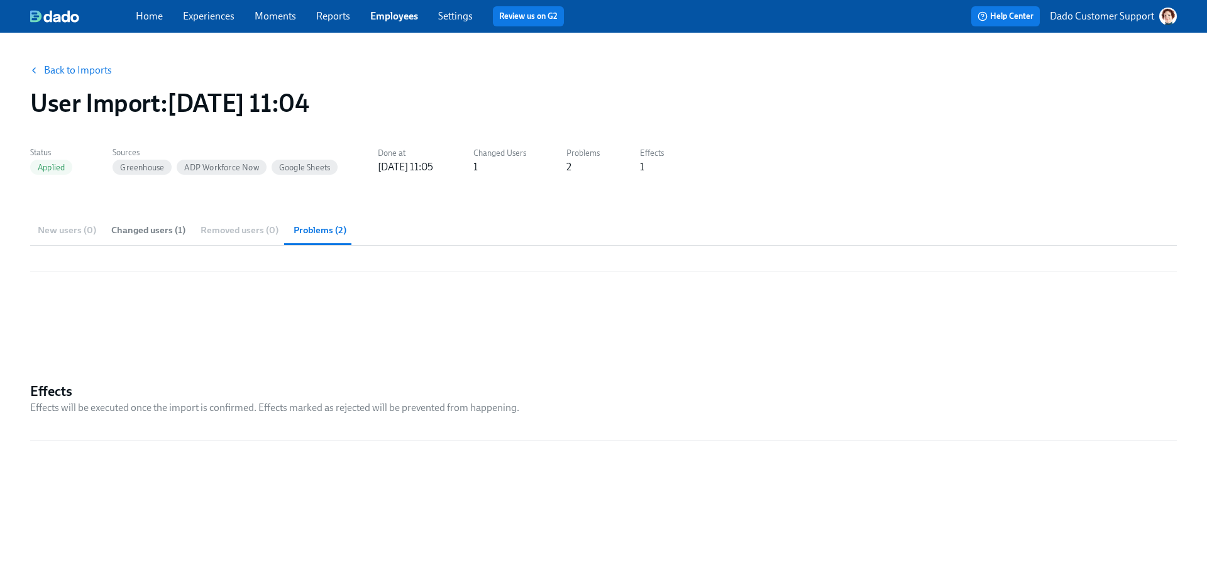
drag, startPoint x: 330, startPoint y: 351, endPoint x: 897, endPoint y: 1, distance: 666.1
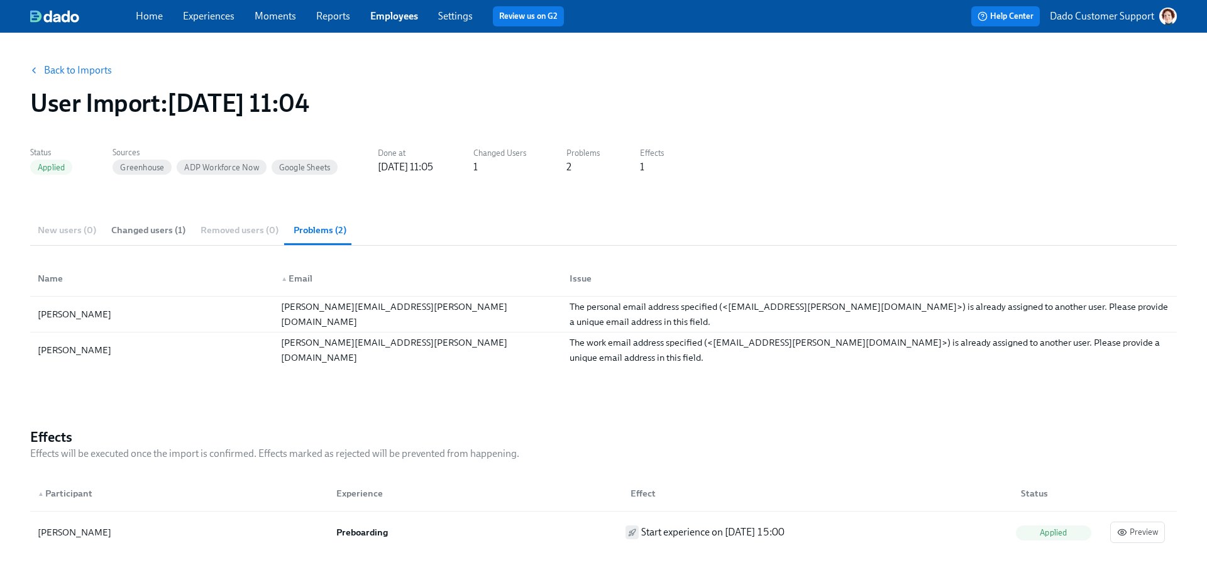
click at [54, 74] on link "Back to Imports" at bounding box center [78, 70] width 68 height 13
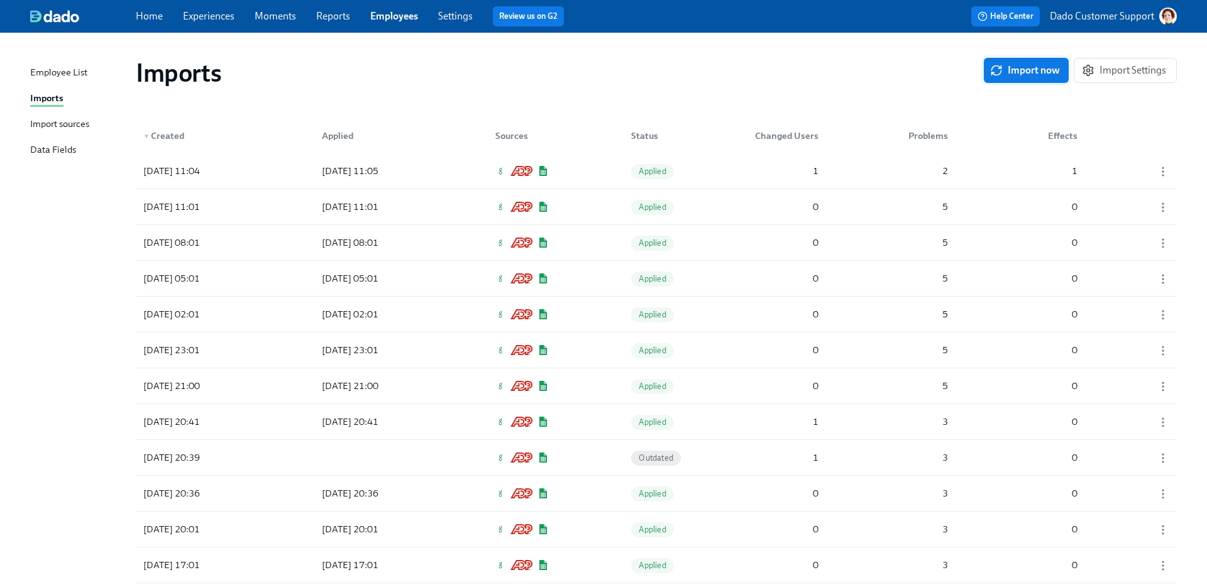
click at [1046, 71] on span "Import now" at bounding box center [1026, 70] width 67 height 13
click at [352, 166] on div at bounding box center [368, 170] width 113 height 25
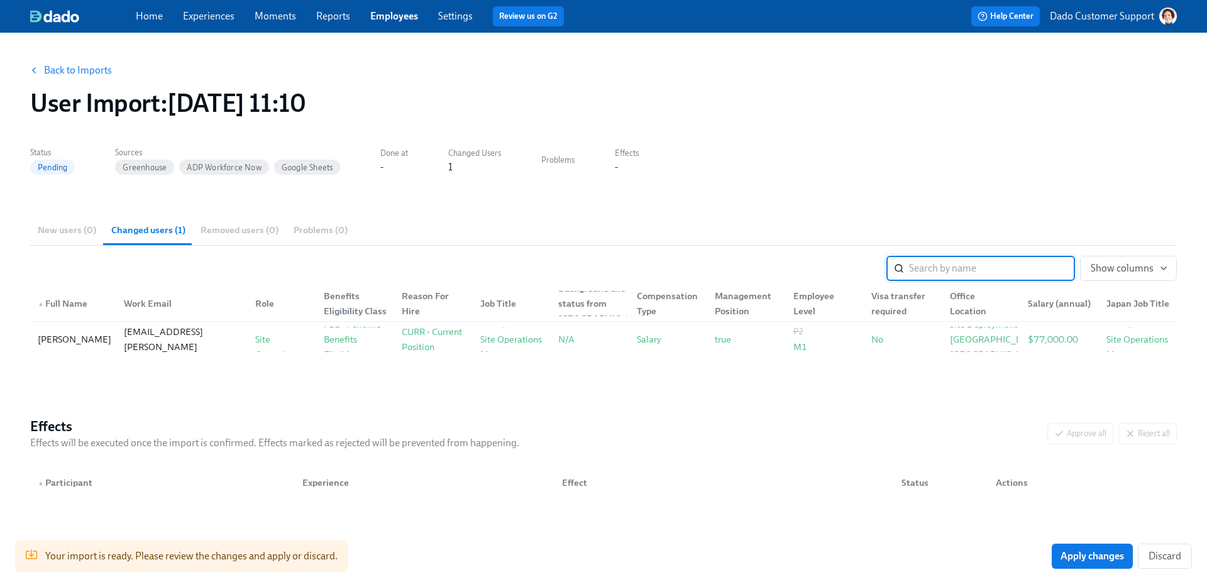
scroll to position [24, 0]
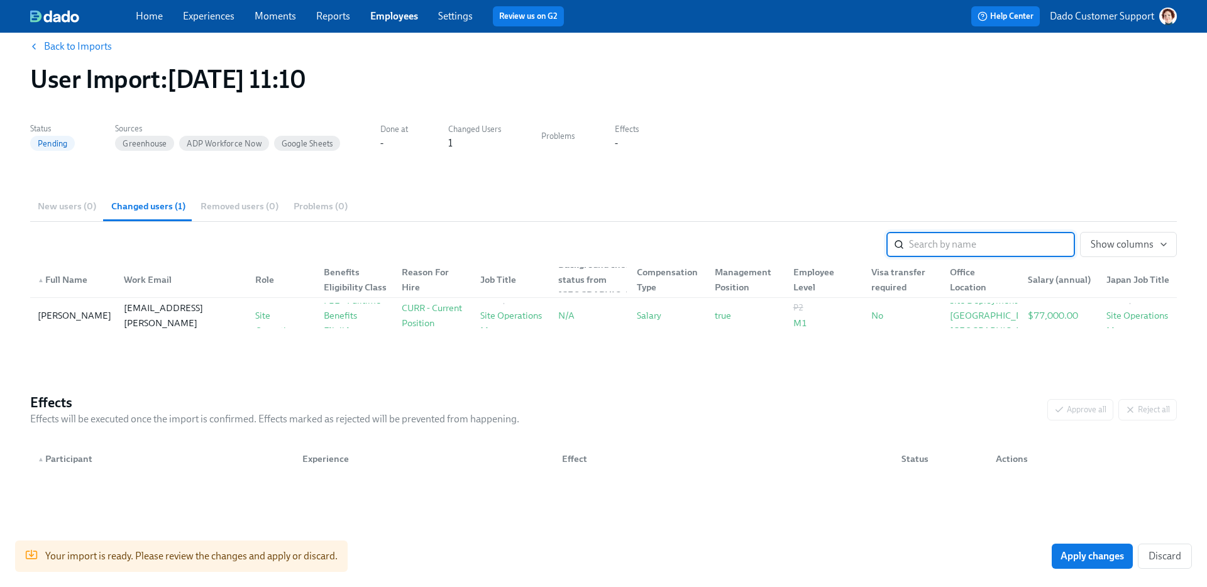
click at [1084, 565] on button "Apply changes" at bounding box center [1092, 556] width 81 height 25
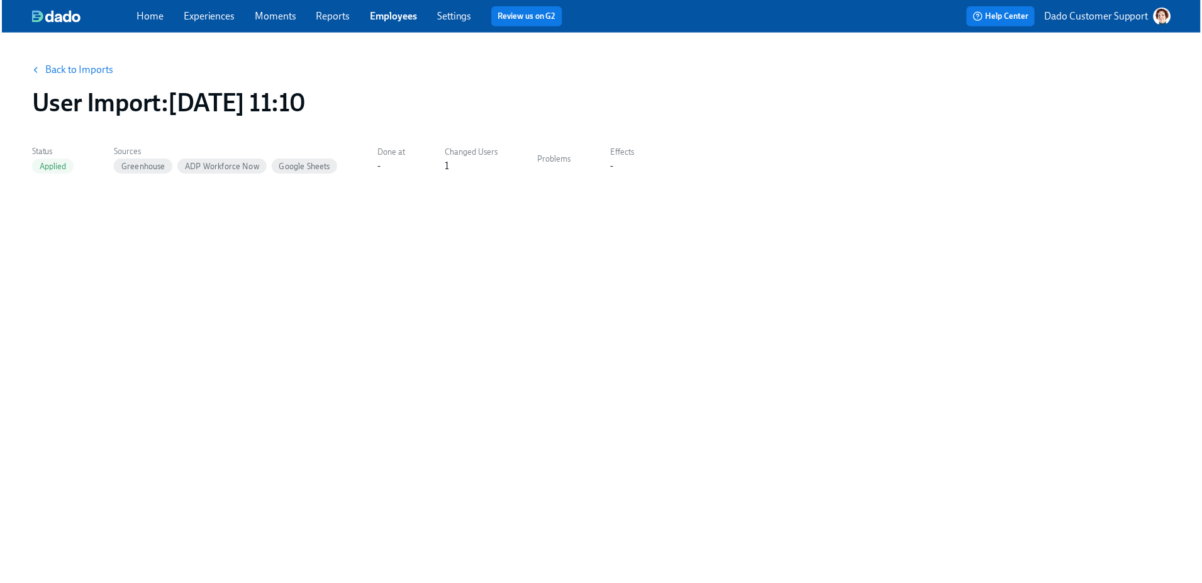
scroll to position [0, 0]
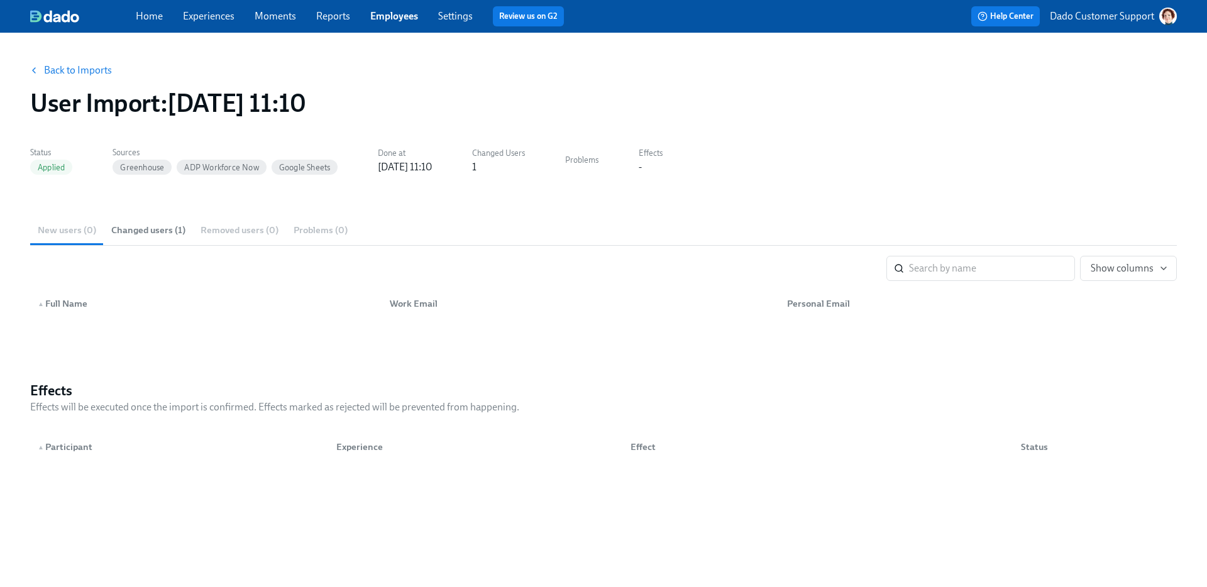
click at [152, 229] on span "Changed users (1)" at bounding box center [148, 230] width 74 height 14
